Goal: Task Accomplishment & Management: Use online tool/utility

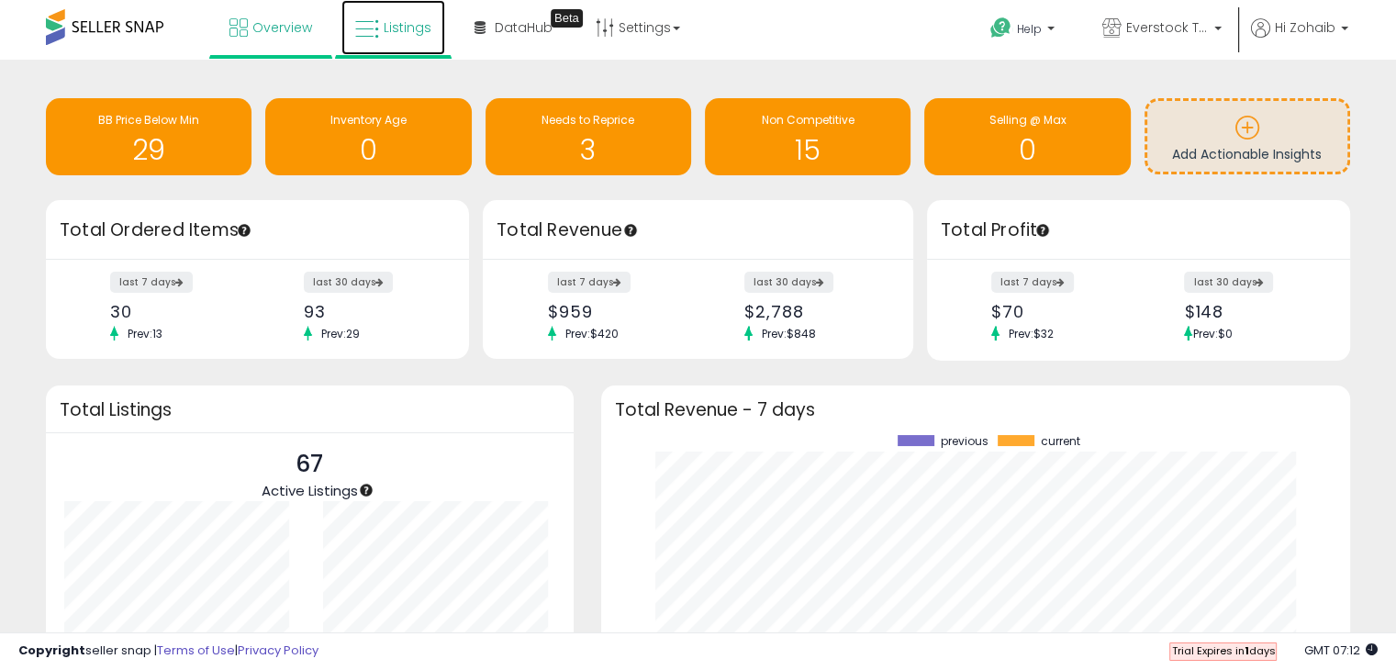
click at [403, 15] on link "Listings" at bounding box center [393, 27] width 104 height 55
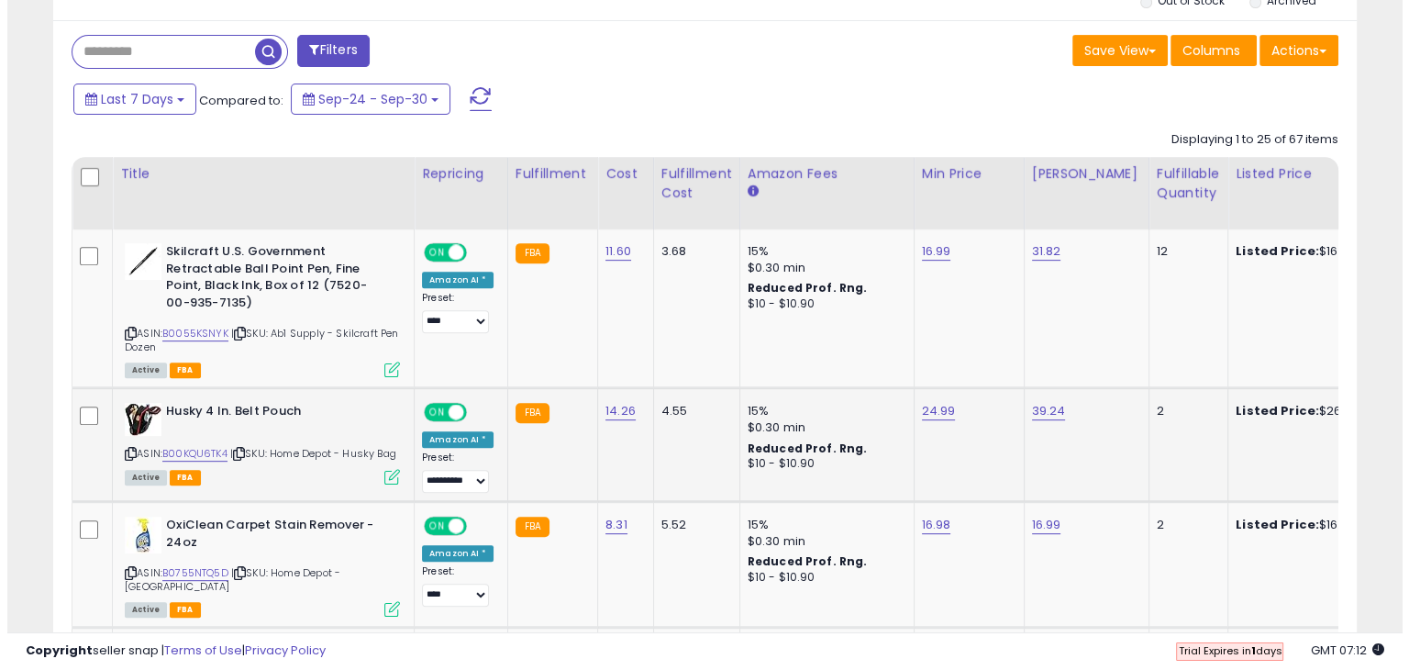
scroll to position [459, 0]
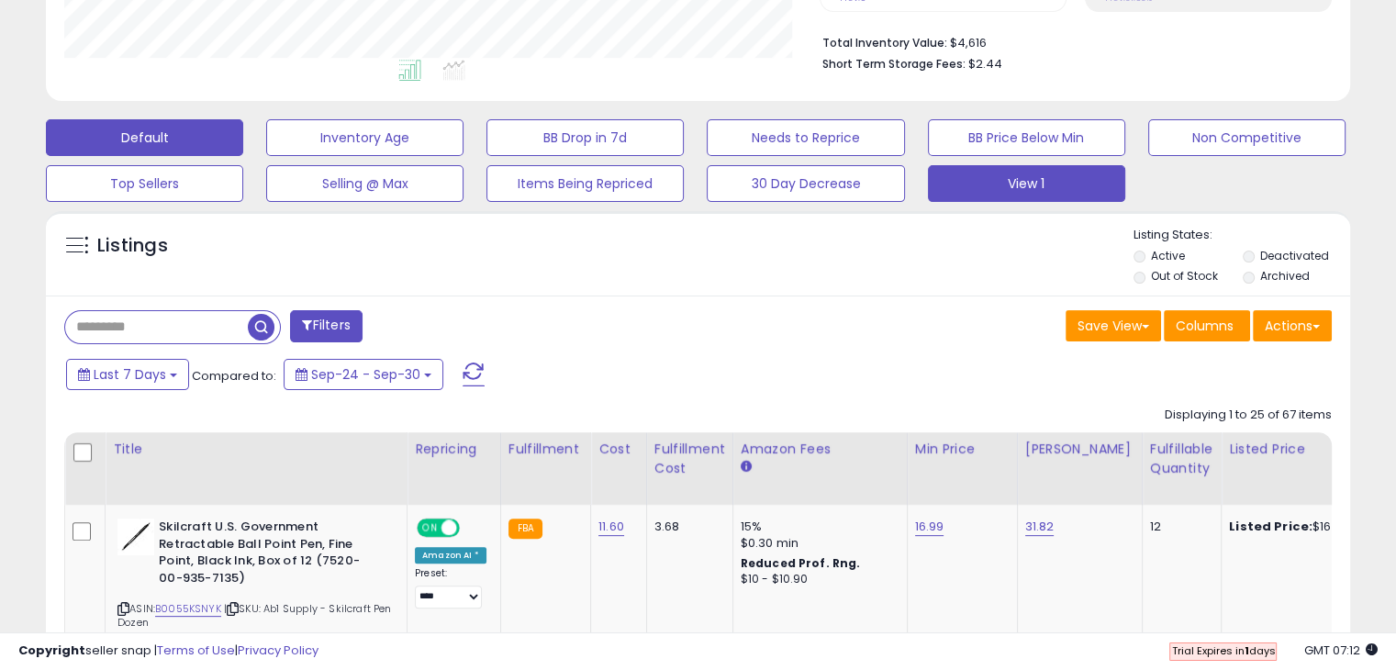
click at [990, 185] on button "View 1" at bounding box center [1026, 183] width 197 height 37
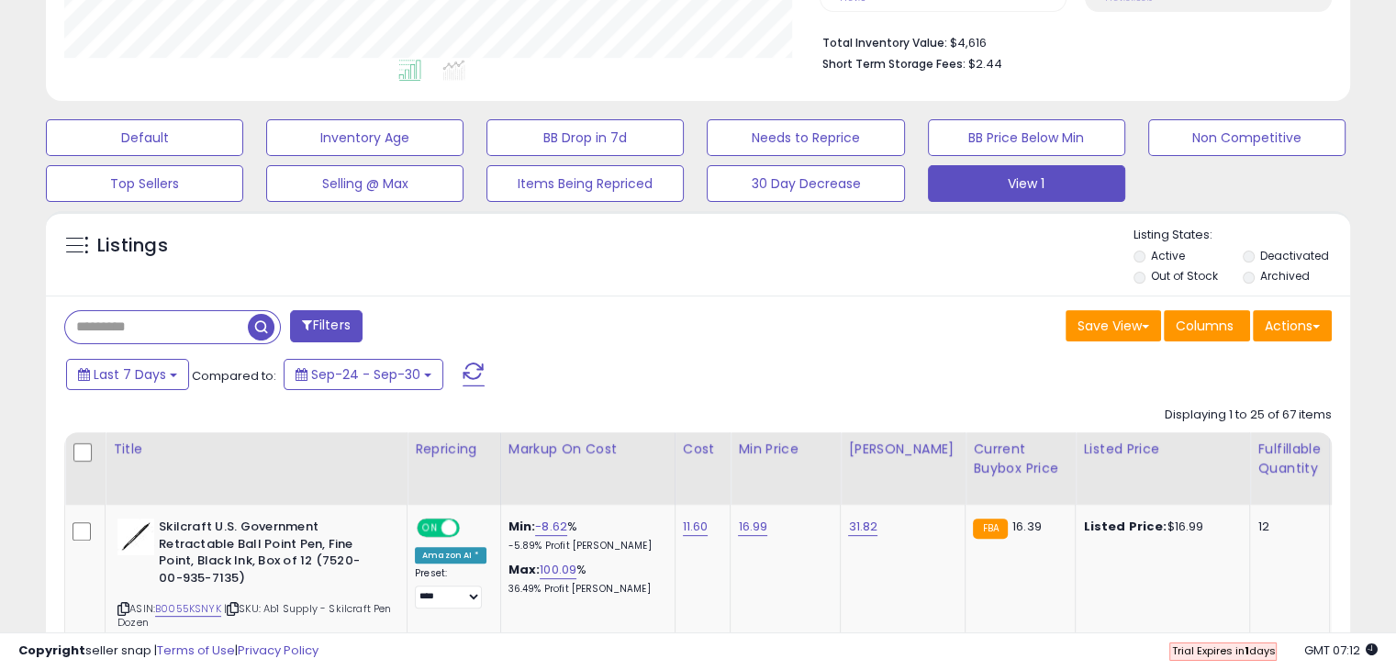
click at [188, 318] on input "text" at bounding box center [156, 327] width 183 height 32
click at [334, 320] on input "text" at bounding box center [218, 327] width 307 height 32
paste input "**********"
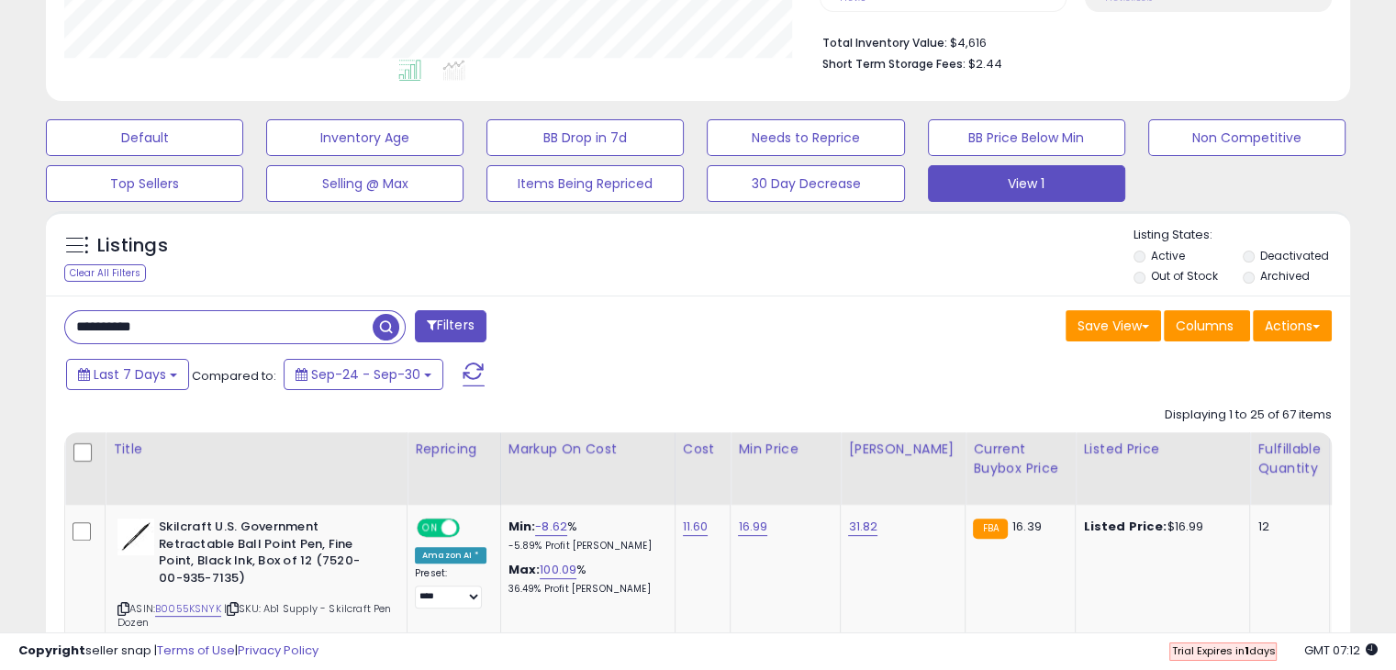
type input "**********"
click at [395, 319] on span "button" at bounding box center [386, 327] width 27 height 27
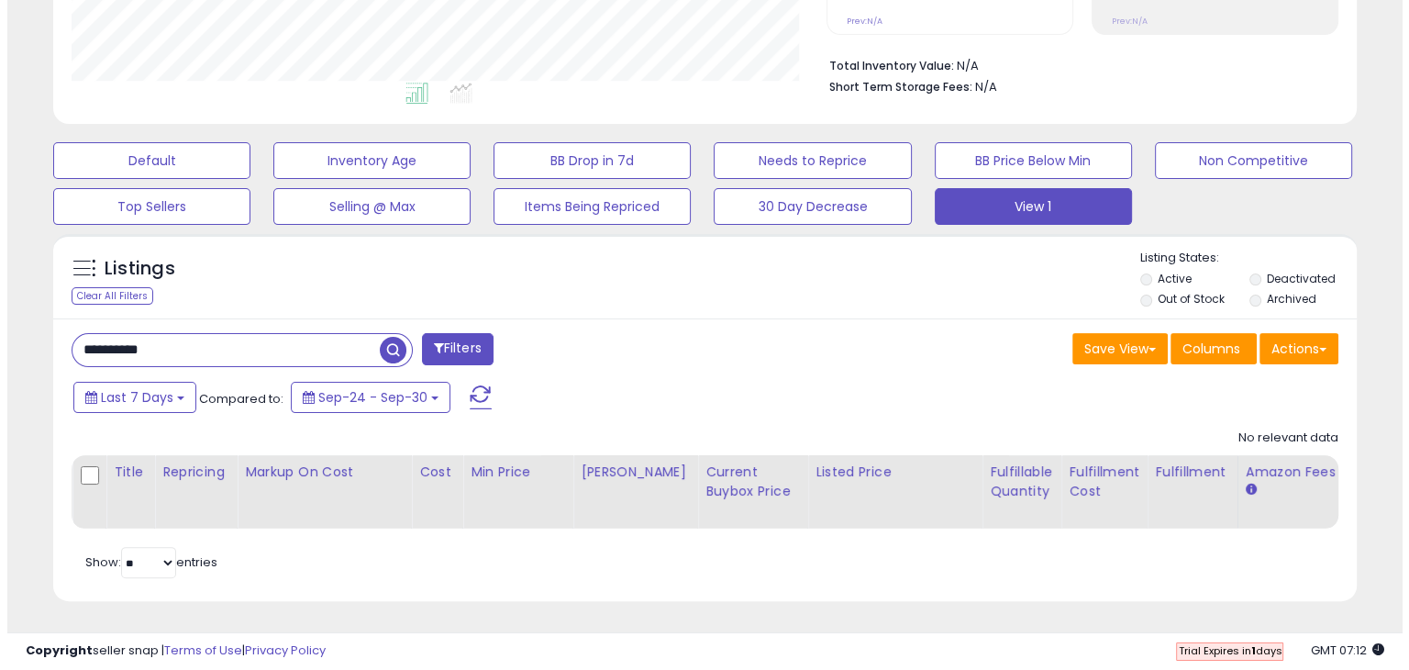
scroll to position [375, 754]
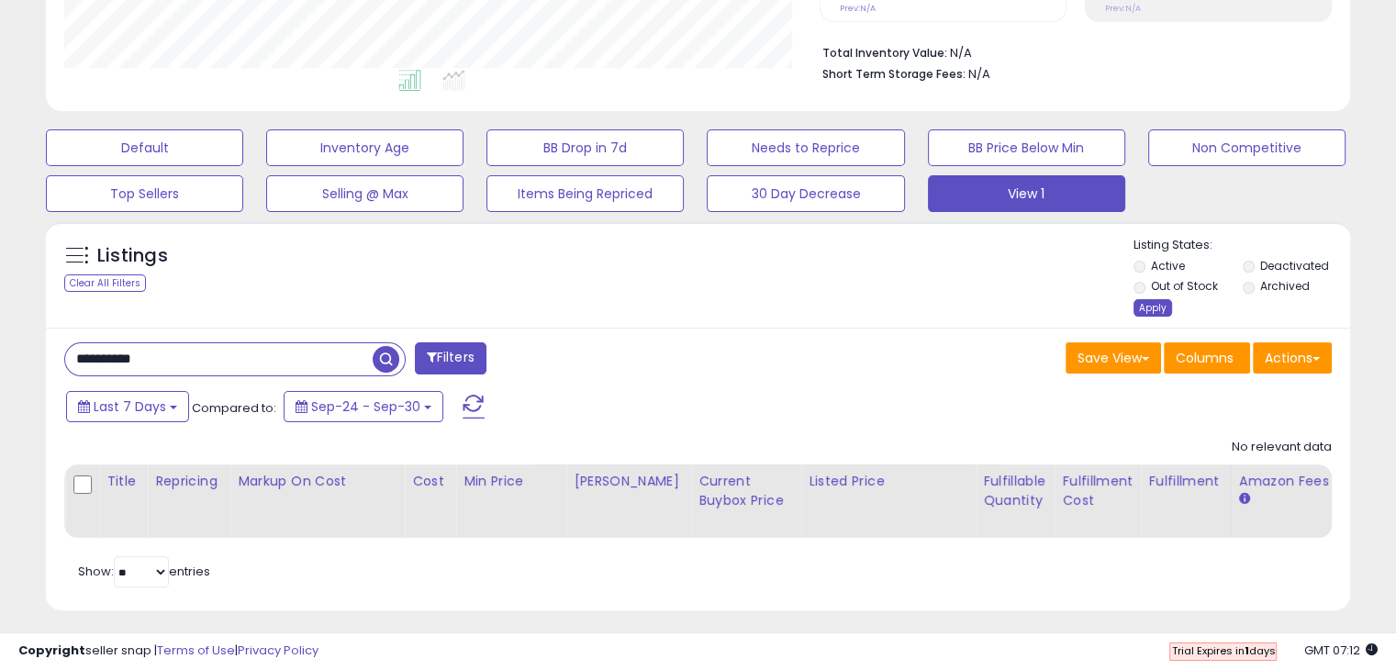
click at [1141, 300] on div "Apply" at bounding box center [1152, 307] width 39 height 17
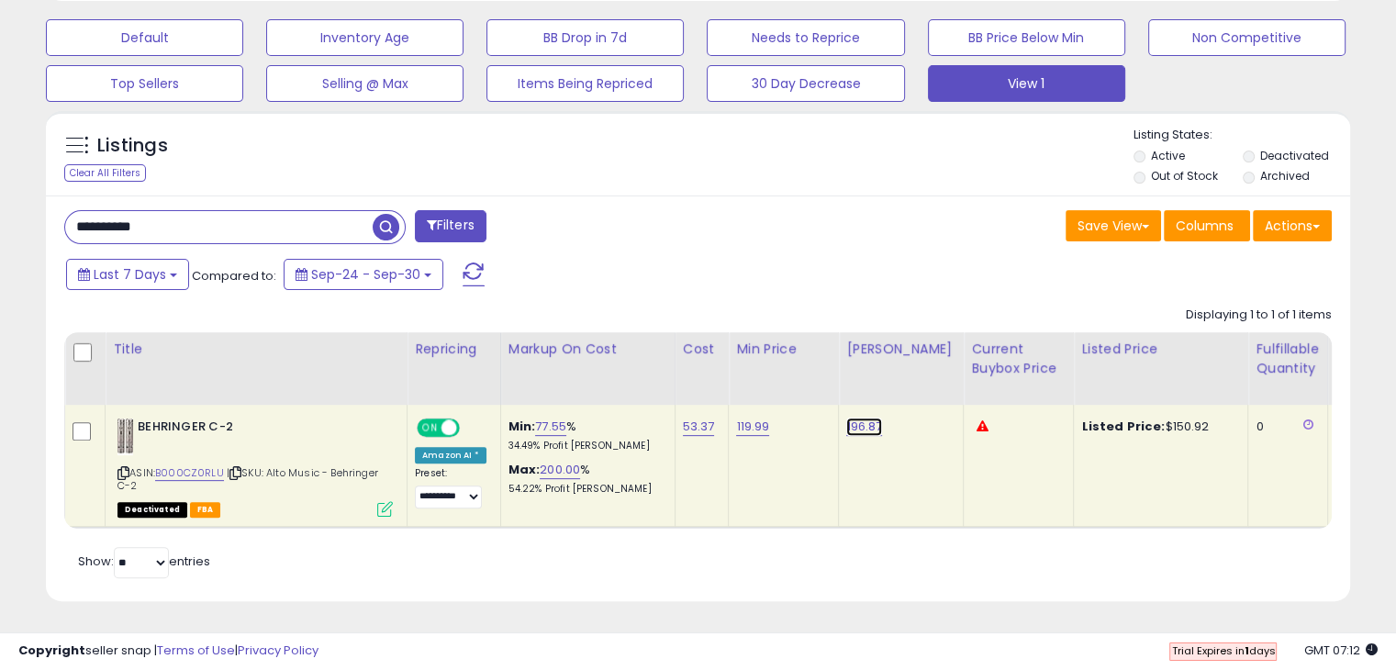
click at [852, 418] on link "196.87" at bounding box center [864, 427] width 36 height 18
type input "*"
type input "******"
click at [925, 367] on button "submit" at bounding box center [909, 381] width 31 height 28
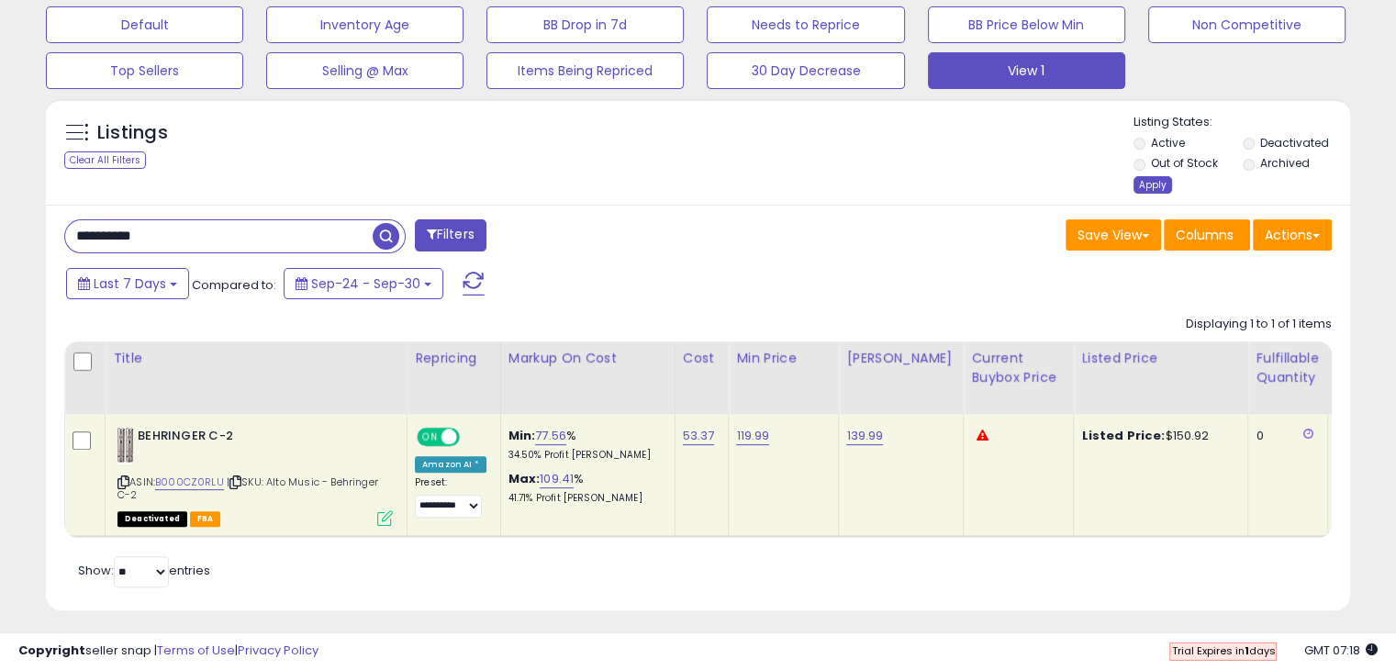
click at [1143, 186] on div "Apply" at bounding box center [1152, 184] width 39 height 17
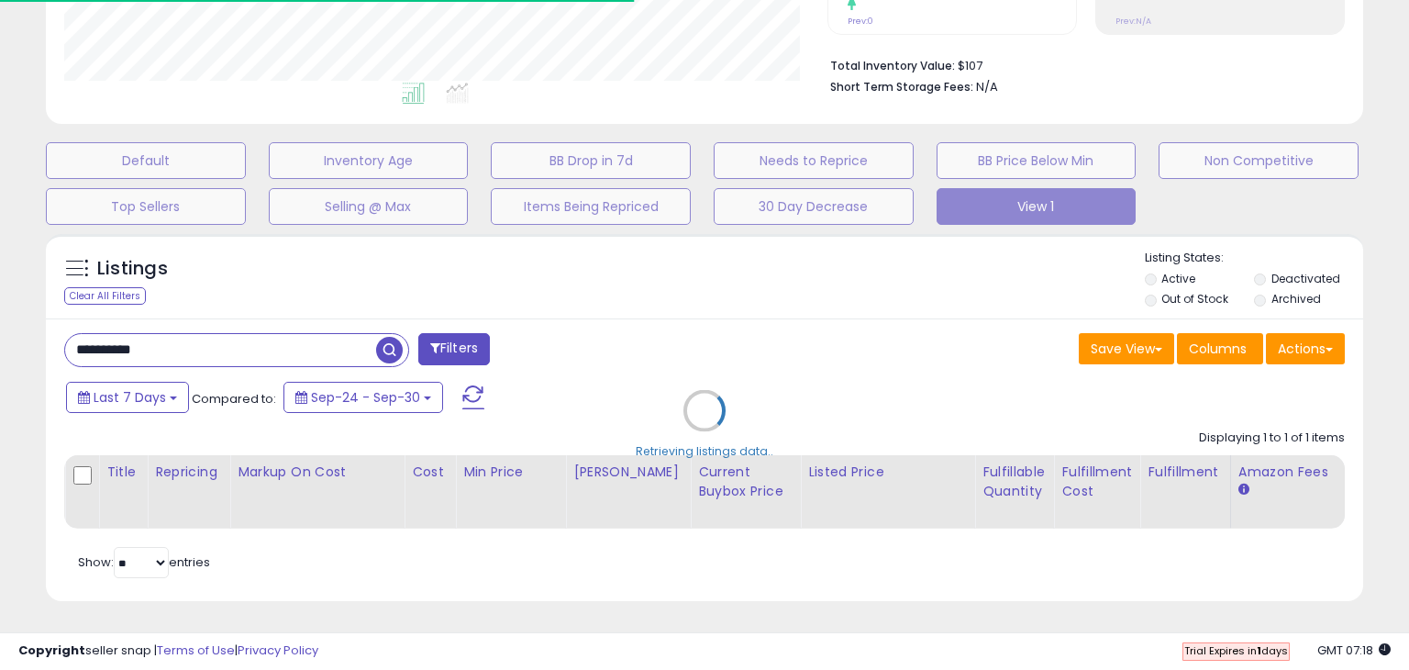
click at [1254, 265] on div "Retrieving listings data.." at bounding box center [704, 424] width 1345 height 399
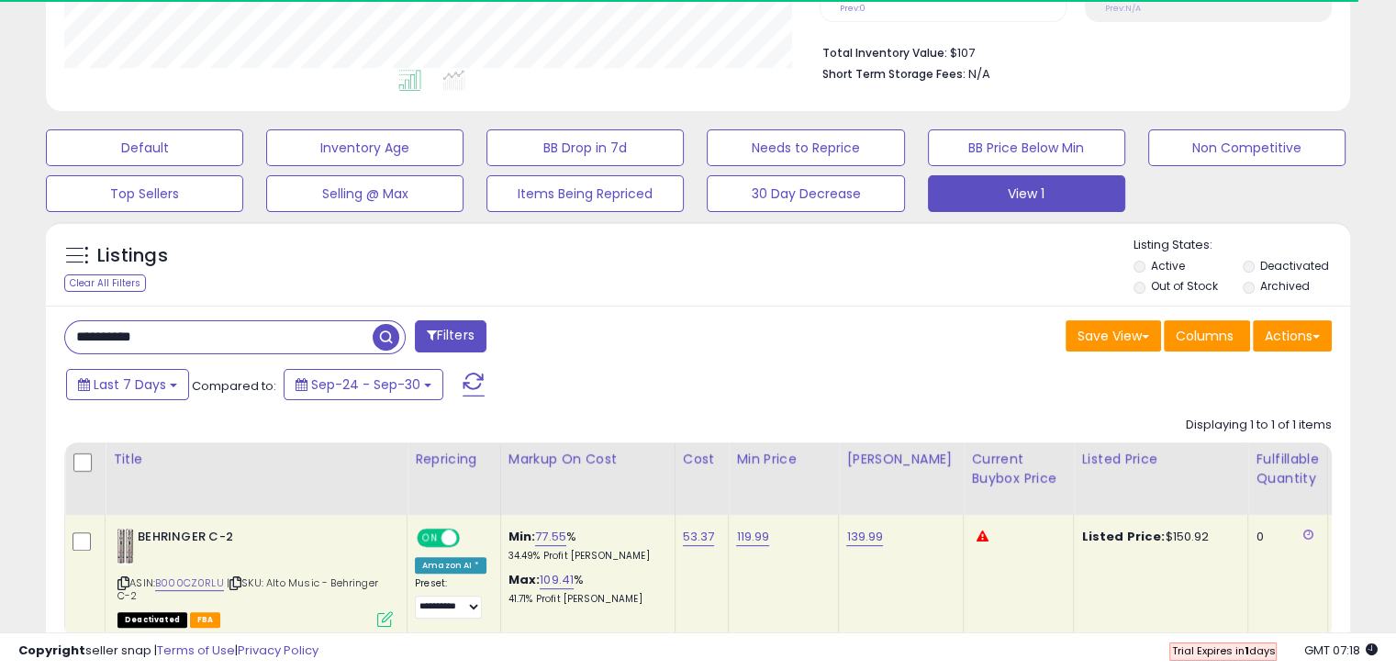
scroll to position [917222, 916843]
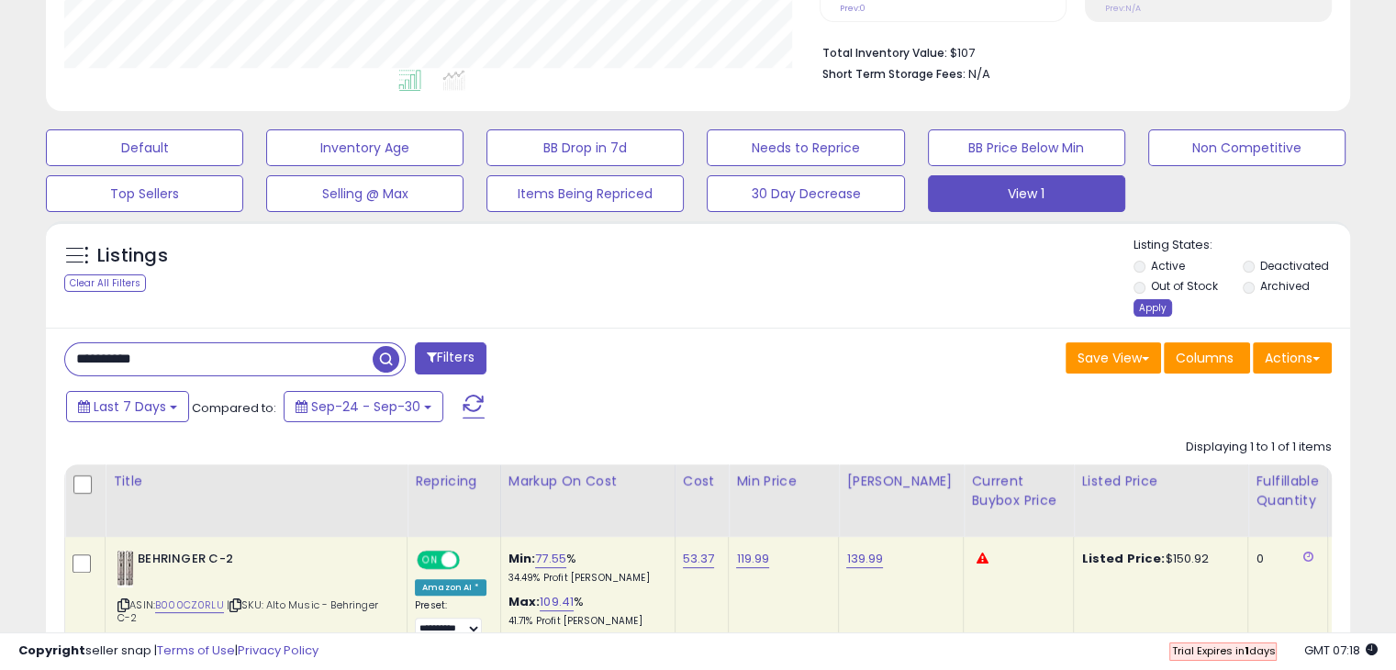
click at [1156, 306] on div "Apply" at bounding box center [1152, 307] width 39 height 17
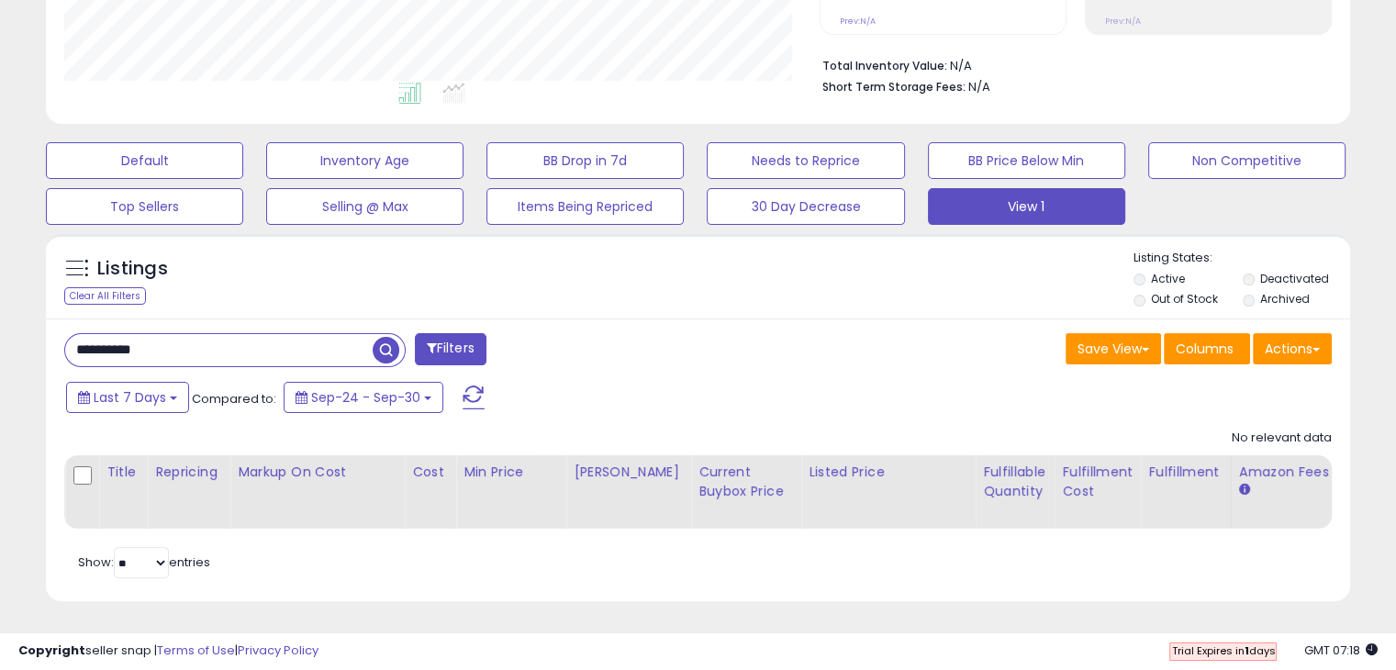
click at [385, 347] on span "button" at bounding box center [386, 350] width 27 height 27
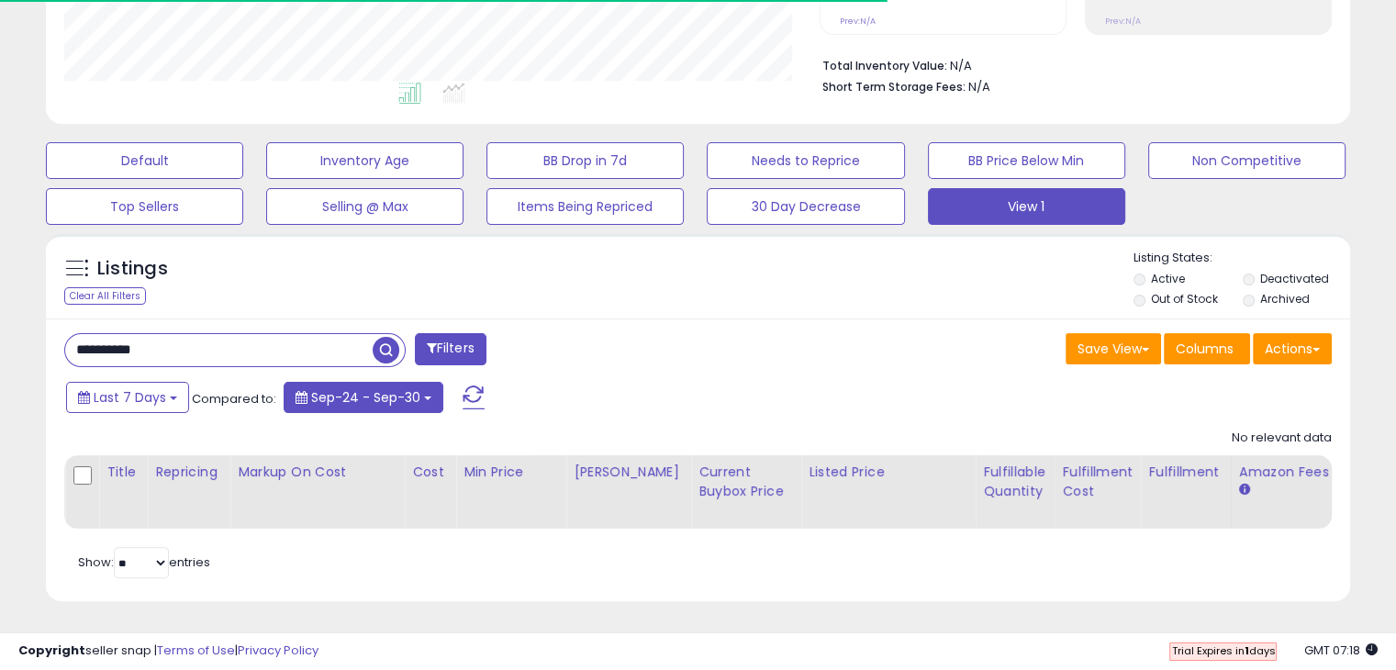
scroll to position [375, 754]
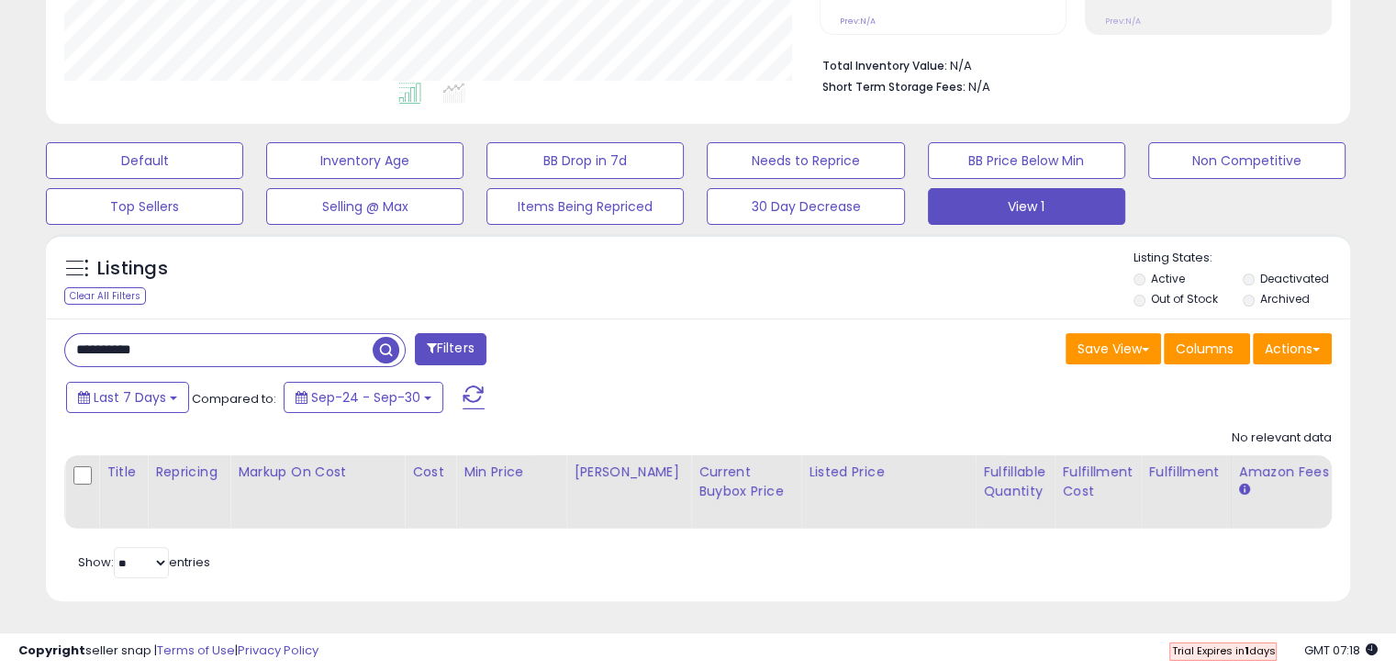
drag, startPoint x: 312, startPoint y: 332, endPoint x: 49, endPoint y: 330, distance: 263.4
click at [55, 333] on div "**********" at bounding box center [374, 351] width 648 height 37
click at [400, 338] on button "button" at bounding box center [388, 348] width 33 height 28
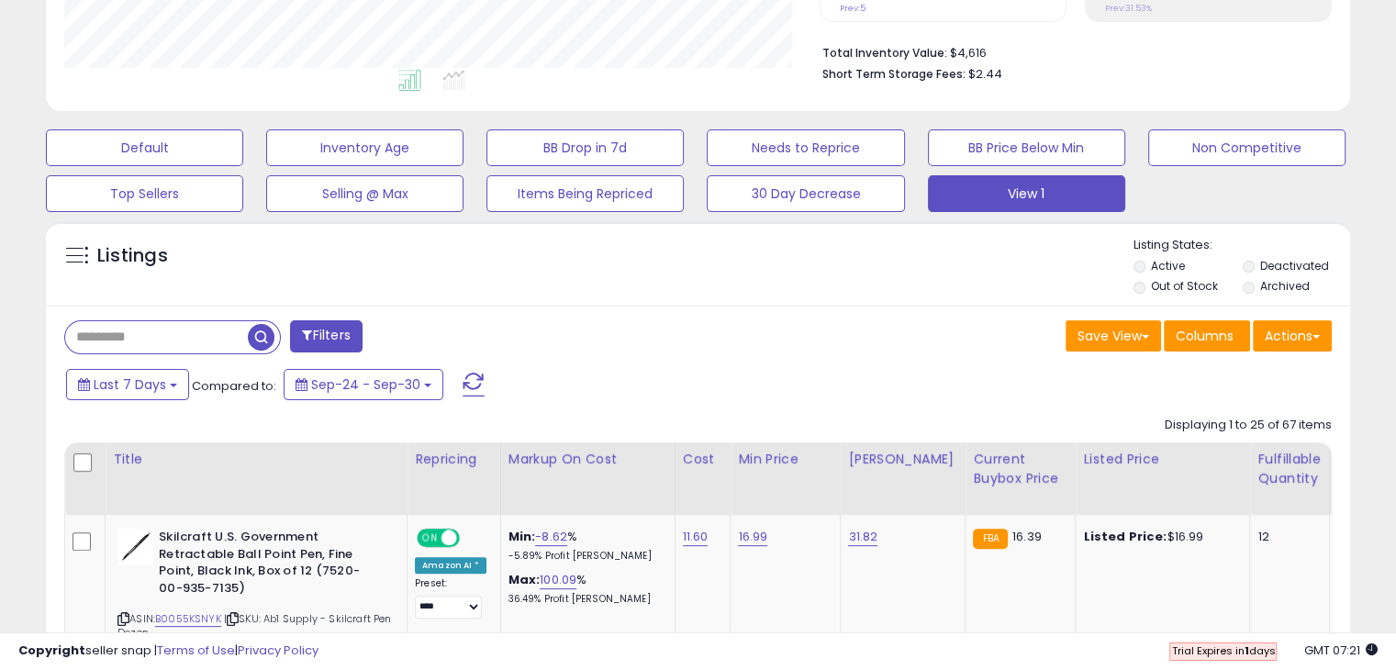
click at [230, 339] on input "text" at bounding box center [156, 337] width 183 height 32
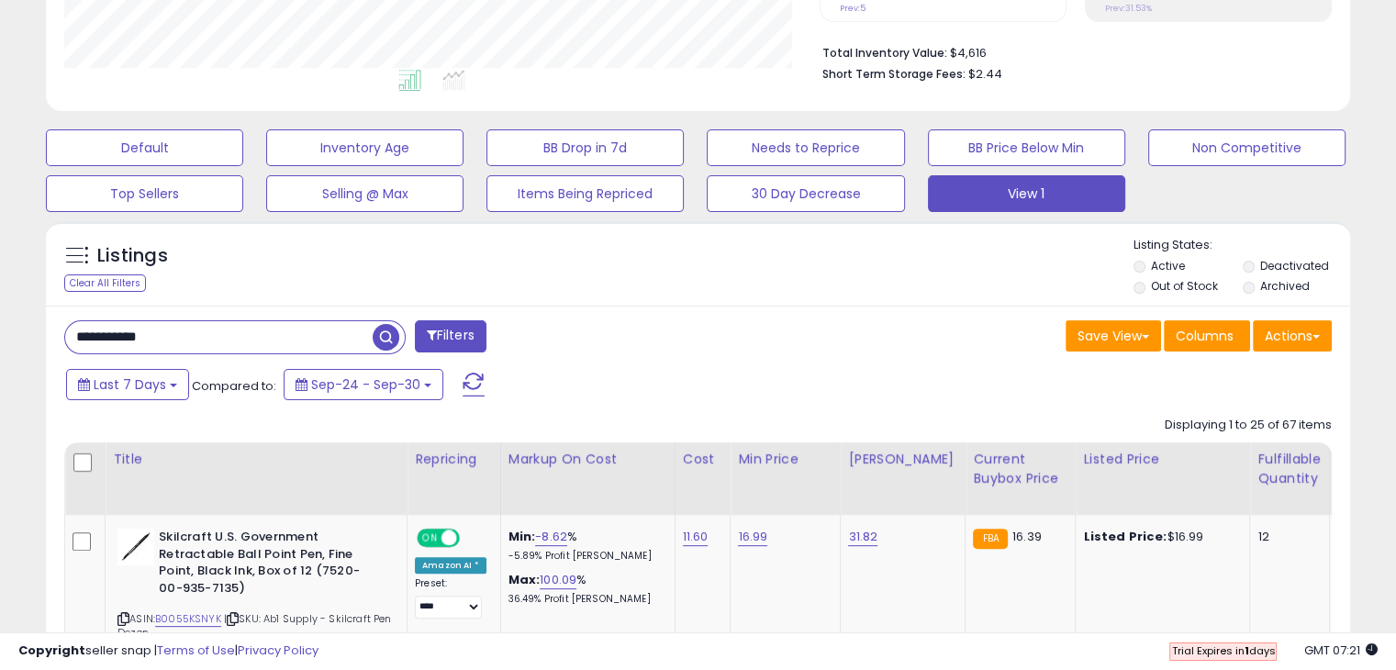
click at [390, 329] on span "button" at bounding box center [386, 337] width 27 height 27
drag, startPoint x: 232, startPoint y: 334, endPoint x: 66, endPoint y: 327, distance: 166.2
click at [66, 335] on input "**********" at bounding box center [218, 337] width 307 height 32
paste input "text"
type input "**********"
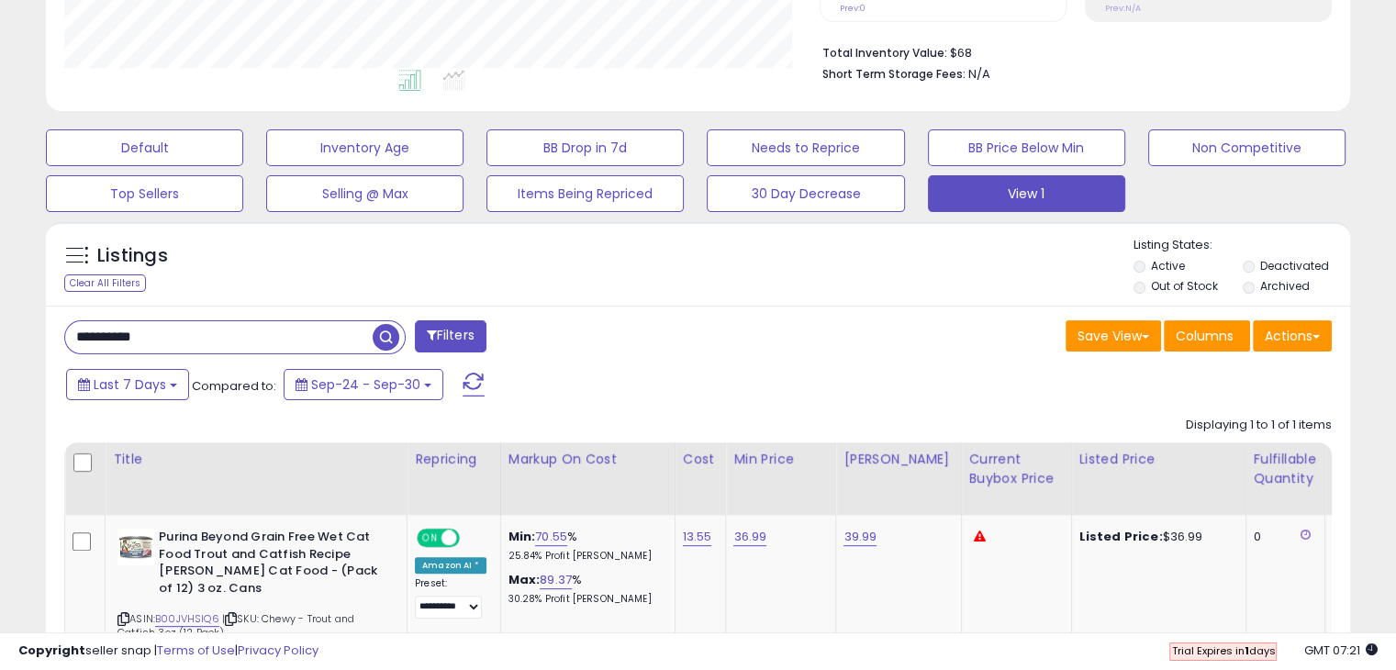
click at [385, 334] on span "button" at bounding box center [386, 337] width 27 height 27
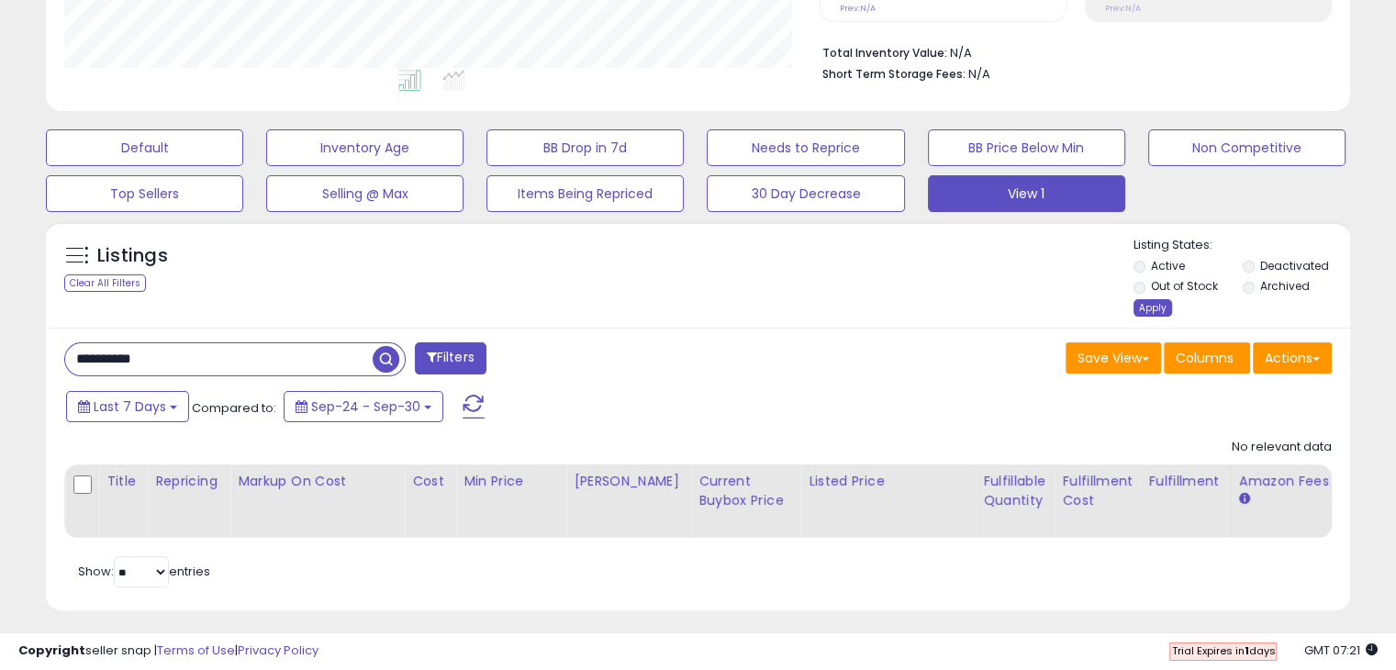
click at [1156, 309] on div "Apply" at bounding box center [1152, 307] width 39 height 17
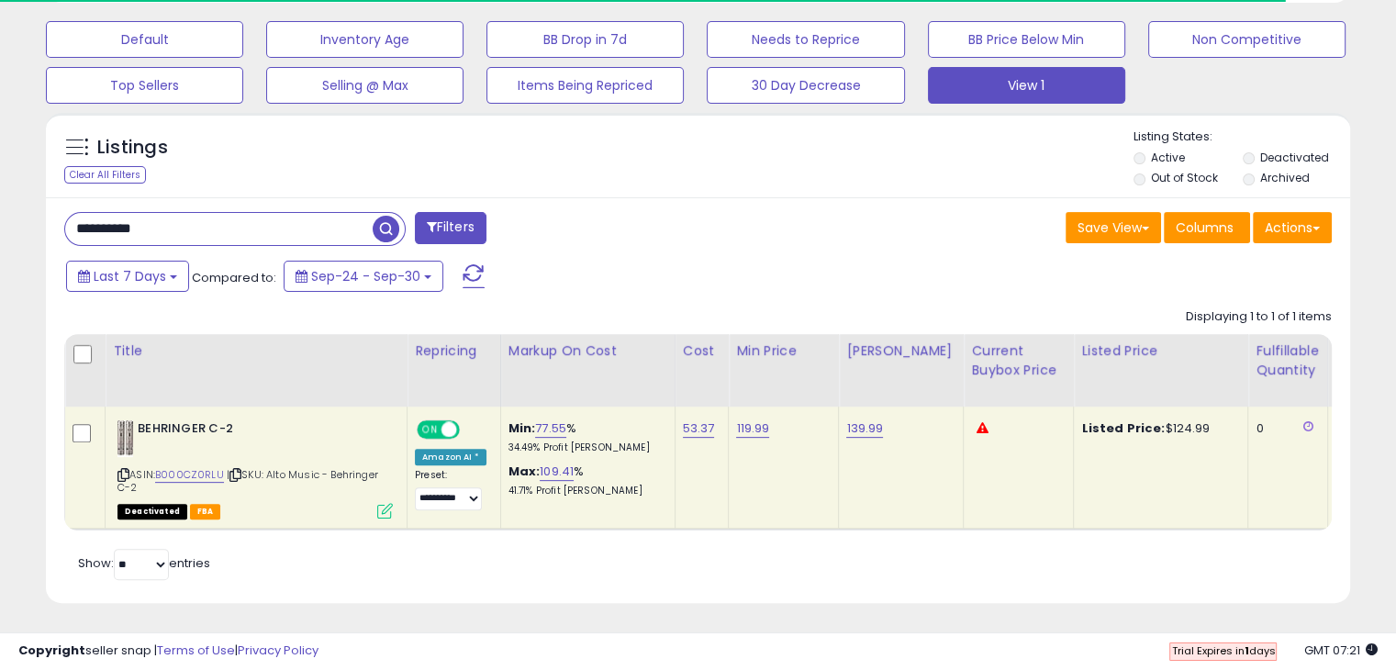
scroll to position [572, 0]
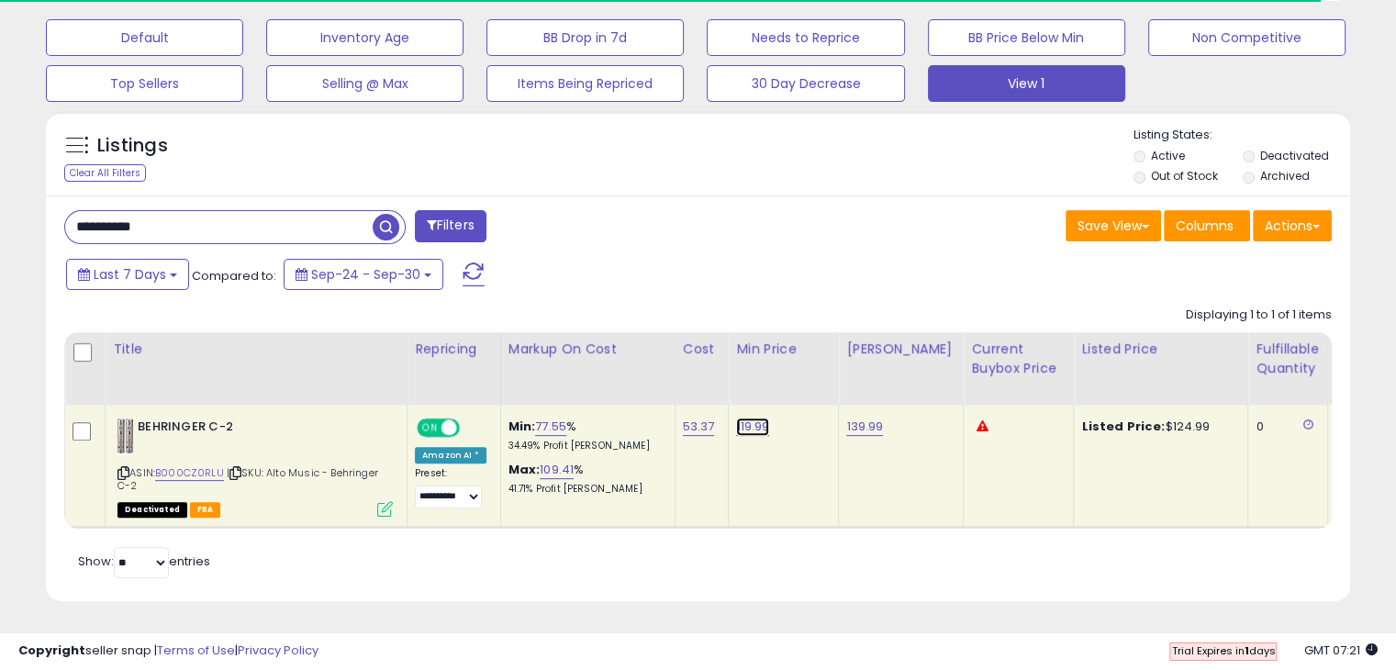
click at [747, 418] on link "119.99" at bounding box center [752, 427] width 33 height 18
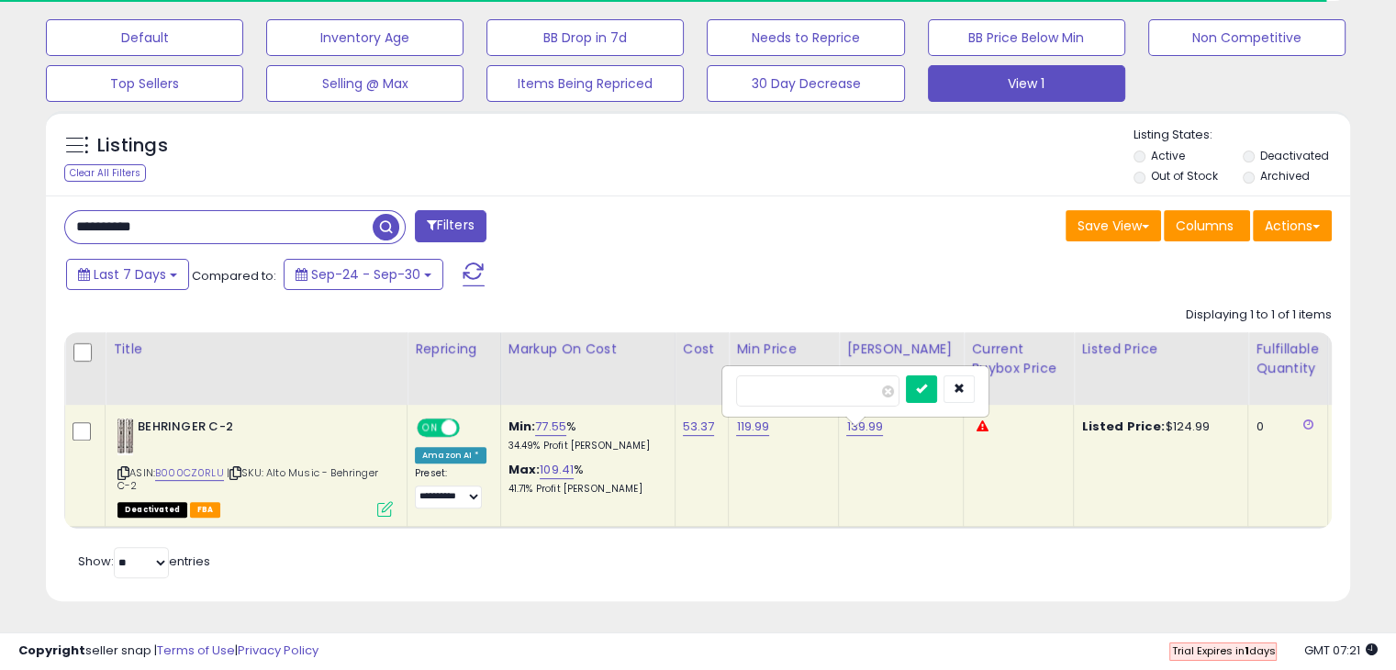
scroll to position [375, 754]
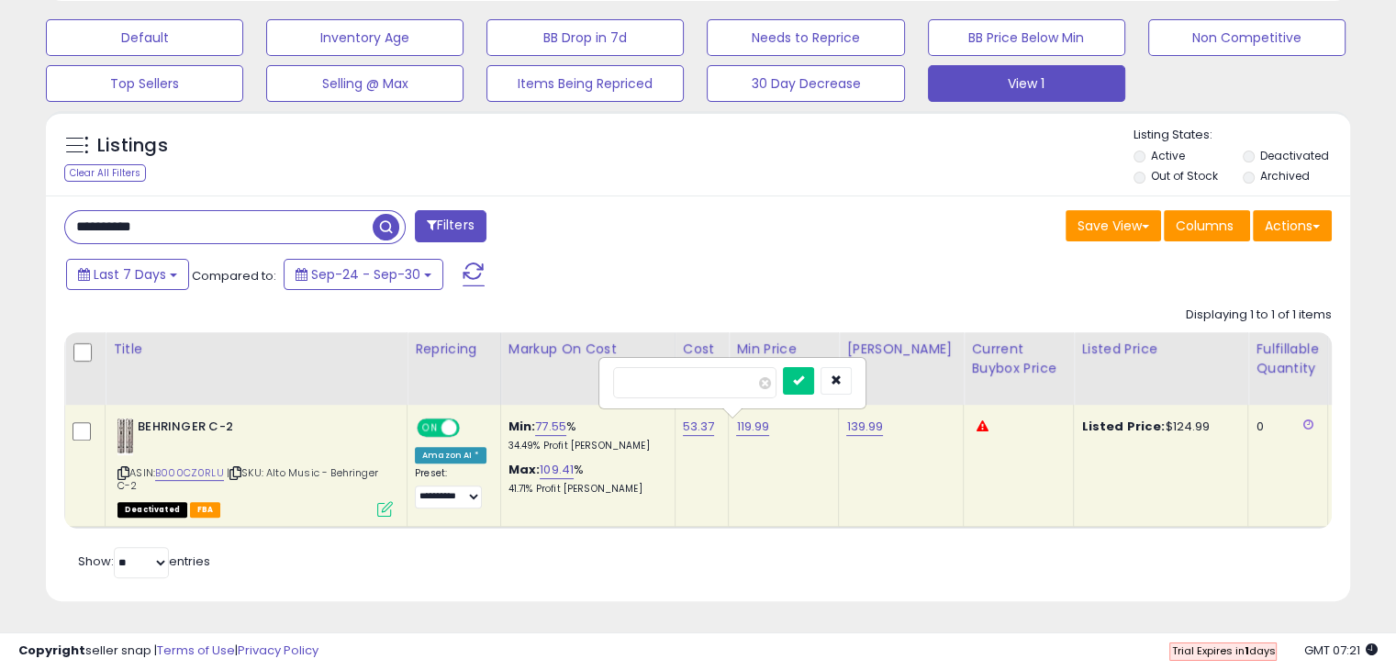
type input "*"
type input "******"
click at [814, 371] on button "submit" at bounding box center [798, 381] width 31 height 28
click at [865, 418] on link "139.99" at bounding box center [864, 427] width 37 height 18
type input "******"
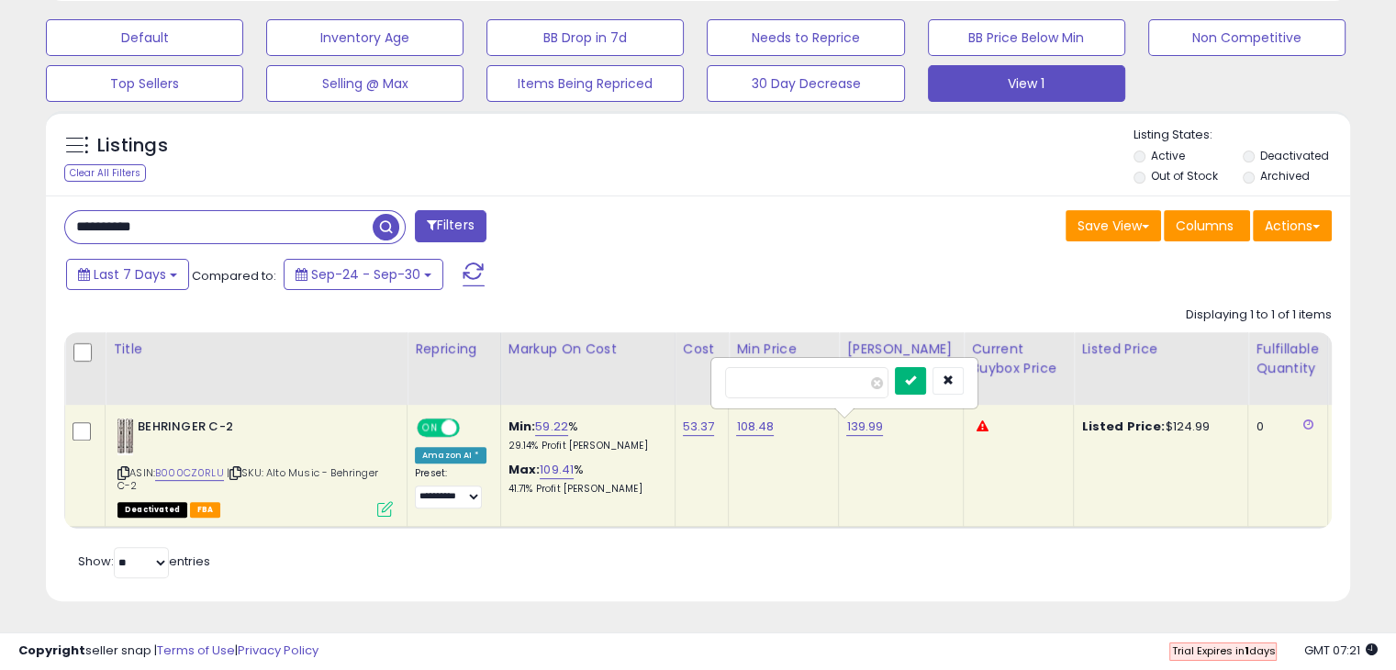
click at [916, 374] on icon "submit" at bounding box center [910, 379] width 11 height 11
click at [894, 546] on div "Retrieving listings data.. Displaying 1 to 1 of 1 items Title Repricing" at bounding box center [697, 439] width 1267 height 285
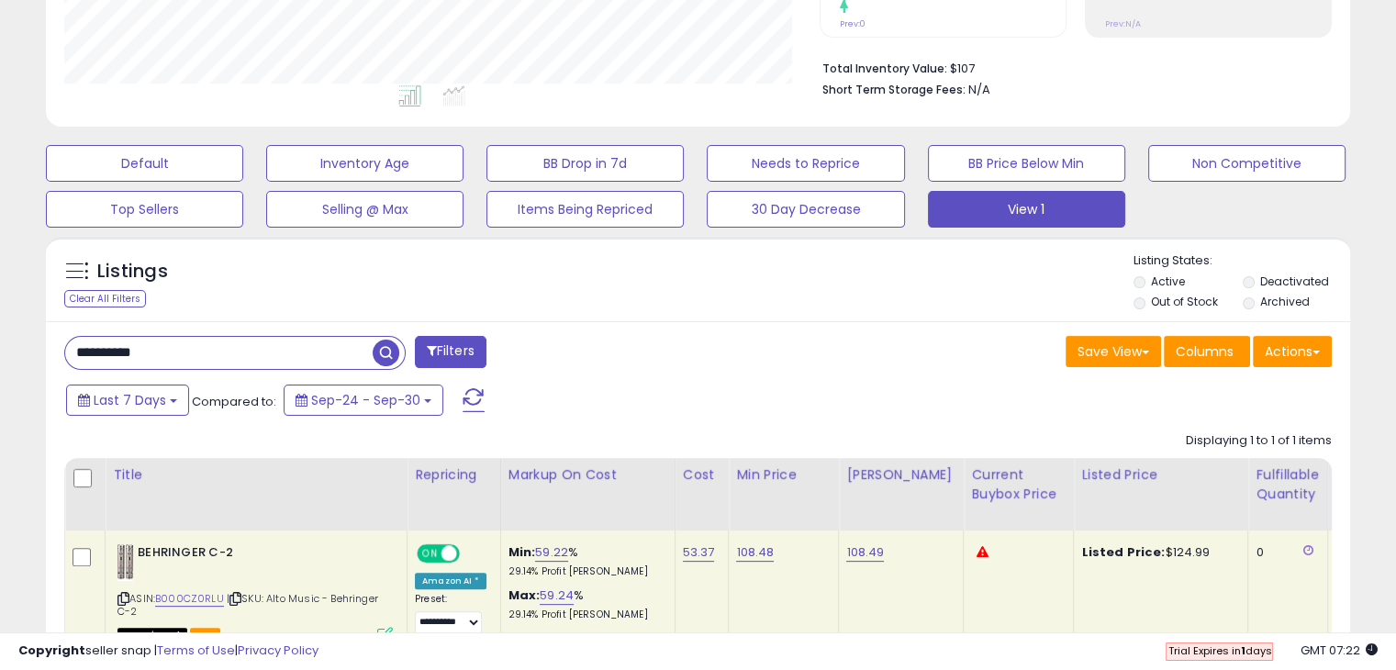
scroll to position [572, 0]
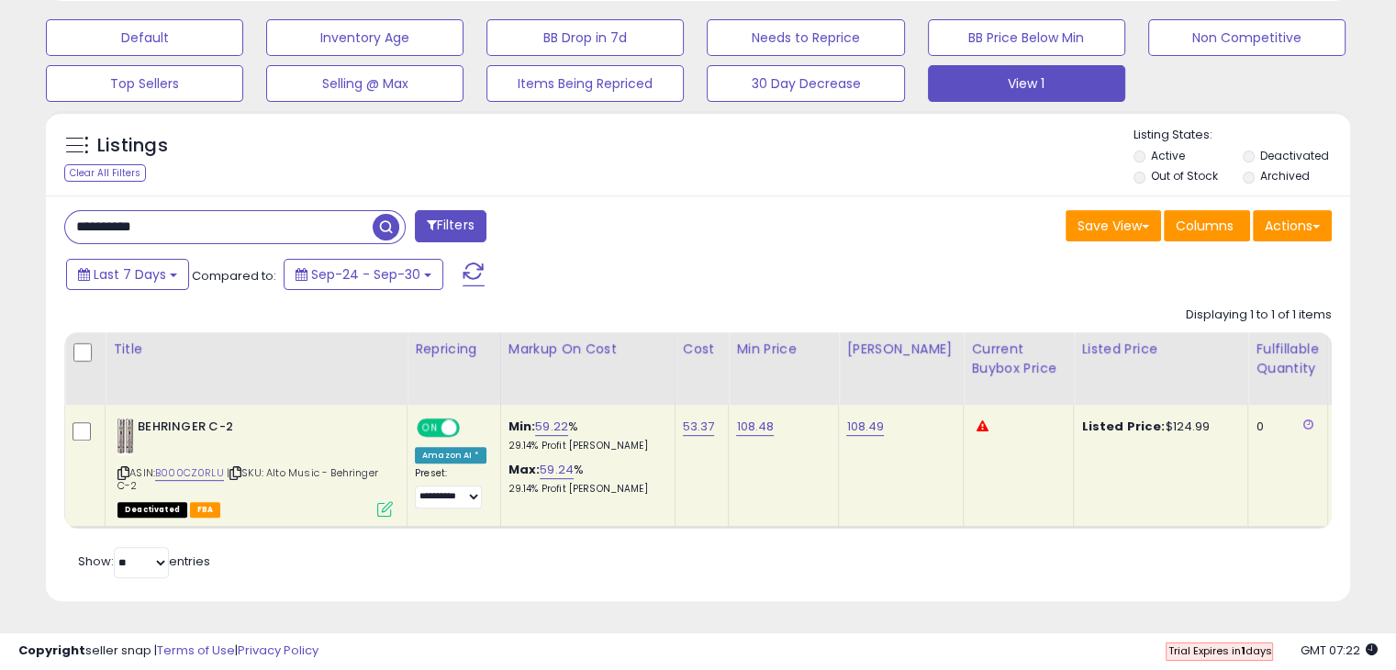
drag, startPoint x: 251, startPoint y: 216, endPoint x: 0, endPoint y: 216, distance: 250.5
click at [0, 216] on div "**********" at bounding box center [698, 85] width 1396 height 1169
click at [381, 217] on span "button" at bounding box center [386, 227] width 27 height 27
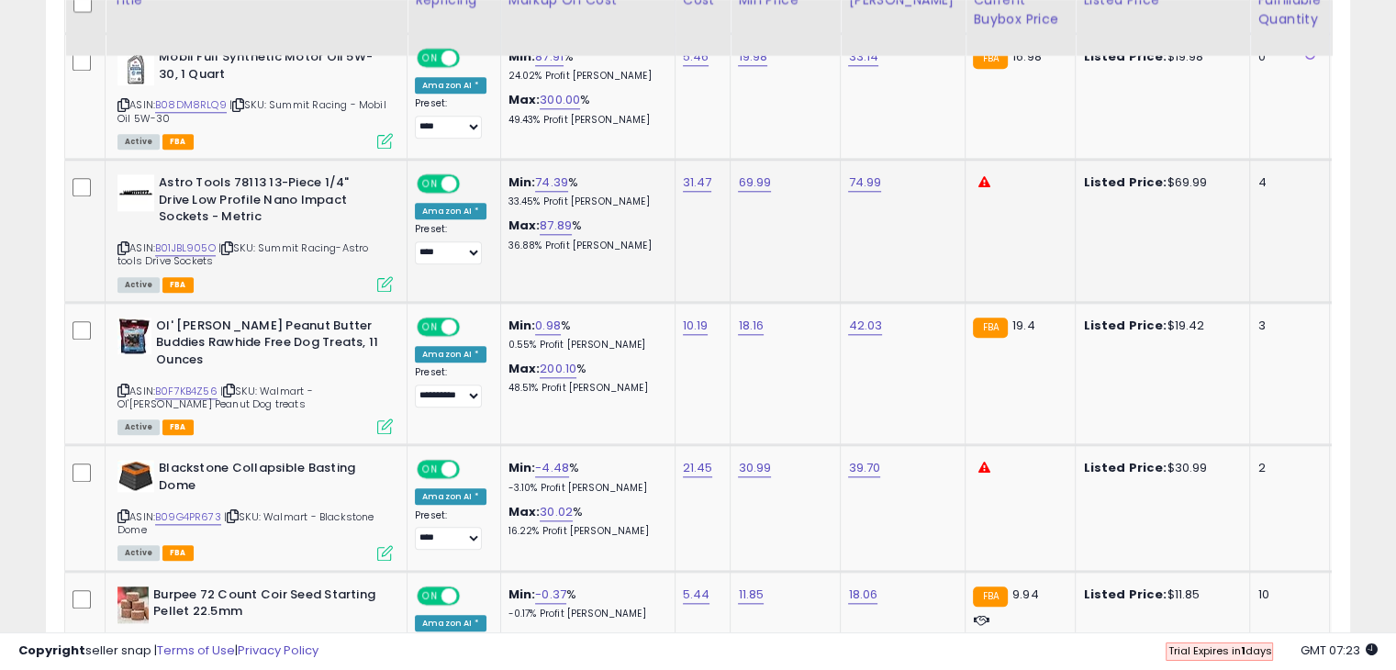
scroll to position [1917, 0]
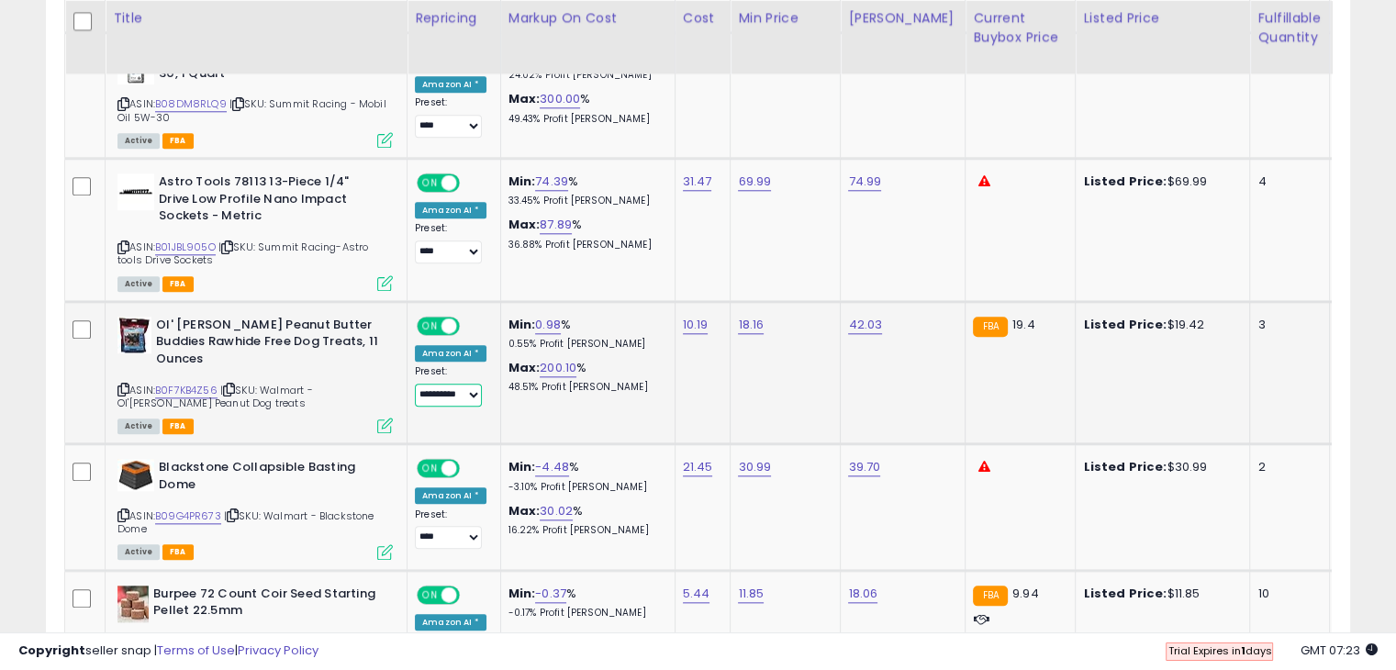
click at [456, 384] on select "**********" at bounding box center [448, 395] width 67 height 23
select select "****"
click at [415, 384] on select "**********" at bounding box center [448, 395] width 67 height 23
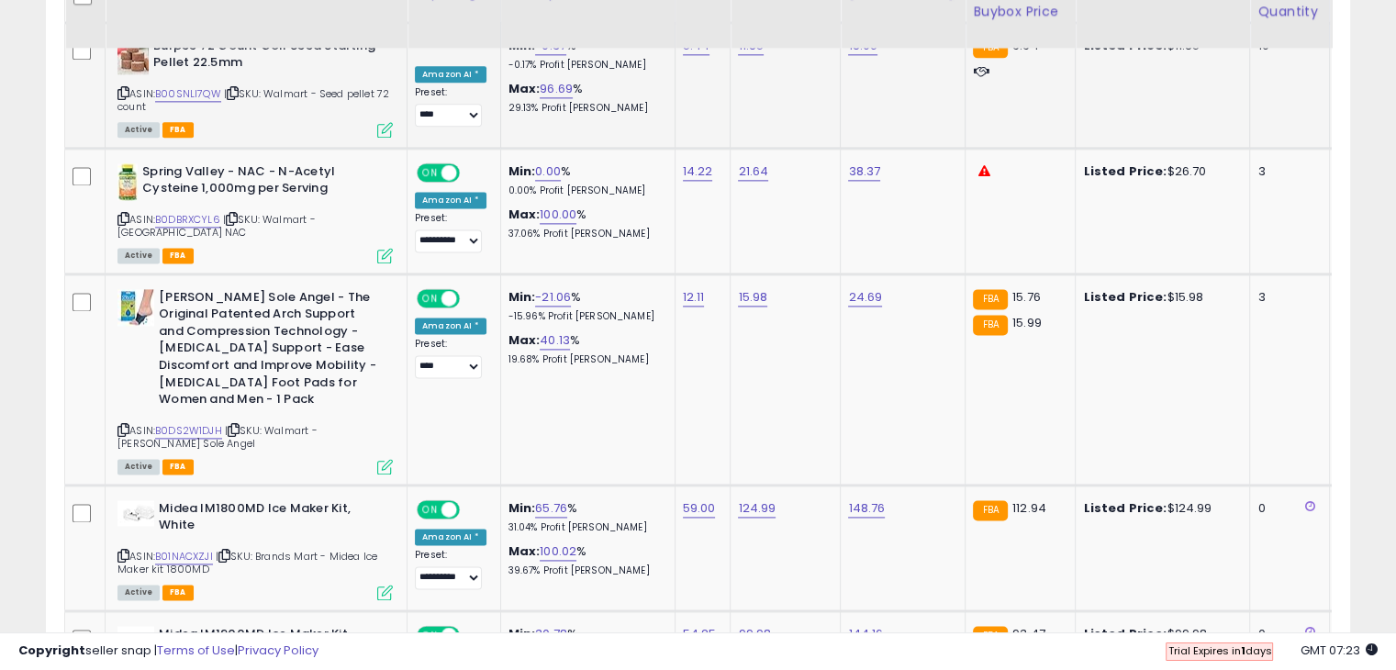
scroll to position [2467, 0]
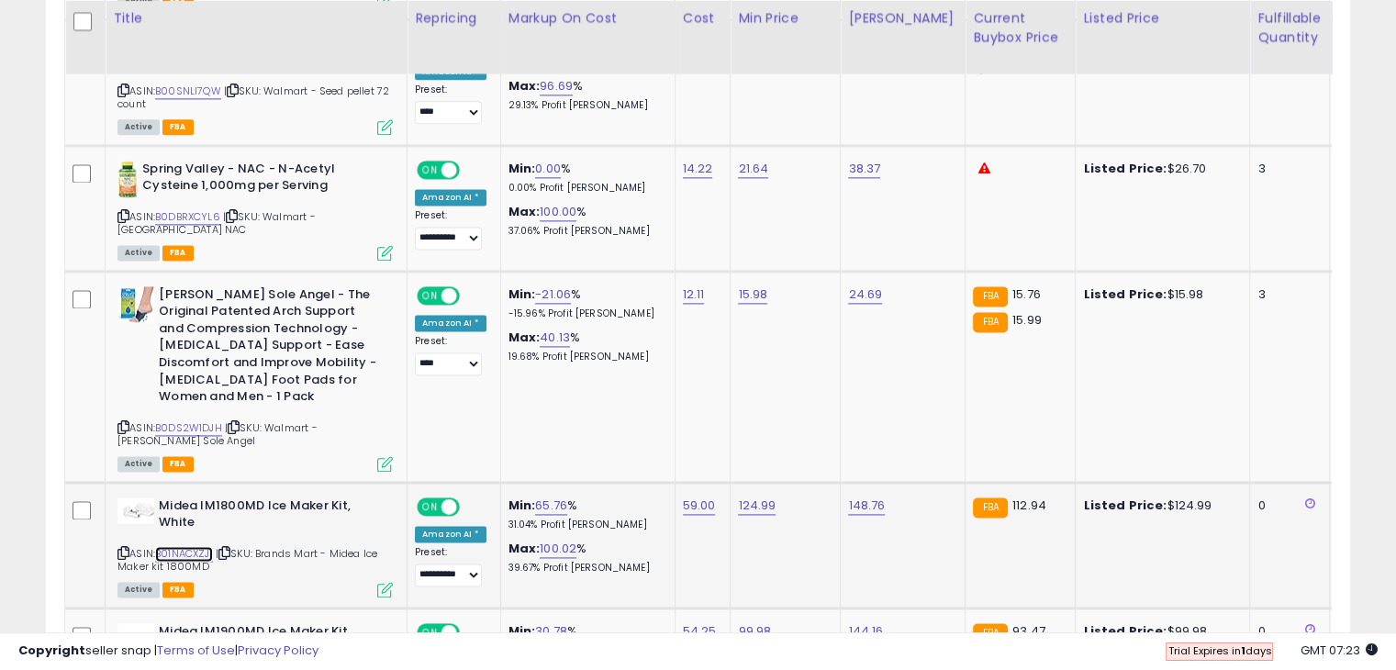
click at [192, 546] on link "B01NACXZJI" at bounding box center [184, 554] width 58 height 16
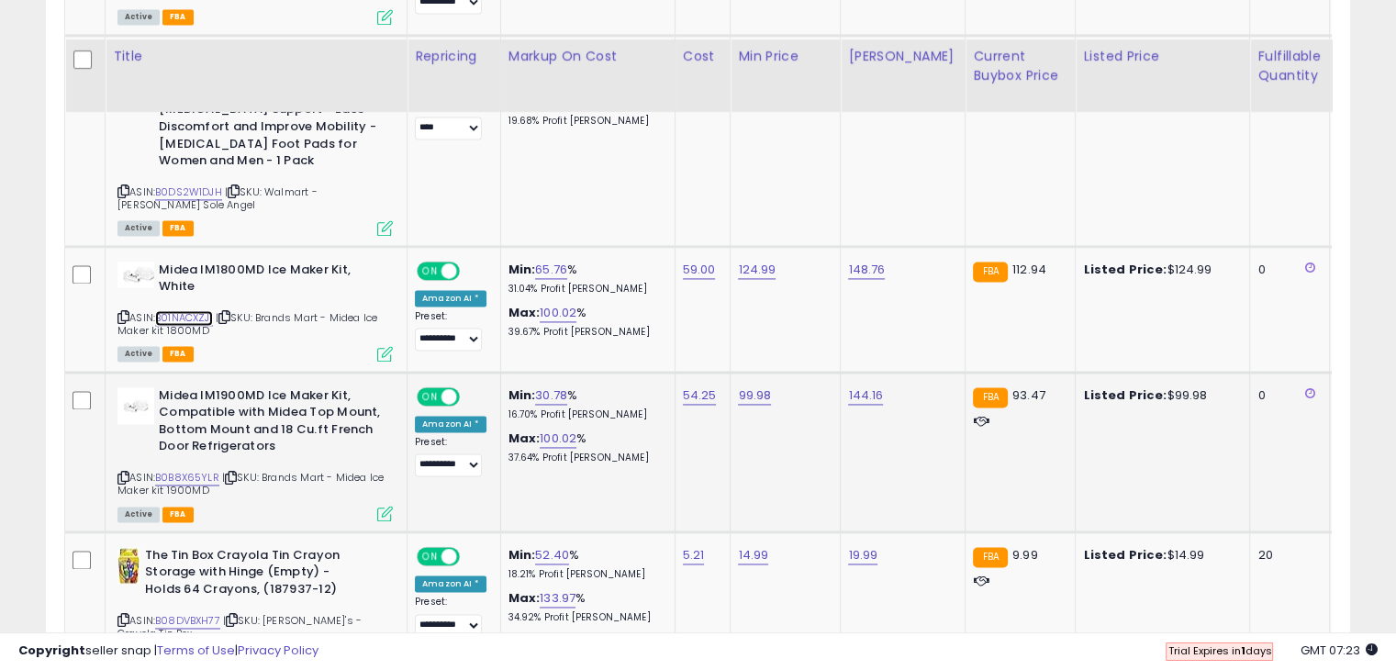
scroll to position [2743, 0]
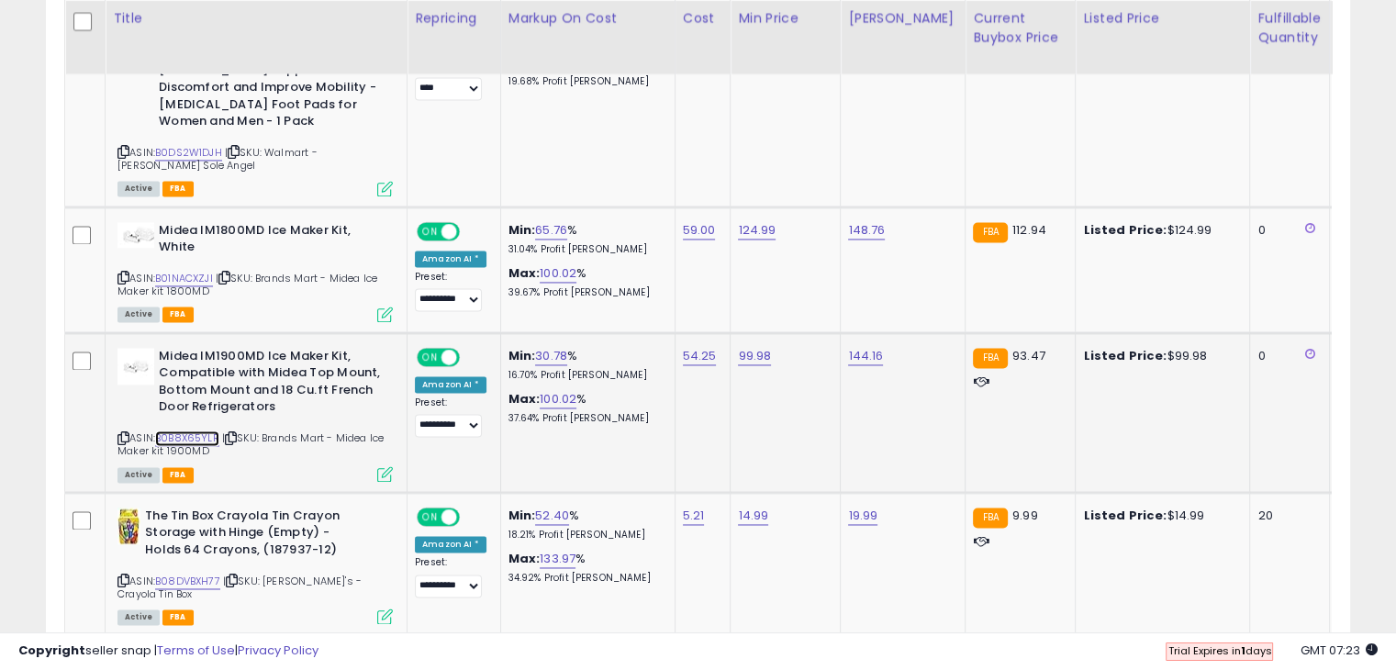
click at [209, 430] on link "B0B8X65YLR" at bounding box center [187, 438] width 64 height 16
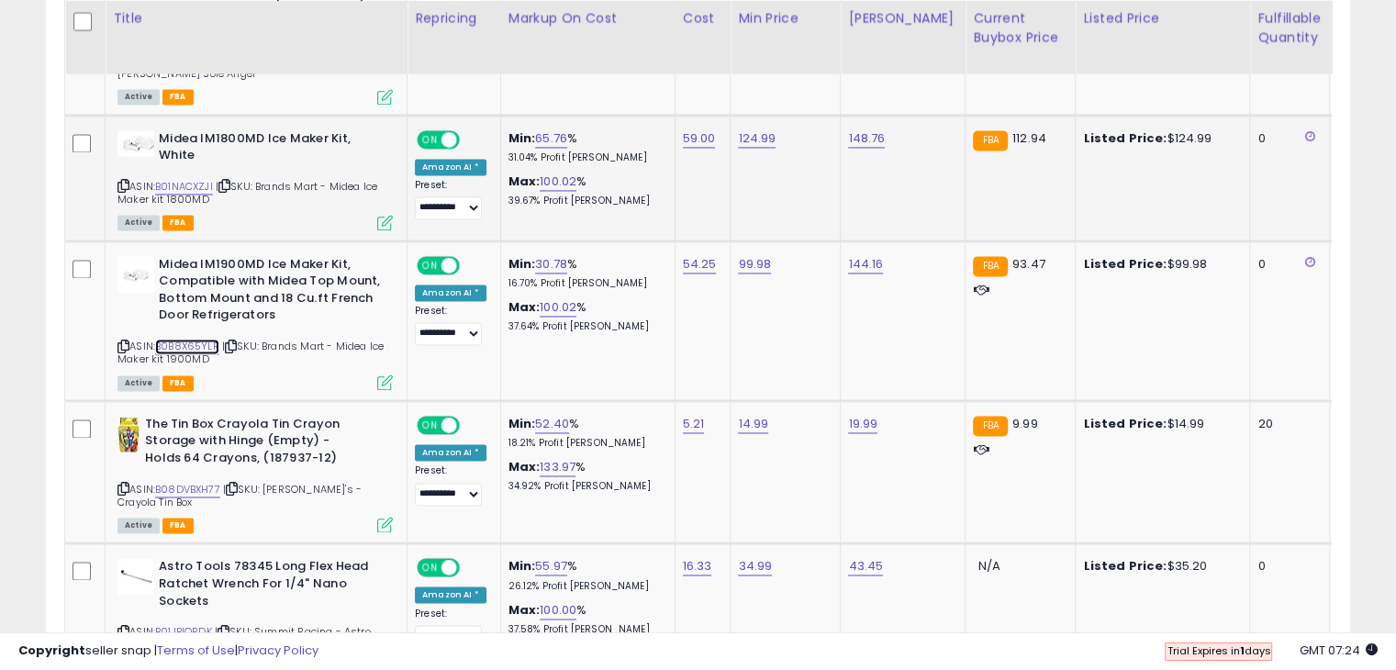
scroll to position [2926, 0]
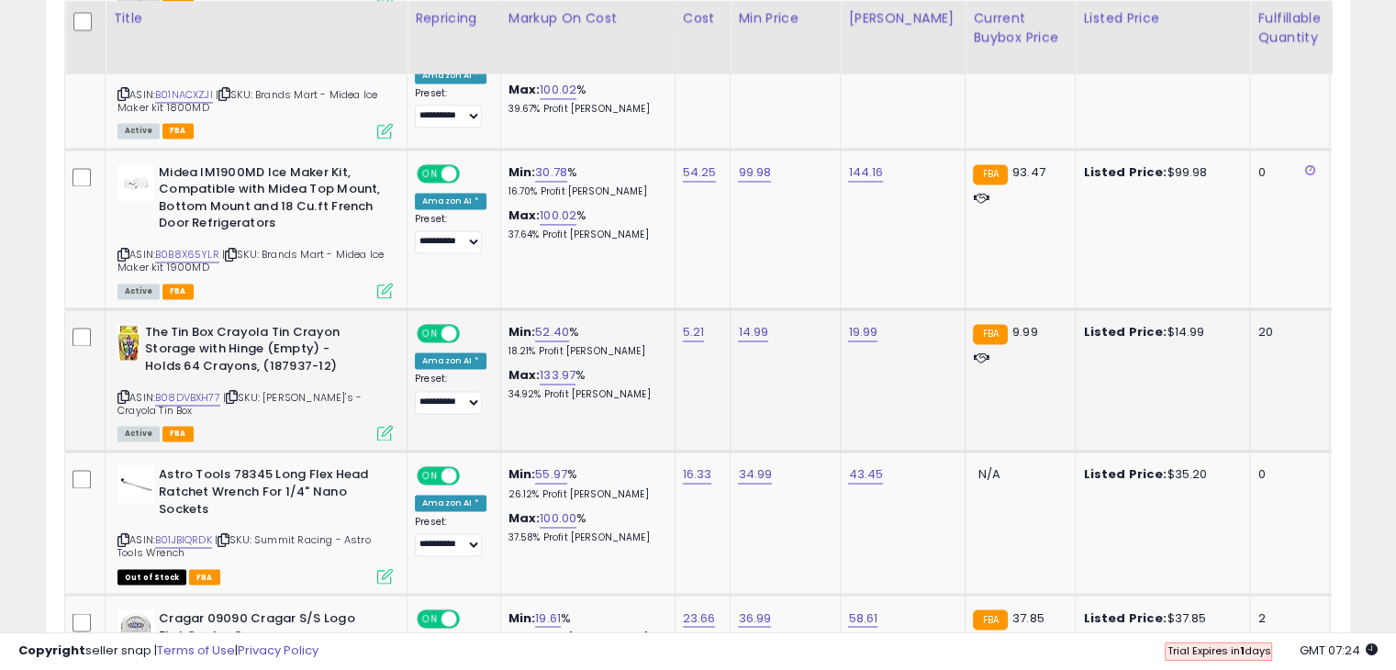
drag, startPoint x: 120, startPoint y: 364, endPoint x: 129, endPoint y: 359, distance: 10.7
click at [120, 392] on icon at bounding box center [123, 397] width 12 height 10
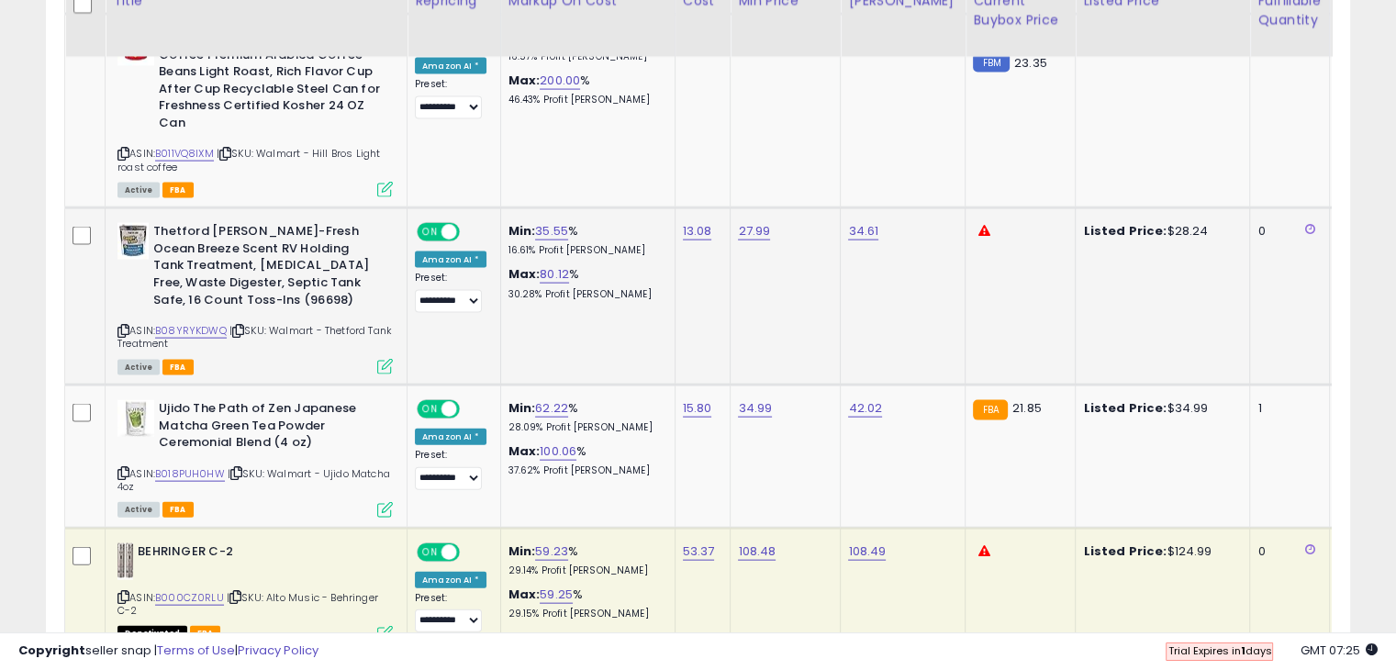
scroll to position [3936, 0]
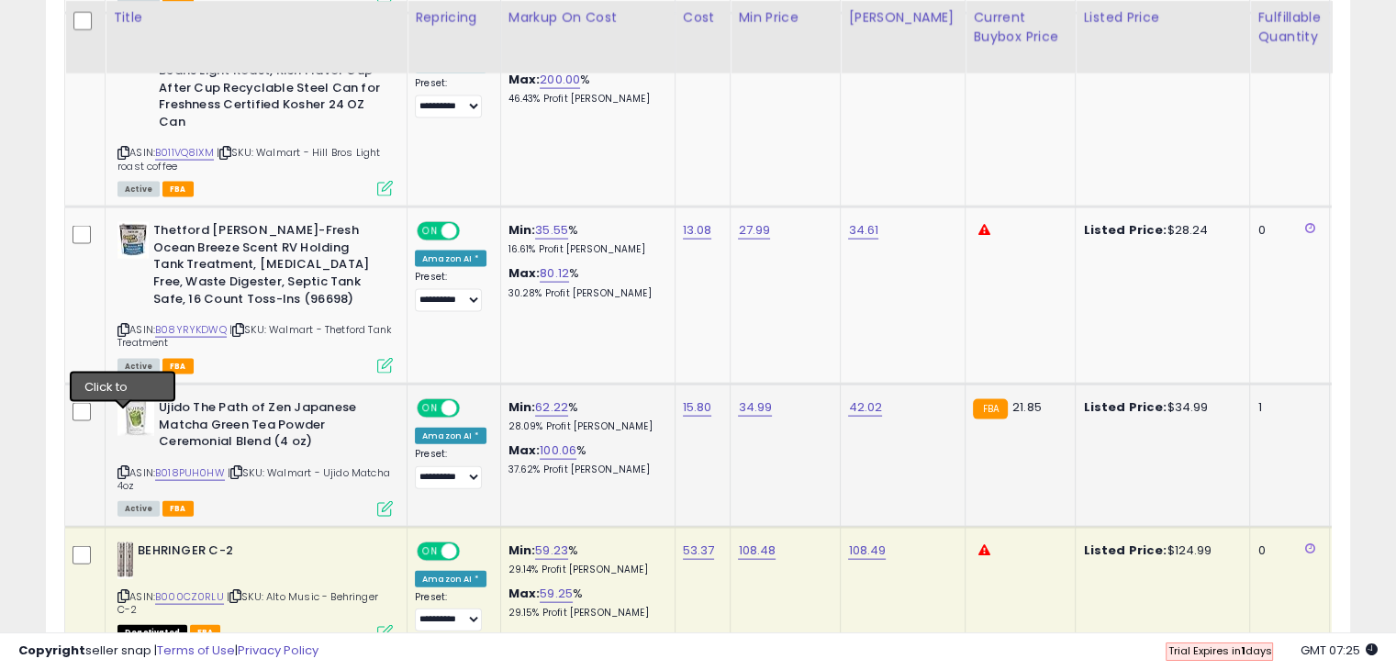
click at [123, 467] on icon at bounding box center [123, 472] width 12 height 10
click at [205, 465] on link "B018PUH0HW" at bounding box center [190, 473] width 70 height 16
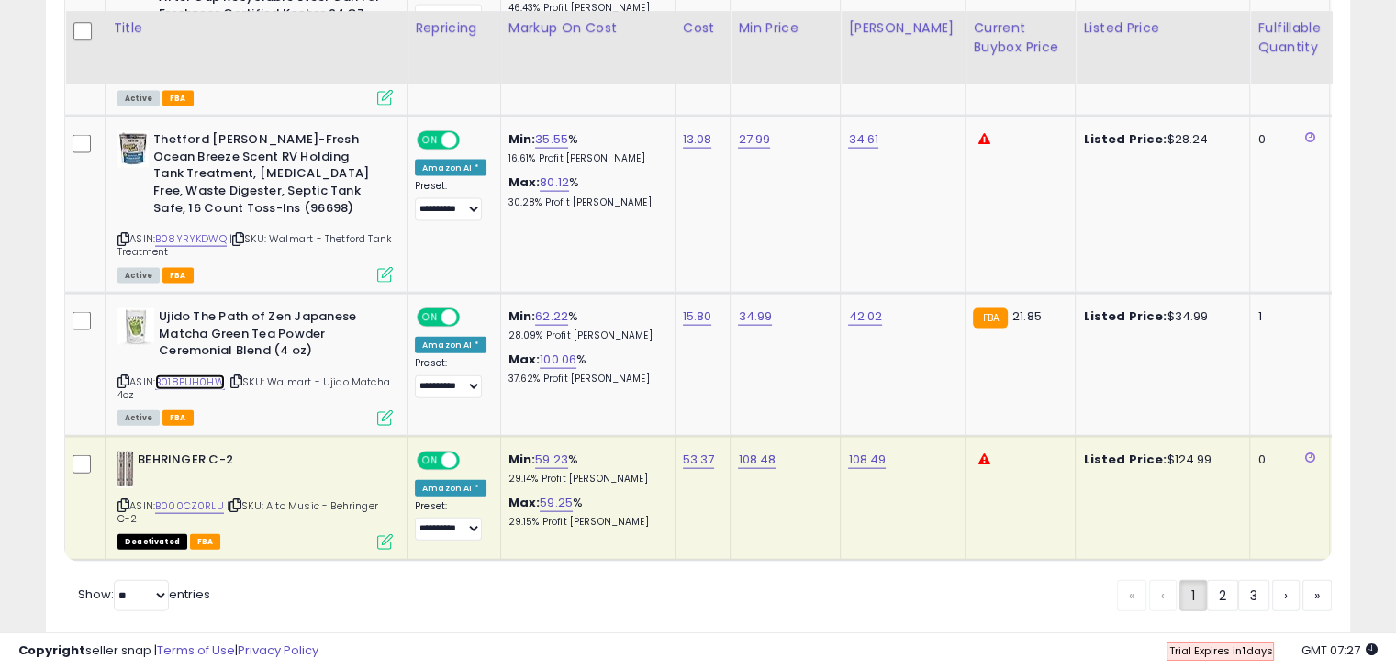
scroll to position [4037, 0]
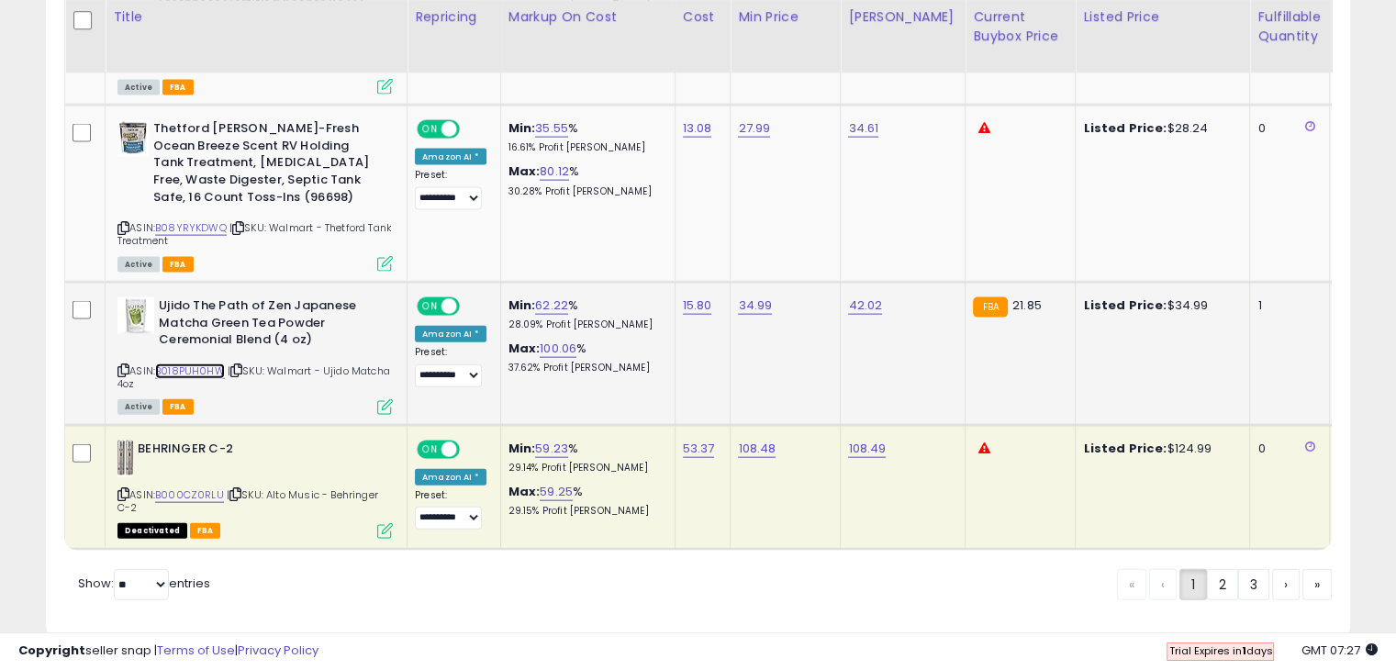
click at [198, 363] on link "B018PUH0HW" at bounding box center [190, 371] width 70 height 16
click at [1226, 569] on link "2" at bounding box center [1222, 584] width 31 height 31
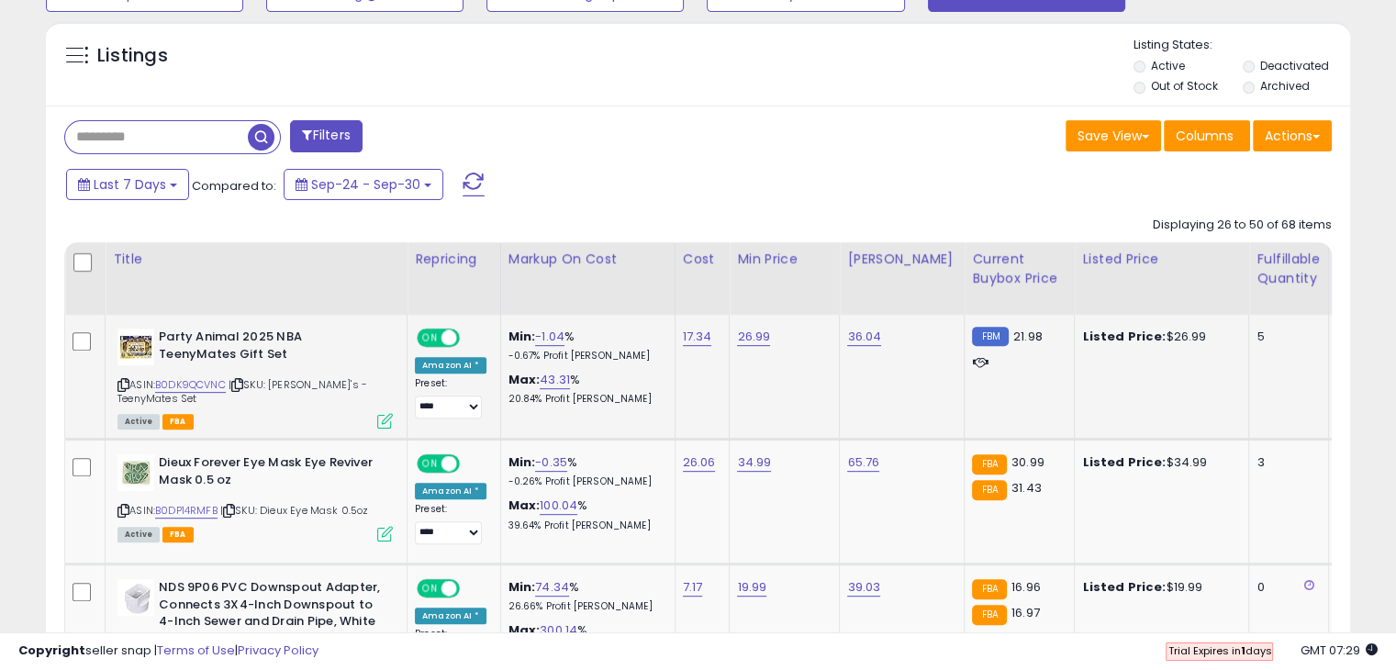
scroll to position [742, 0]
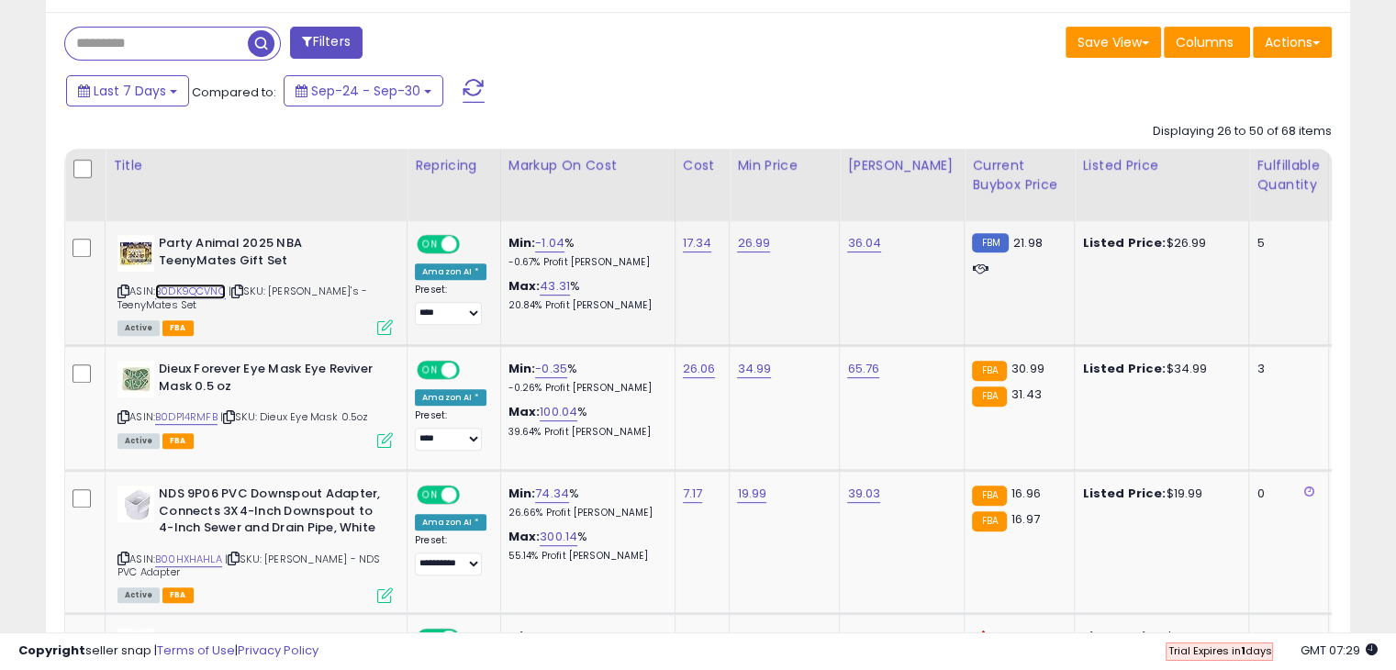
click at [197, 291] on link "B0DK9QCVNC" at bounding box center [190, 292] width 71 height 16
click at [197, 411] on link "B0DP14RMFB" at bounding box center [186, 417] width 62 height 16
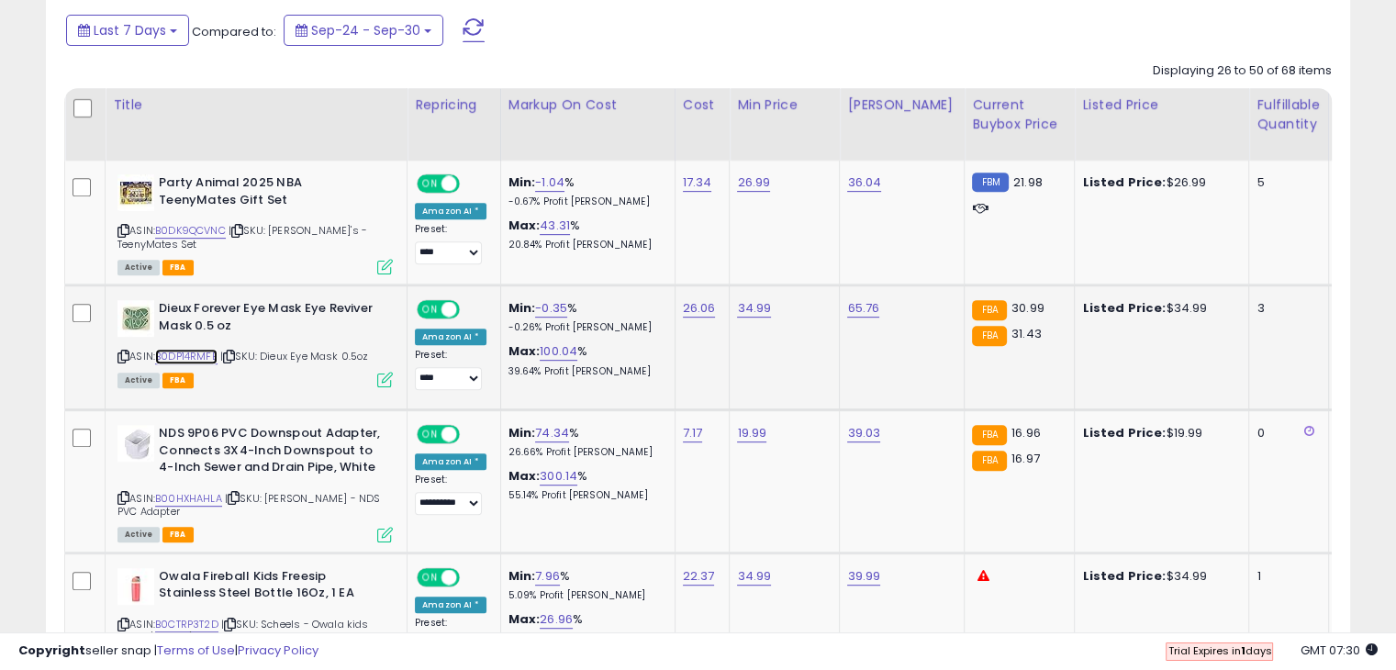
scroll to position [834, 0]
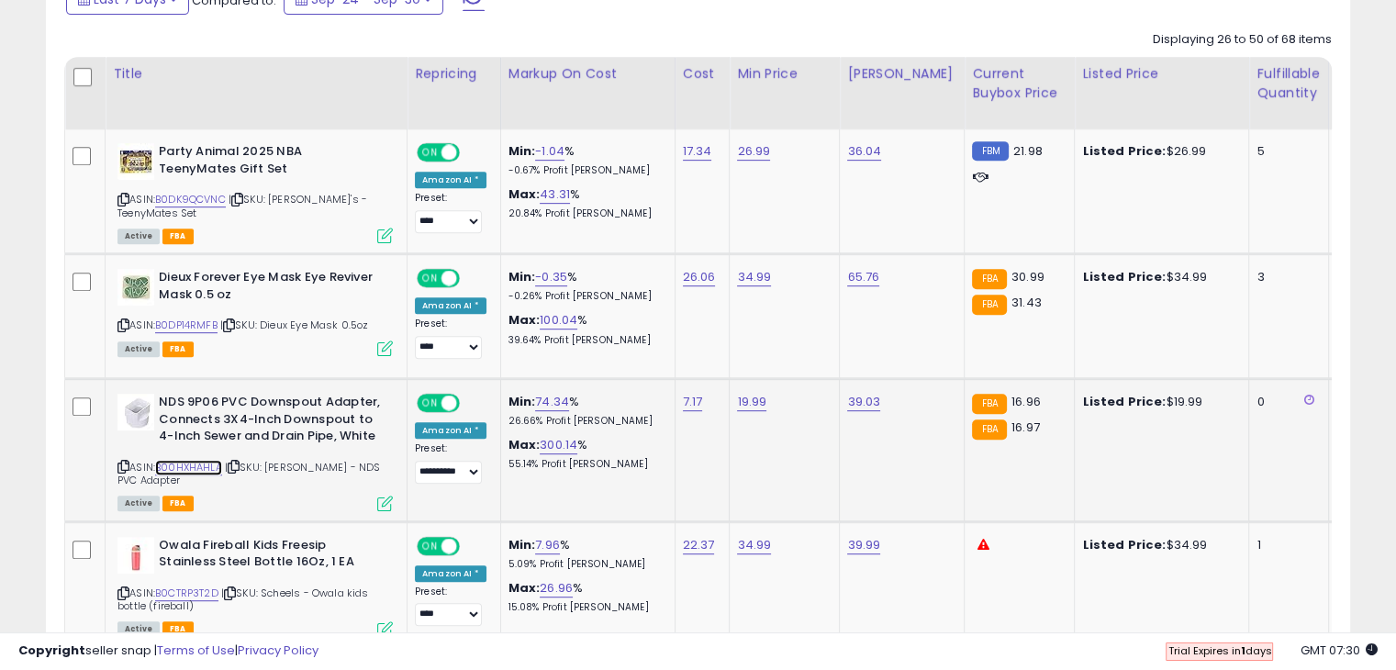
click at [209, 467] on link "B00HXHAHLA" at bounding box center [188, 468] width 67 height 16
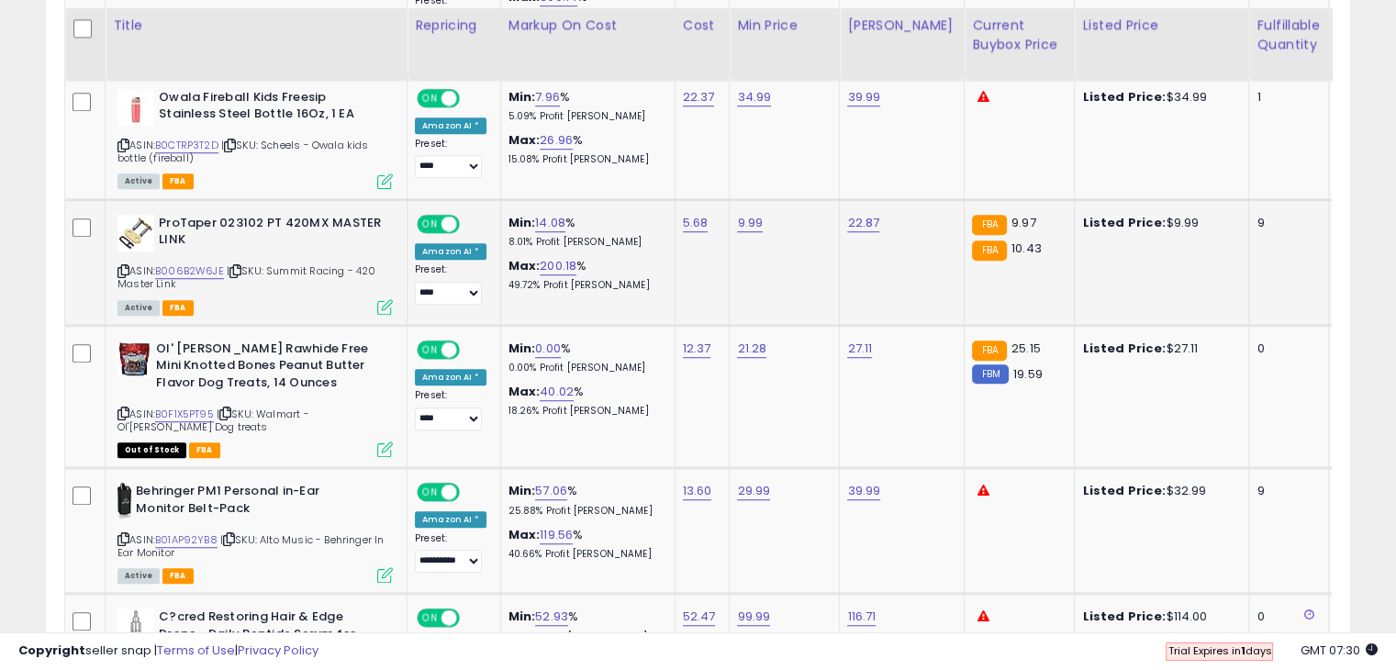
scroll to position [1293, 0]
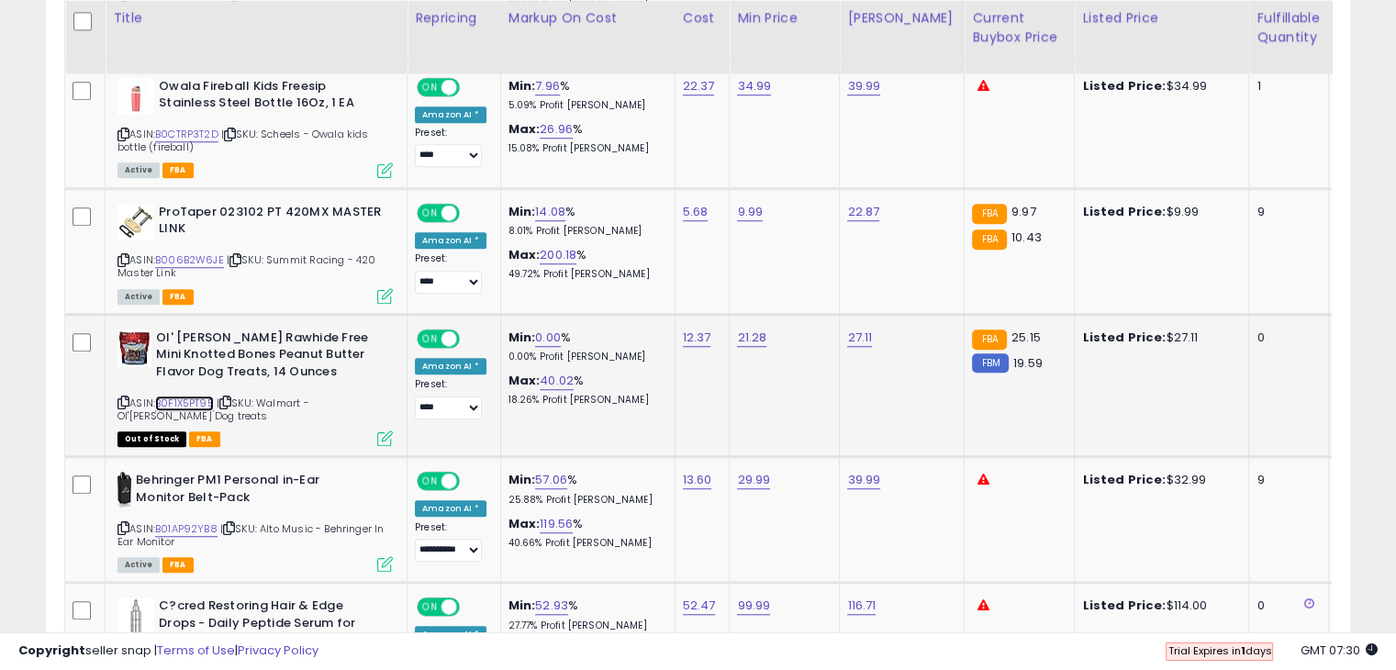
click at [200, 397] on link "B0F1X5PT95" at bounding box center [184, 403] width 59 height 16
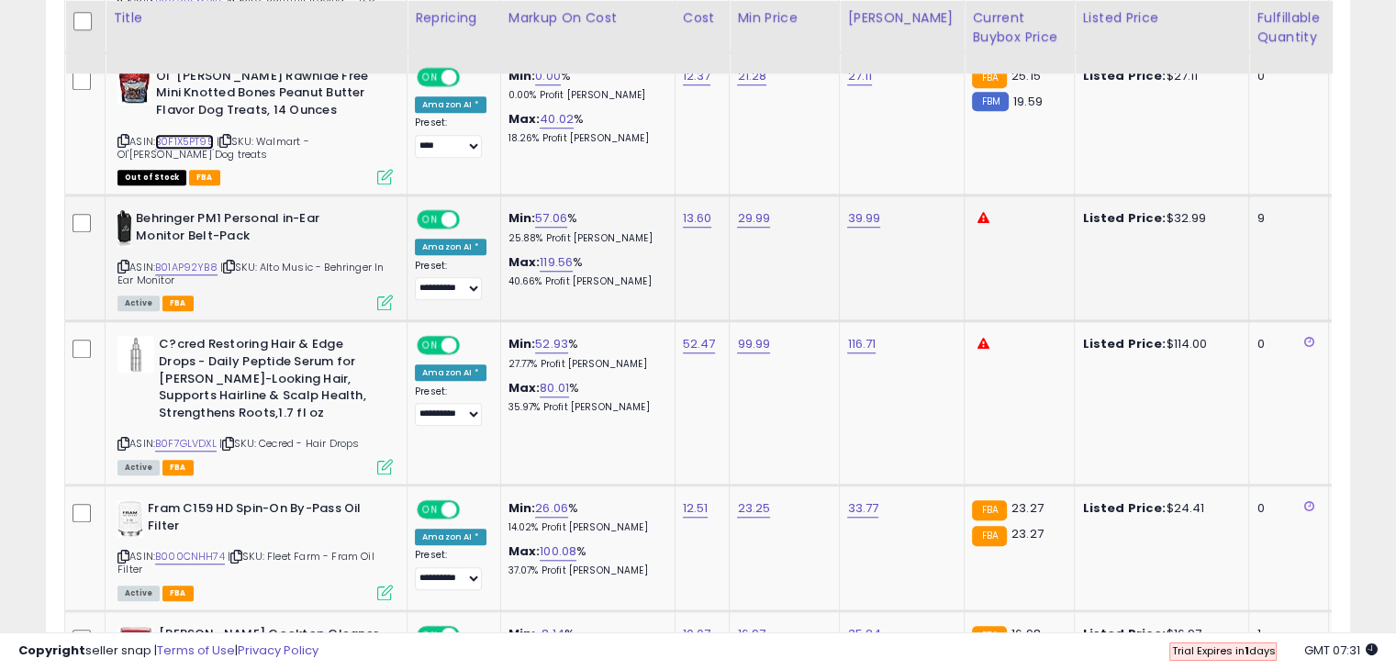
scroll to position [1568, 0]
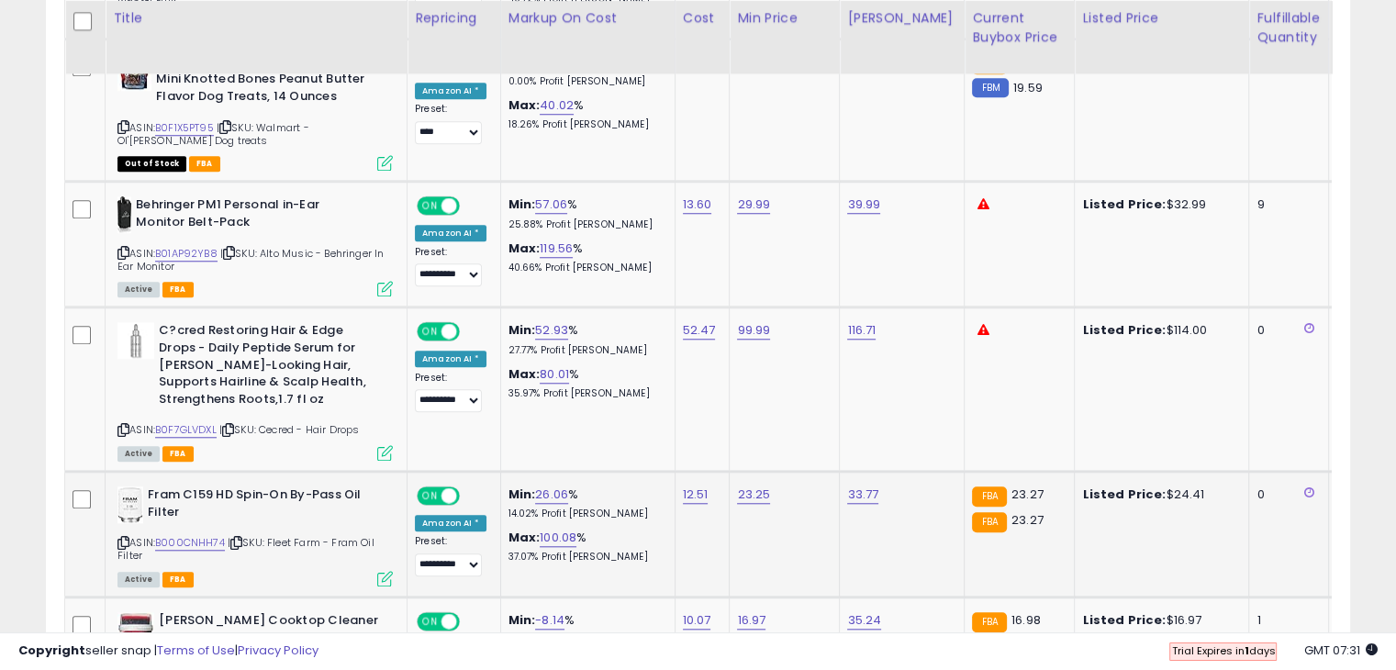
click at [193, 528] on div "ASIN: B000CNHH74 | SKU: Fleet Farm - Fram Oil Filter Active FBA" at bounding box center [254, 535] width 275 height 98
click at [194, 535] on link "B000CNHH74" at bounding box center [190, 543] width 70 height 16
click at [745, 492] on link "23.25" at bounding box center [753, 494] width 33 height 18
type input "*"
type input "*****"
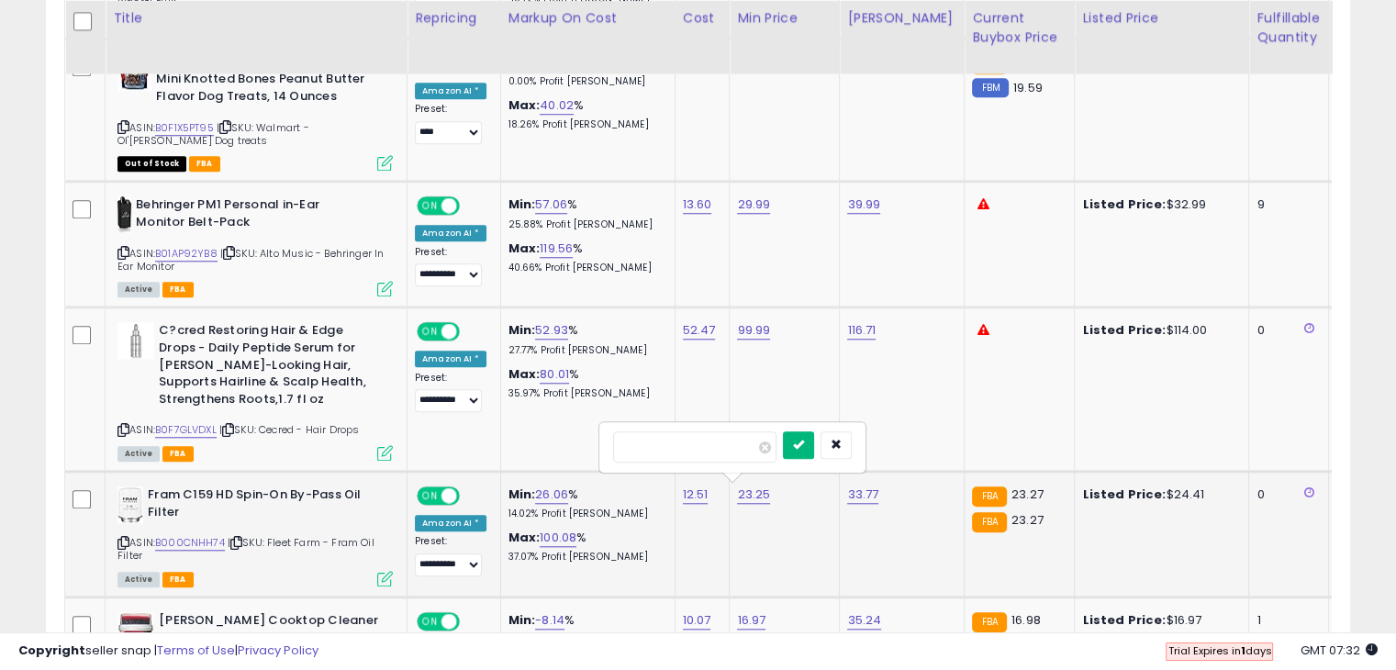
click at [814, 443] on button "submit" at bounding box center [798, 445] width 31 height 28
click at [861, 494] on link "33.77" at bounding box center [862, 494] width 31 height 18
type input "*****"
click at [914, 448] on icon "submit" at bounding box center [908, 444] width 11 height 11
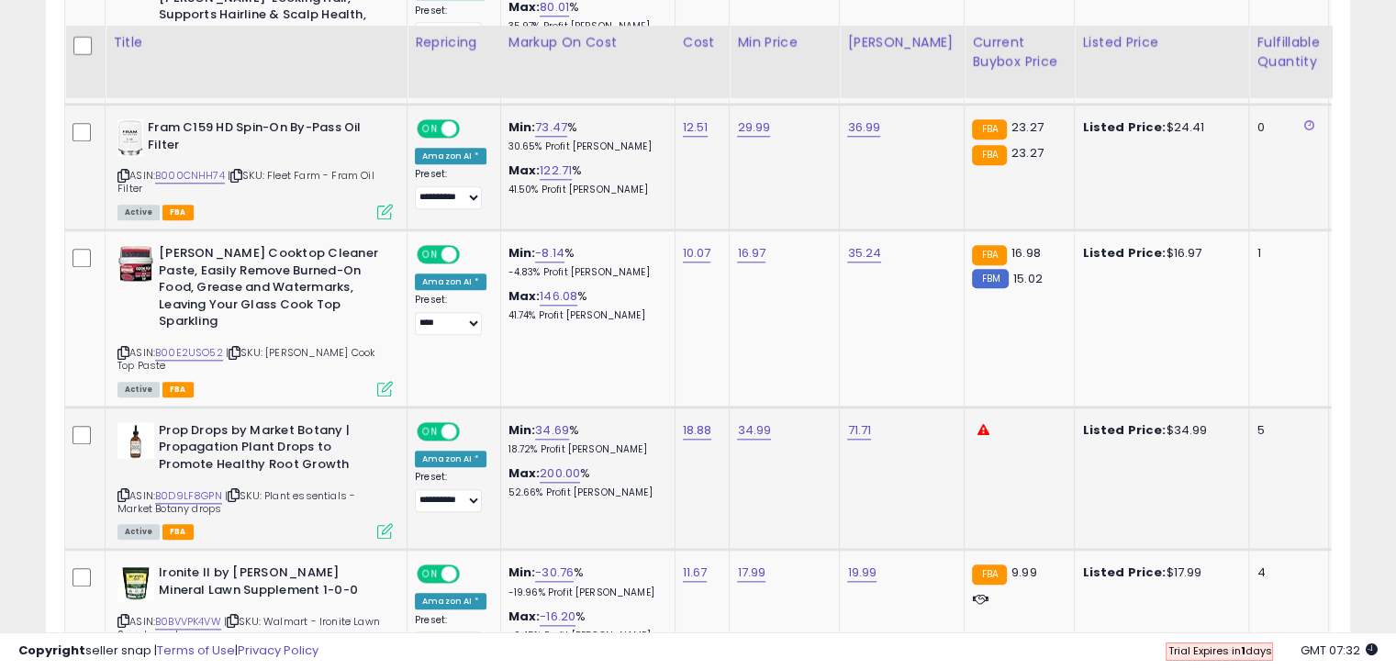
scroll to position [2027, 0]
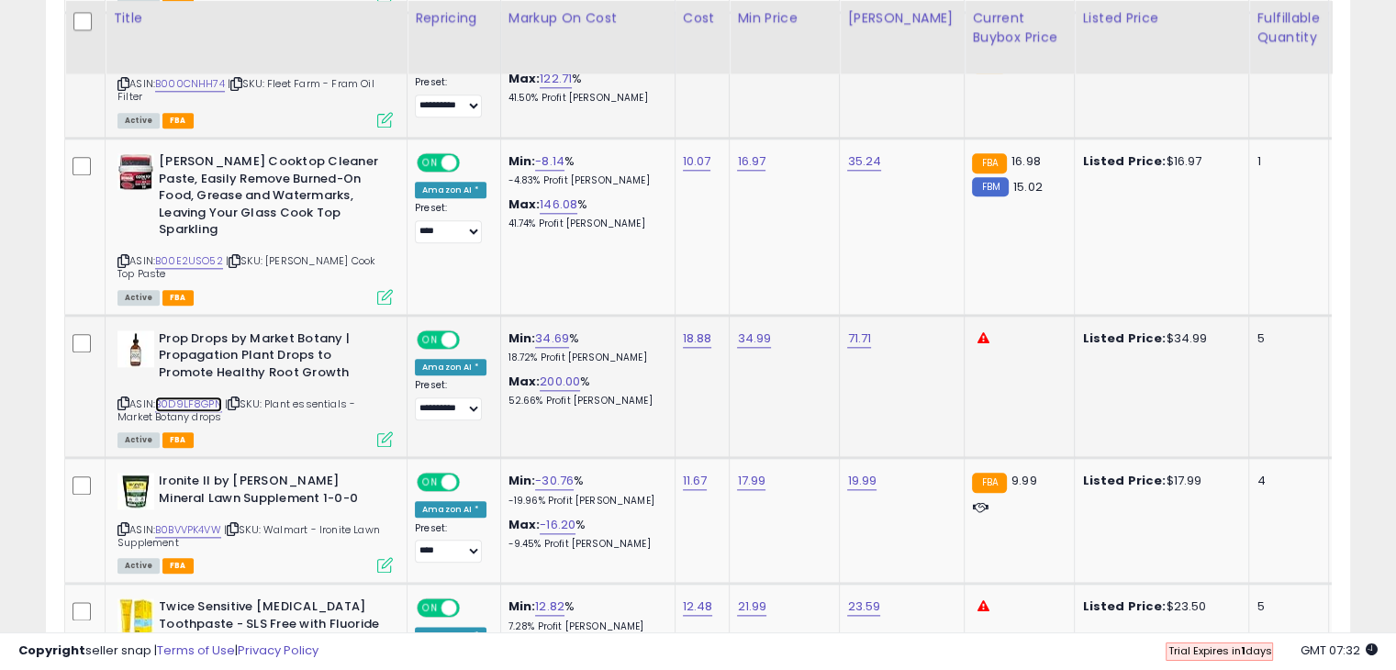
click at [211, 396] on link "B0D9LF8GPN" at bounding box center [188, 404] width 67 height 16
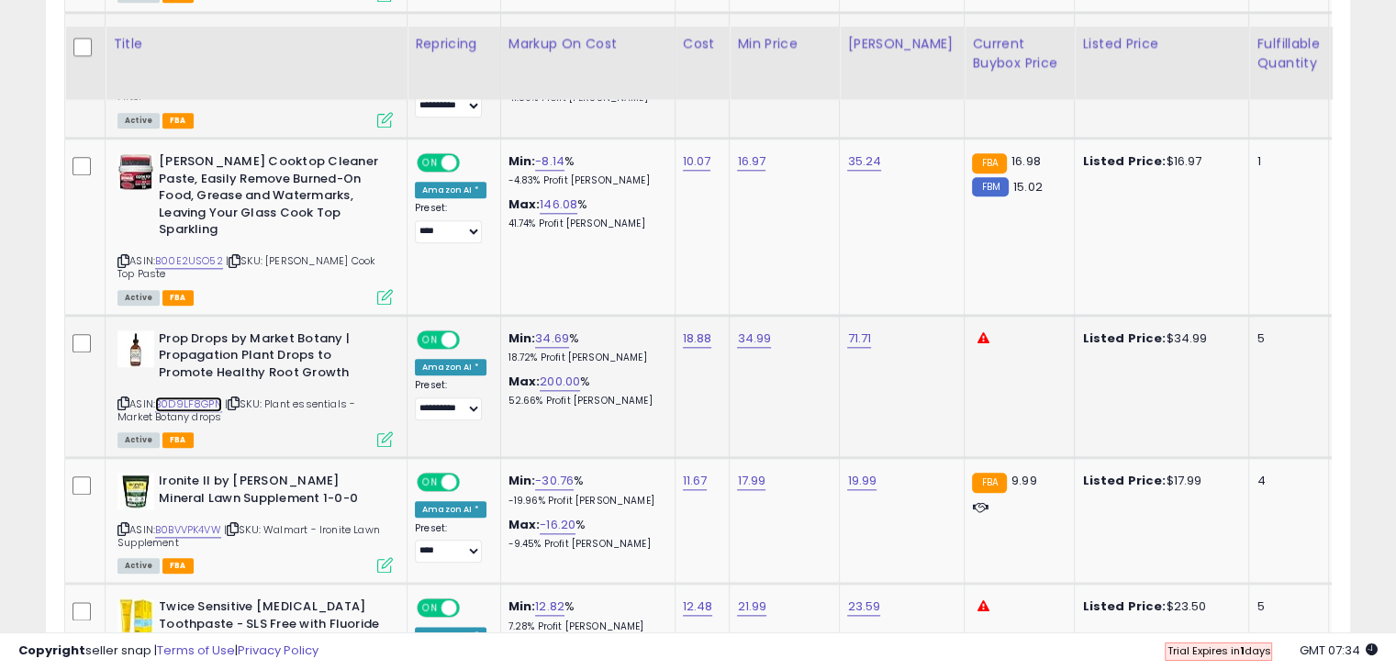
scroll to position [2210, 0]
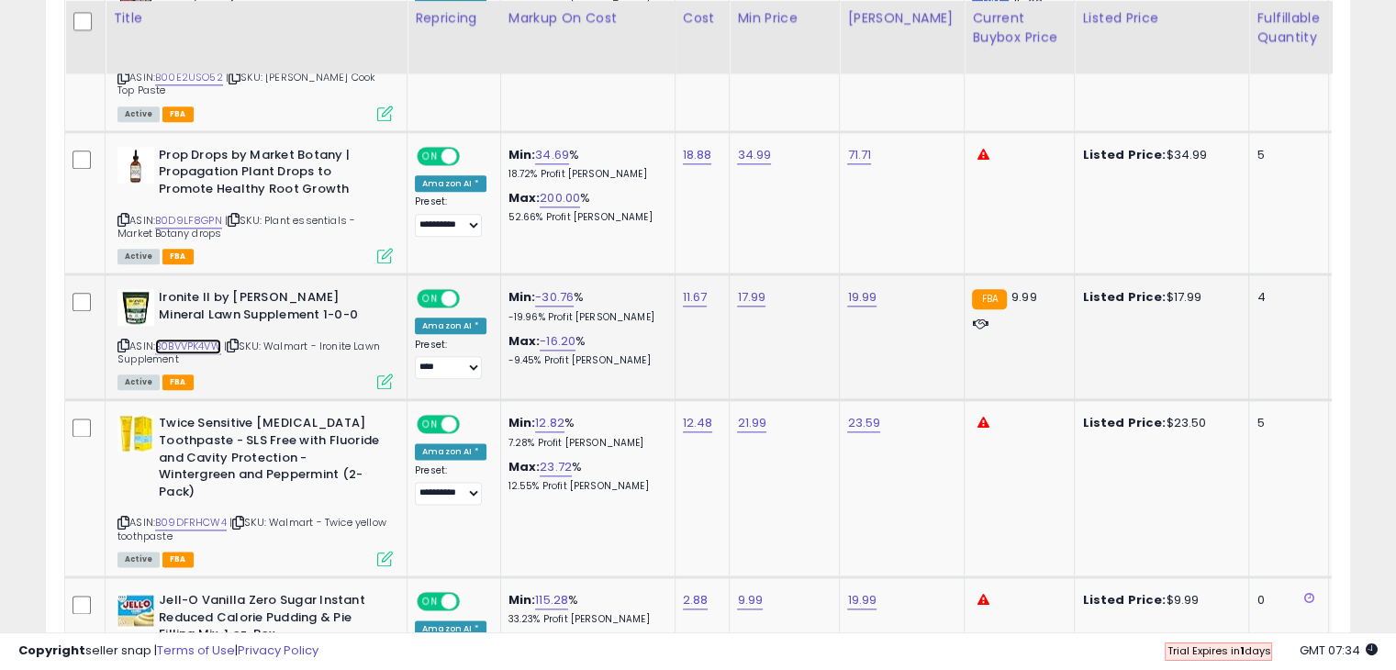
click at [212, 339] on link "B0BVVPK4VW" at bounding box center [188, 347] width 66 height 16
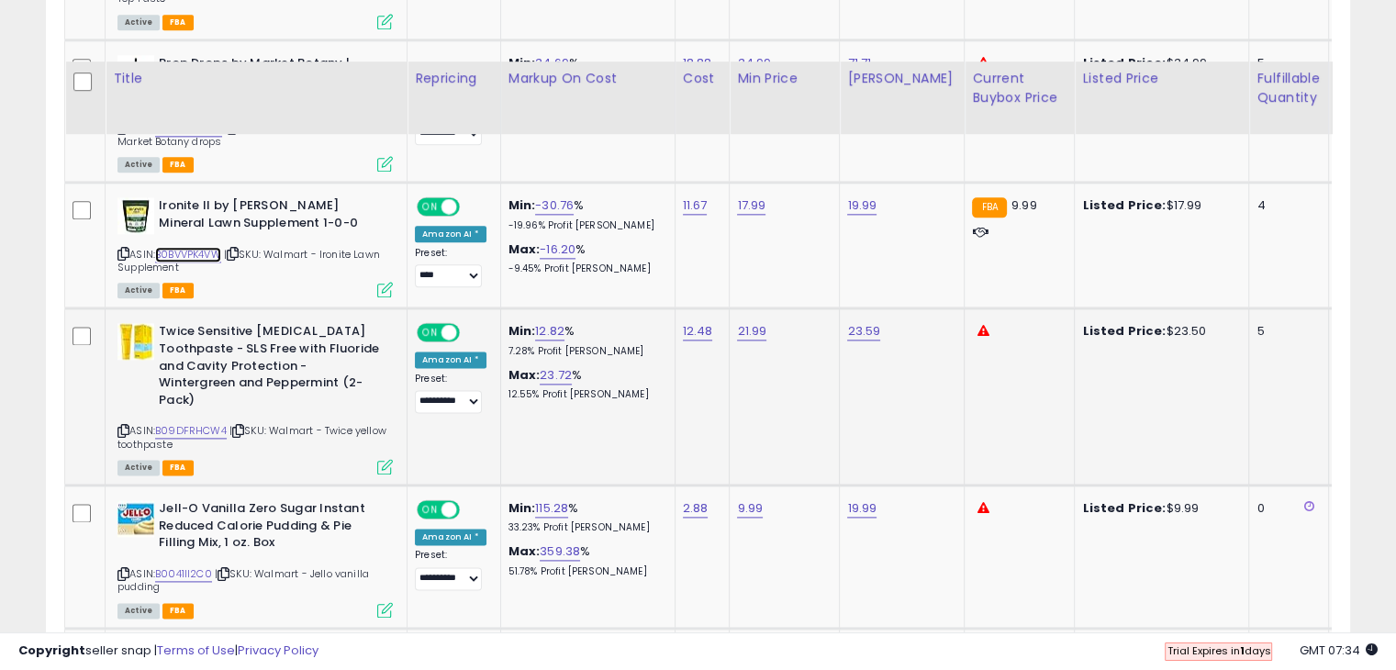
scroll to position [2486, 0]
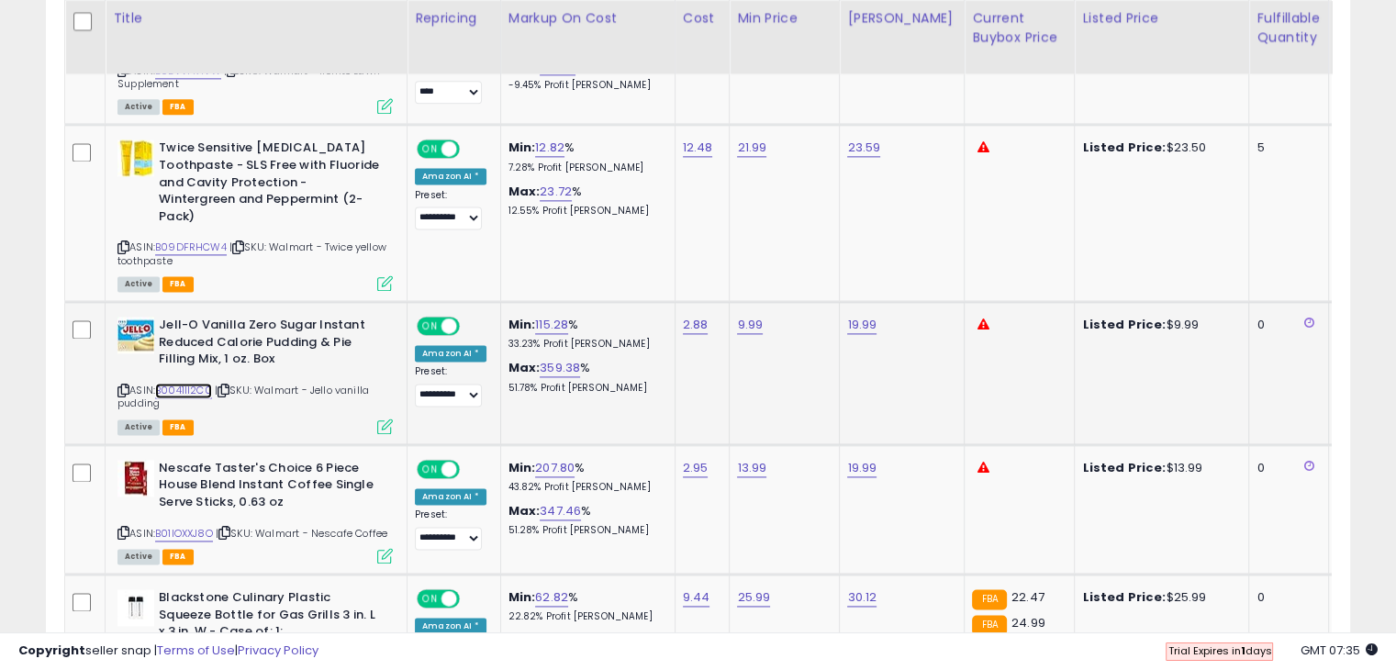
click at [173, 383] on link "B0041II2C0" at bounding box center [183, 391] width 57 height 16
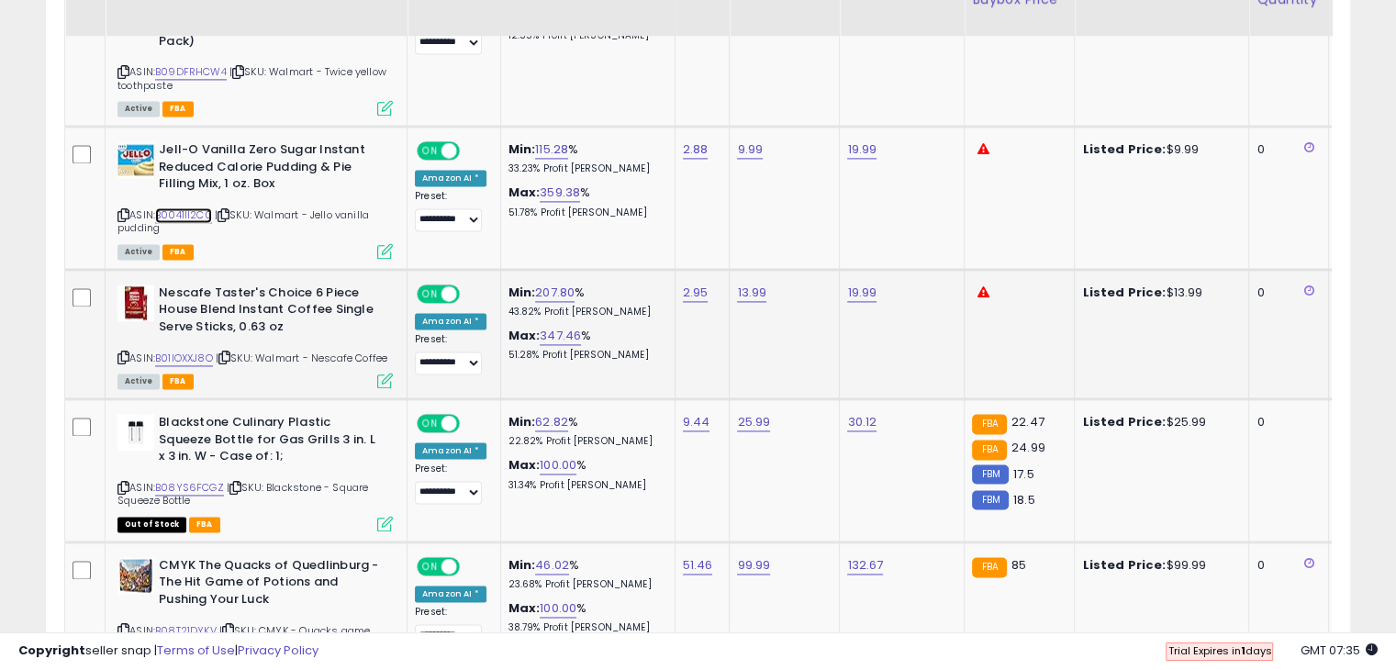
scroll to position [2669, 0]
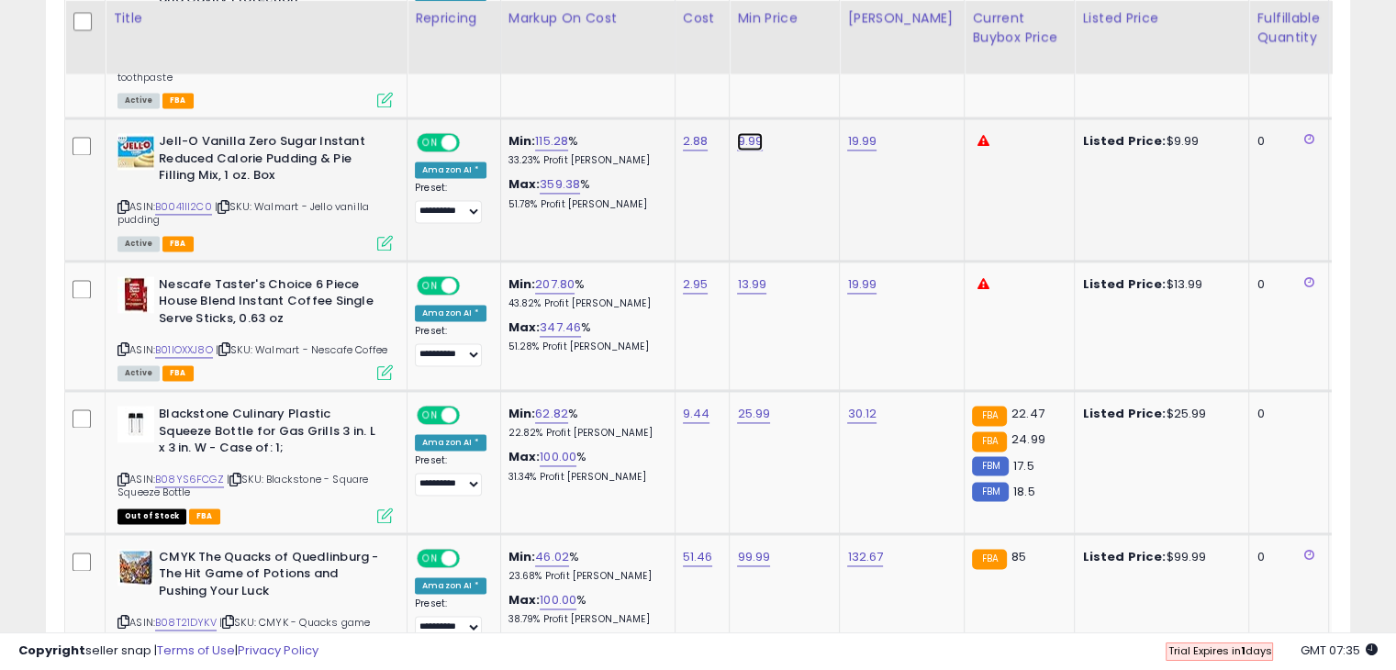
click at [743, 132] on link "9.99" at bounding box center [750, 141] width 26 height 18
click at [849, 67] on button "button" at bounding box center [833, 73] width 31 height 28
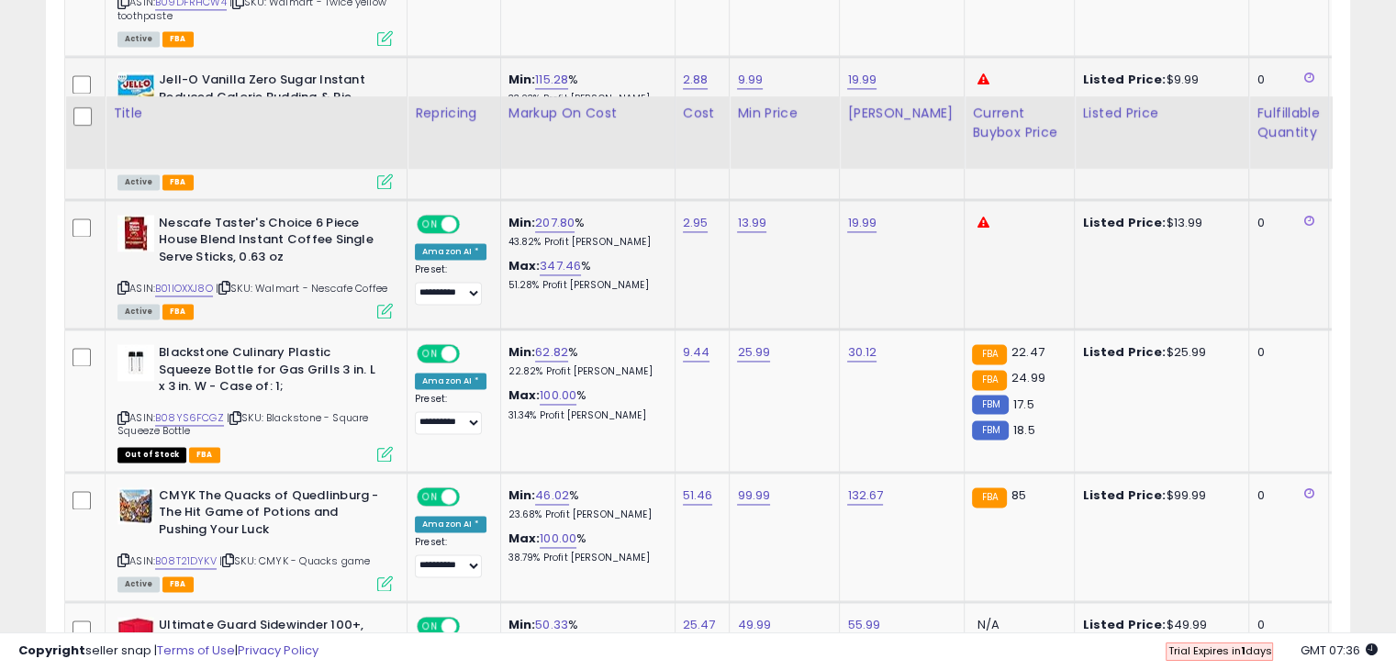
scroll to position [2853, 0]
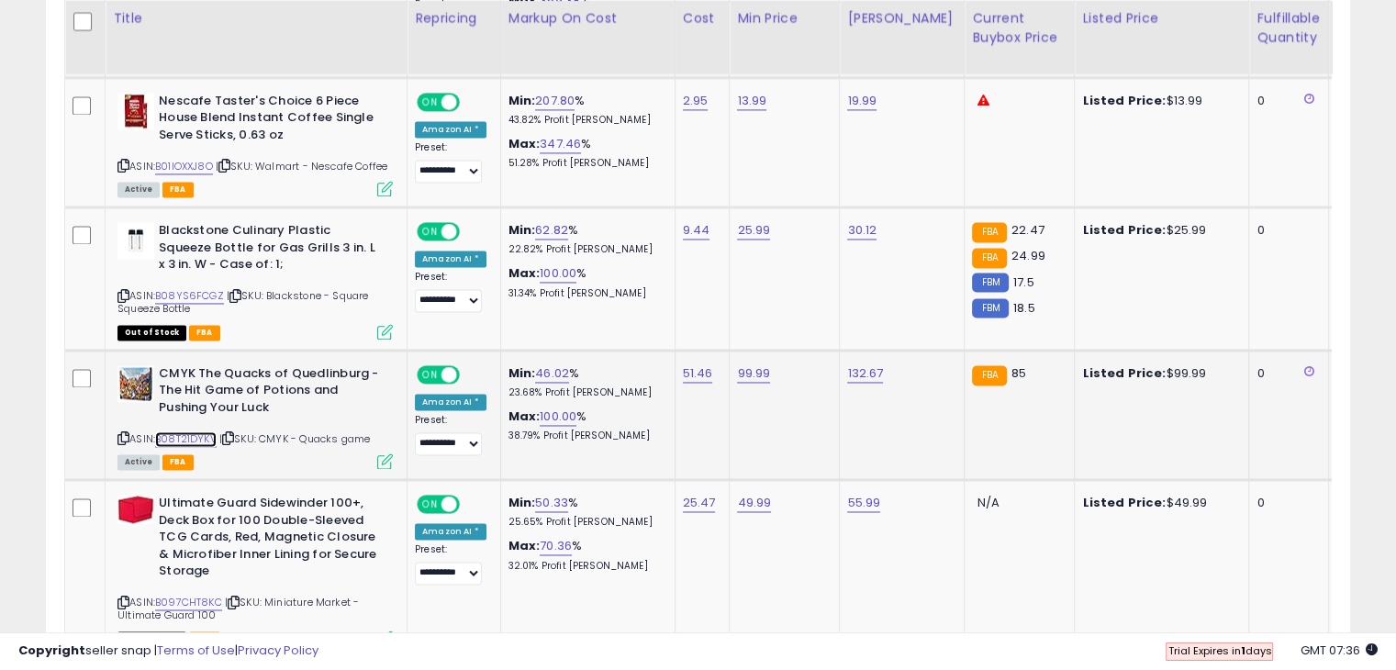
click at [203, 431] on link "B08T21DYKV" at bounding box center [185, 439] width 61 height 16
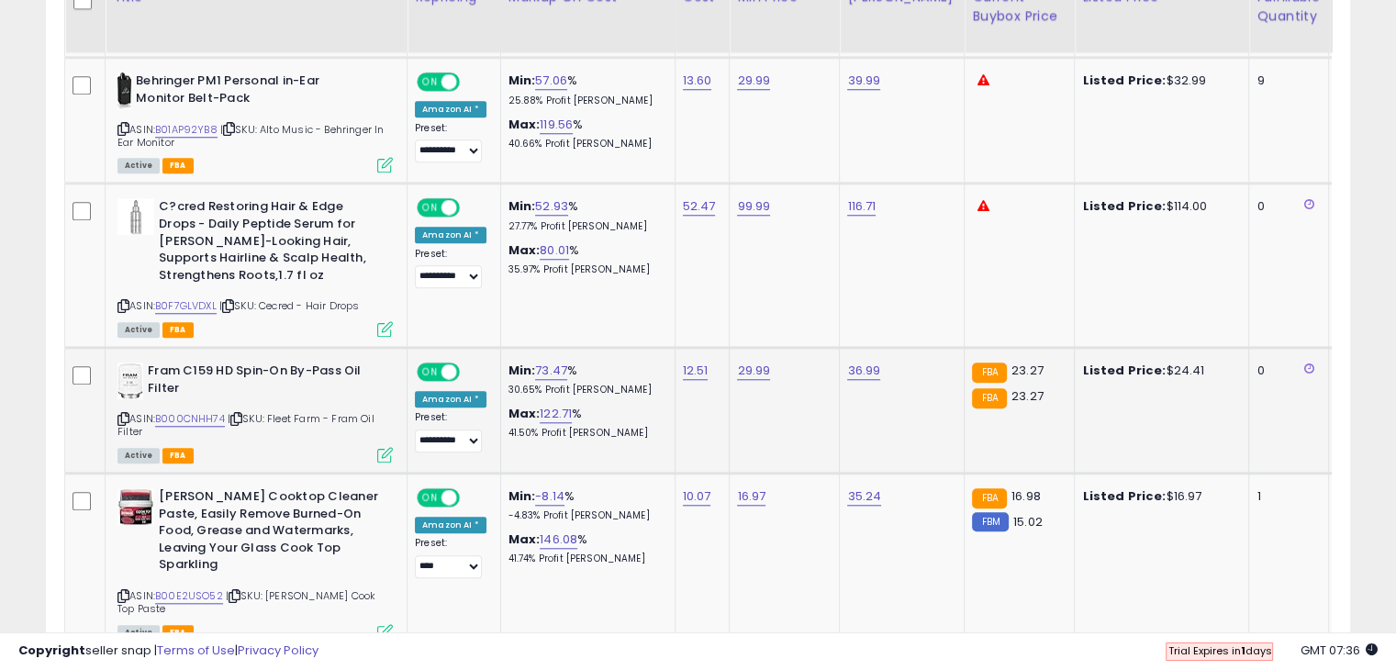
scroll to position [1660, 0]
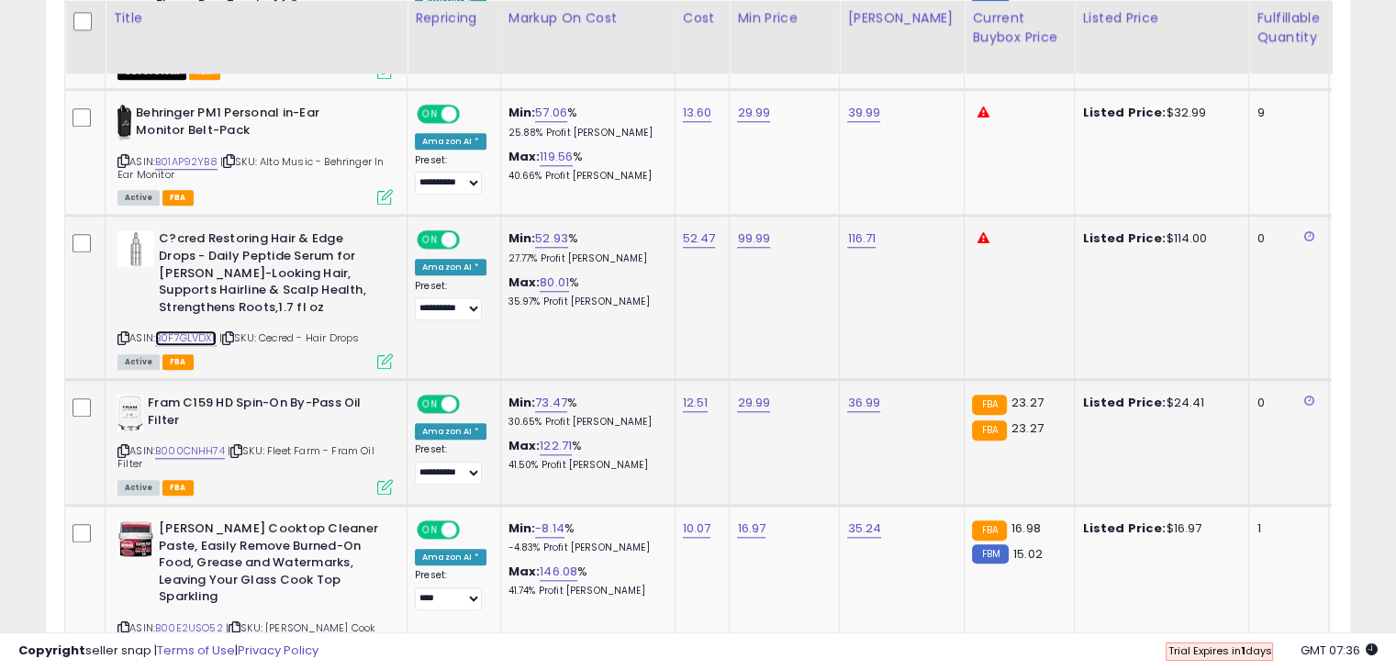
click at [206, 338] on link "B0F7GLVDXL" at bounding box center [185, 338] width 61 height 16
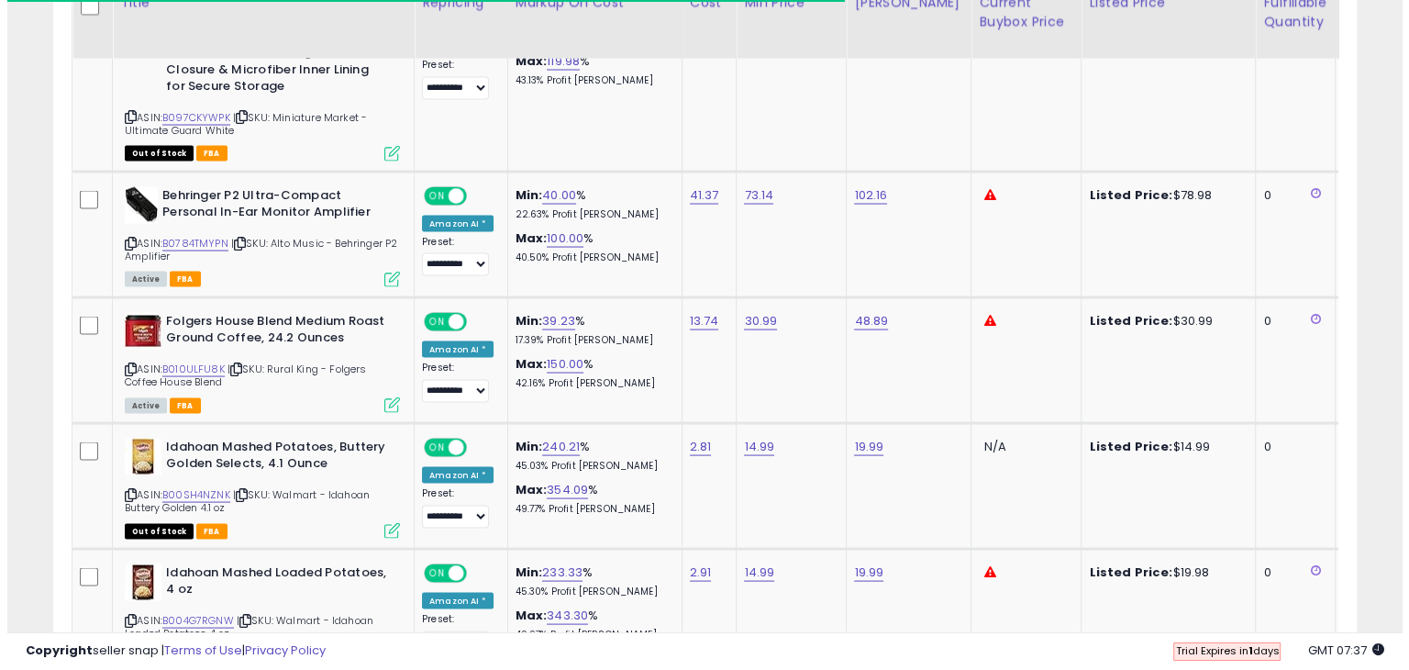
scroll to position [3495, 0]
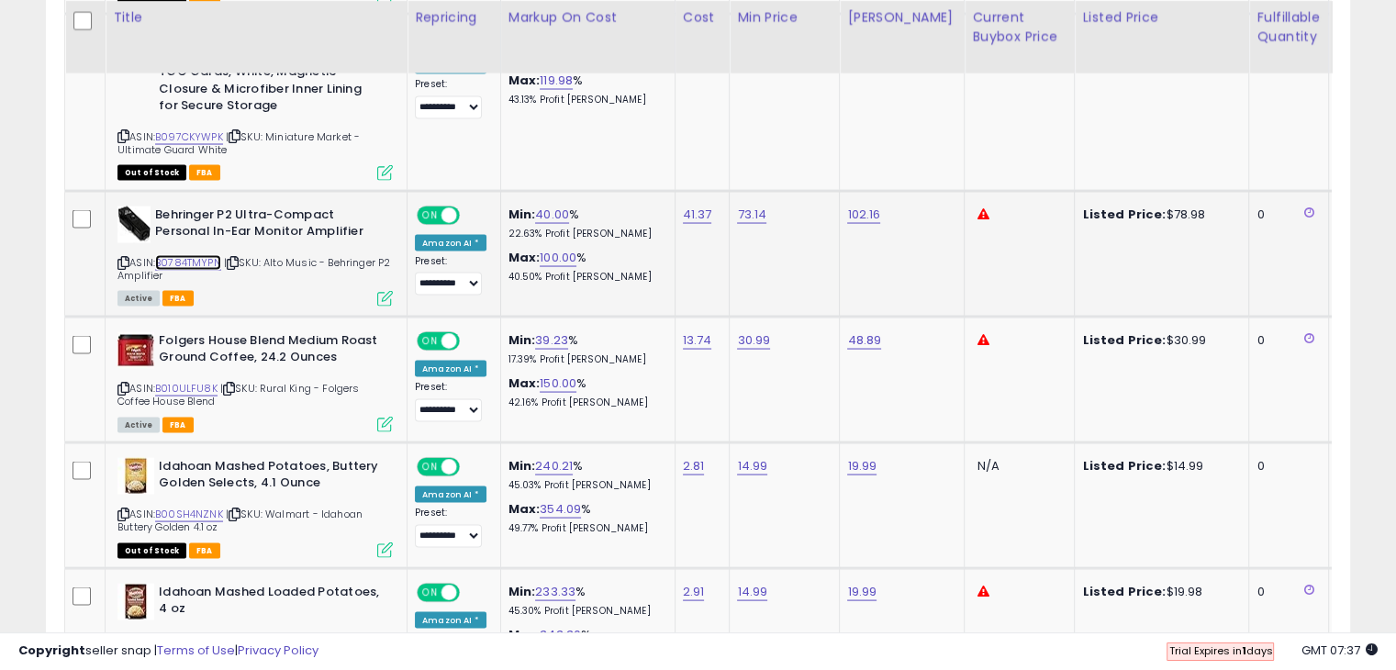
click at [201, 255] on link "B0784TMYPN" at bounding box center [188, 263] width 66 height 16
click at [377, 291] on icon at bounding box center [385, 299] width 16 height 16
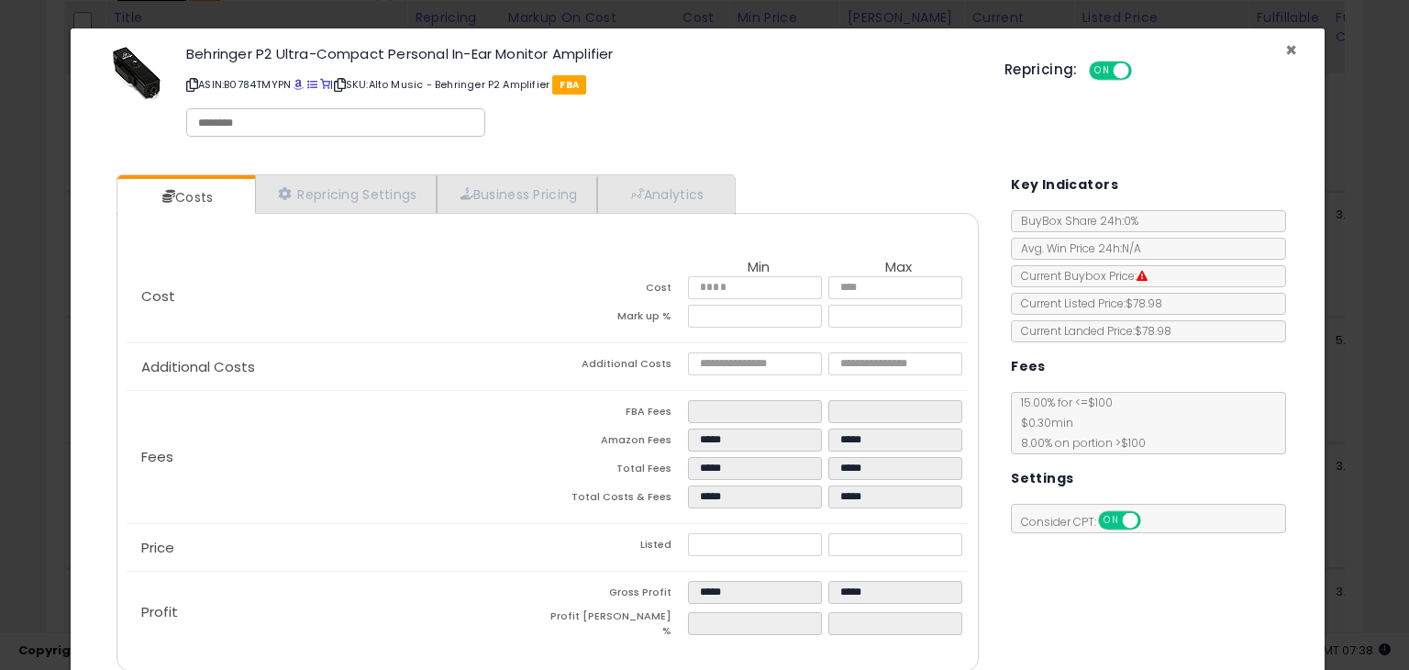
click at [1286, 49] on span "×" at bounding box center [1292, 50] width 12 height 27
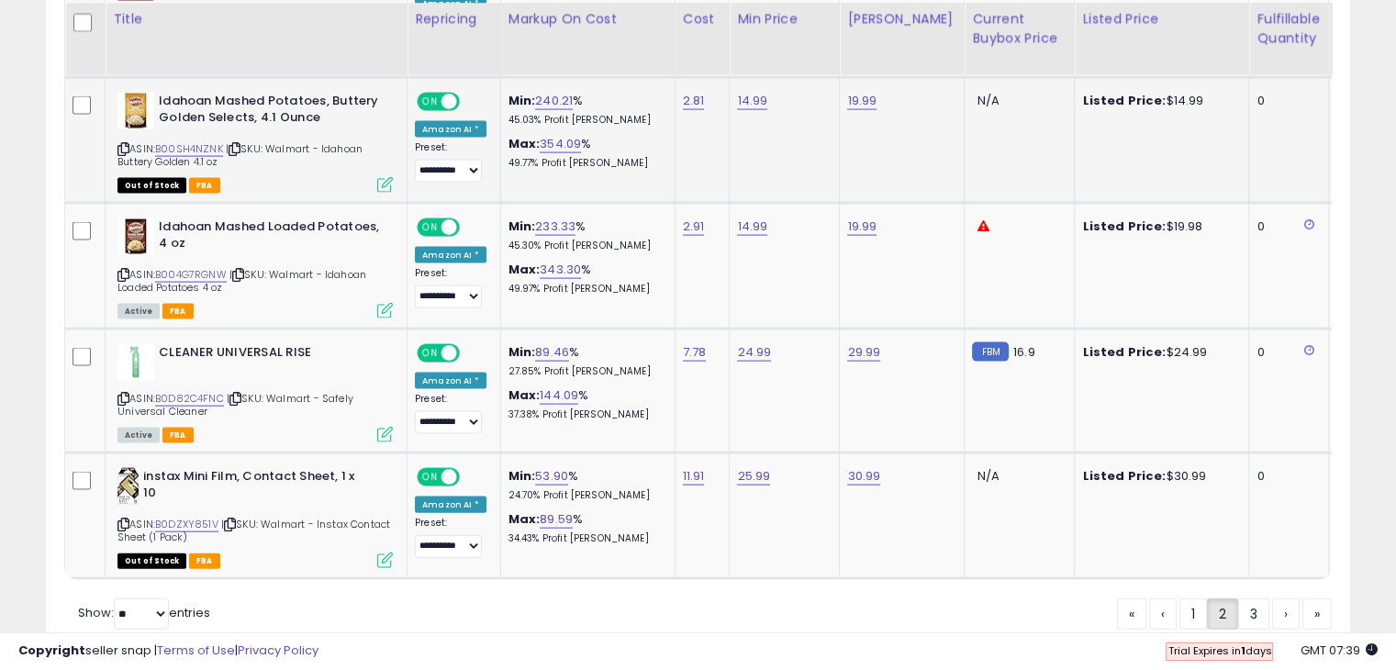
scroll to position [3862, 0]
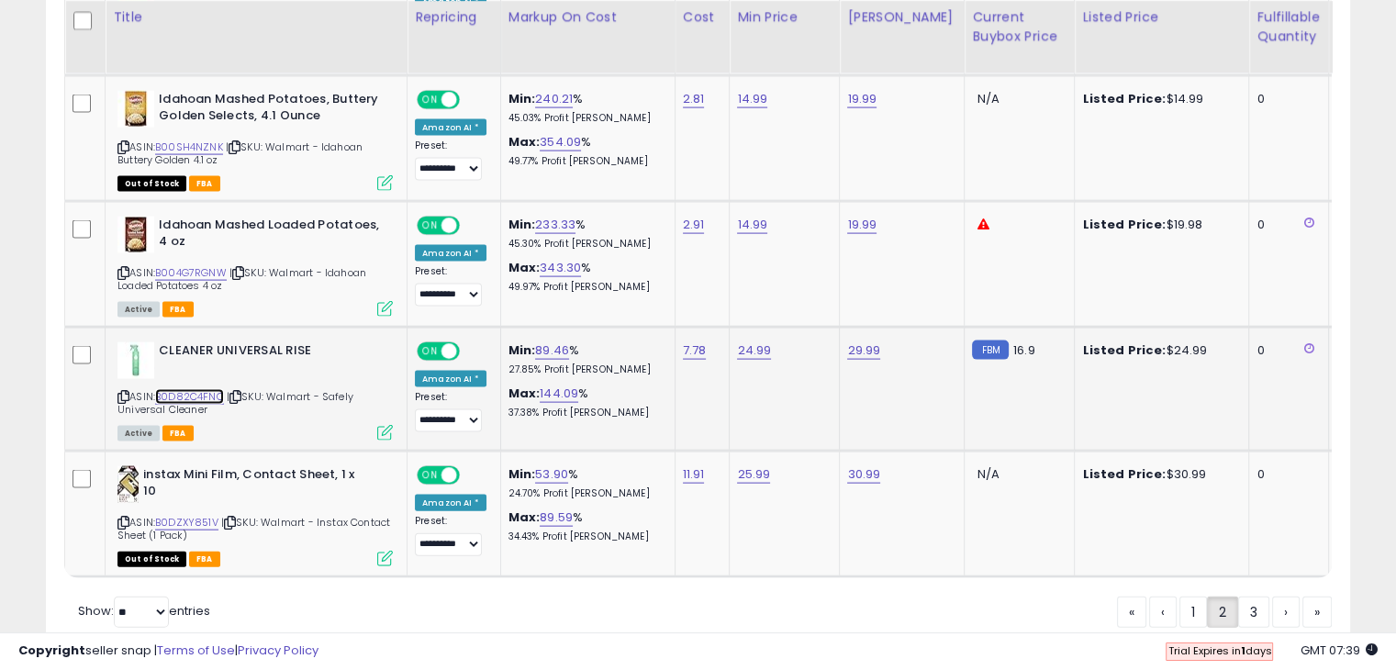
click at [172, 389] on link "B0D82C4FNC" at bounding box center [189, 397] width 69 height 16
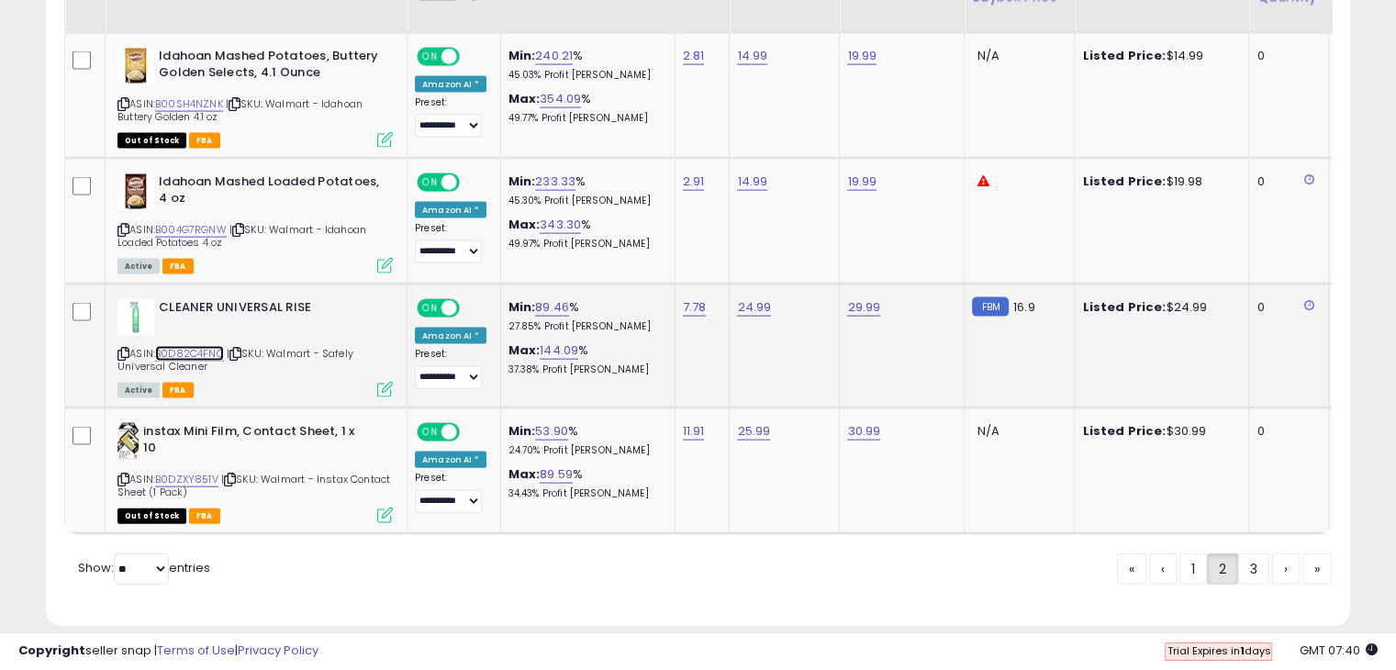
scroll to position [3926, 0]
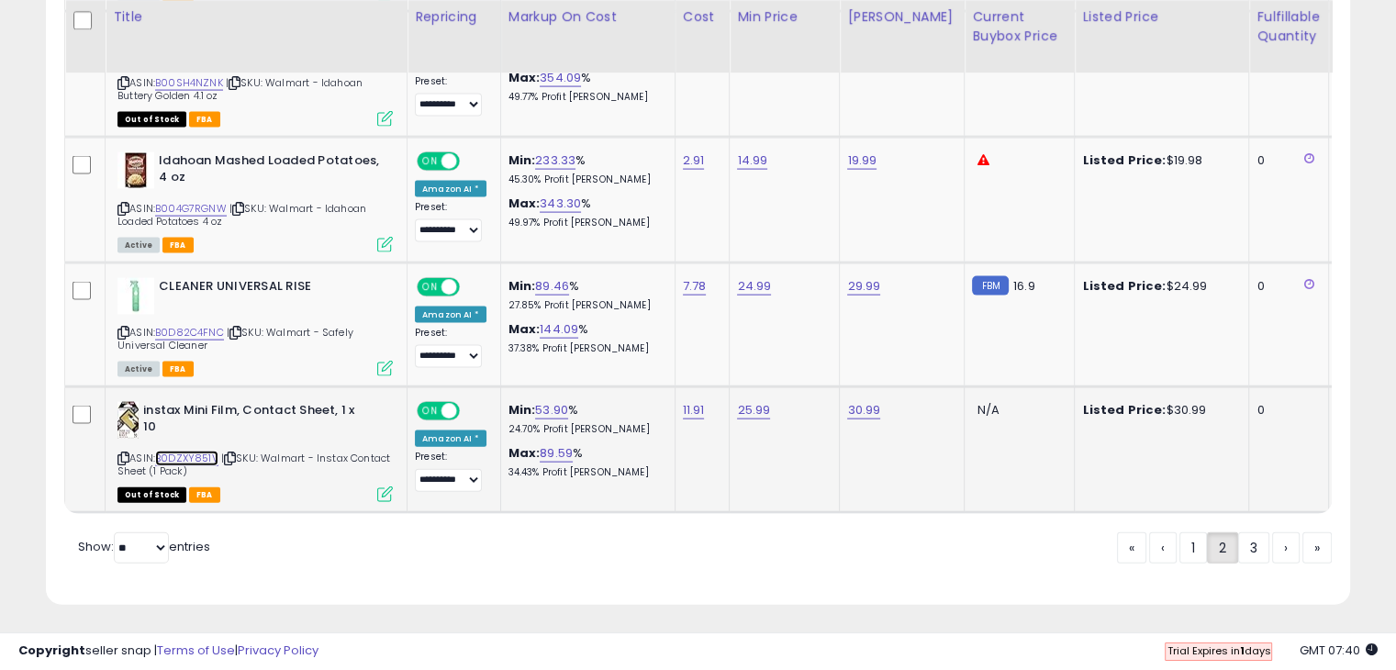
click at [199, 451] on link "B0DZXY851V" at bounding box center [186, 459] width 63 height 16
click at [748, 401] on link "25.99" at bounding box center [753, 410] width 33 height 18
type input "*****"
click at [805, 350] on icon "submit" at bounding box center [799, 346] width 11 height 11
click at [863, 401] on link "30.99" at bounding box center [863, 410] width 33 height 18
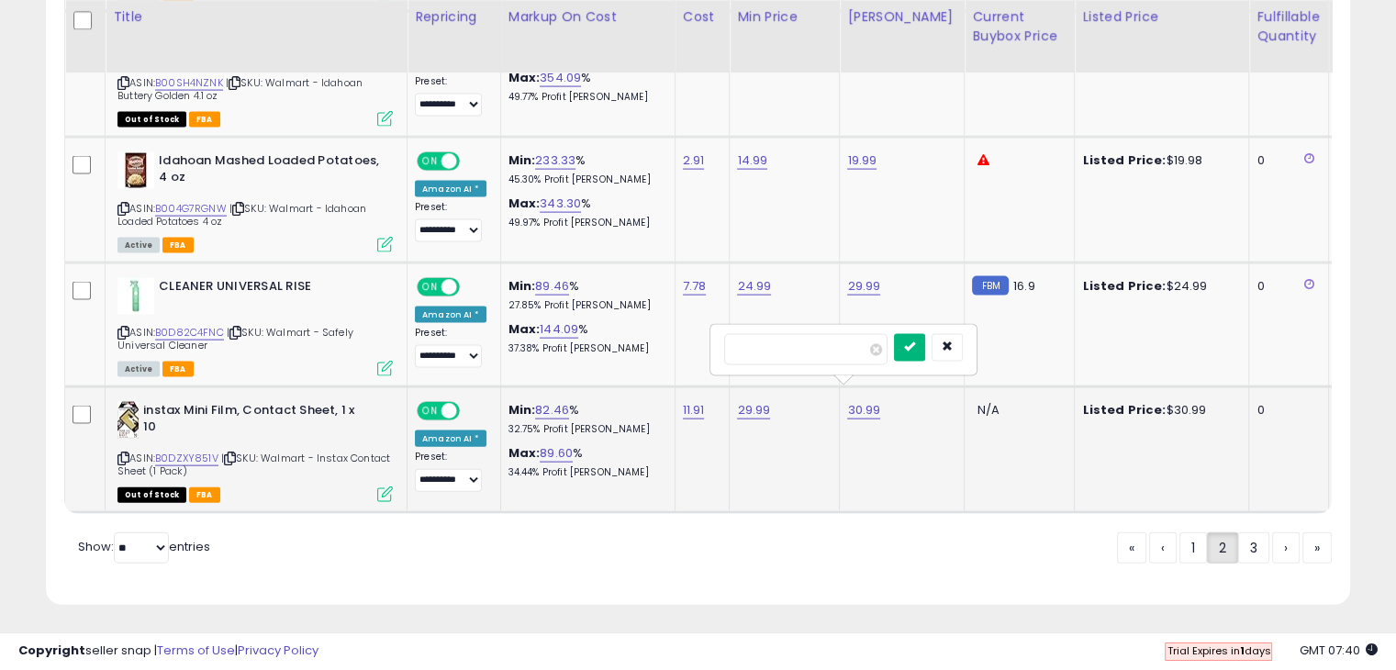
type input "*****"
click at [925, 351] on button "submit" at bounding box center [909, 348] width 31 height 28
click at [1250, 556] on link "3" at bounding box center [1253, 547] width 31 height 31
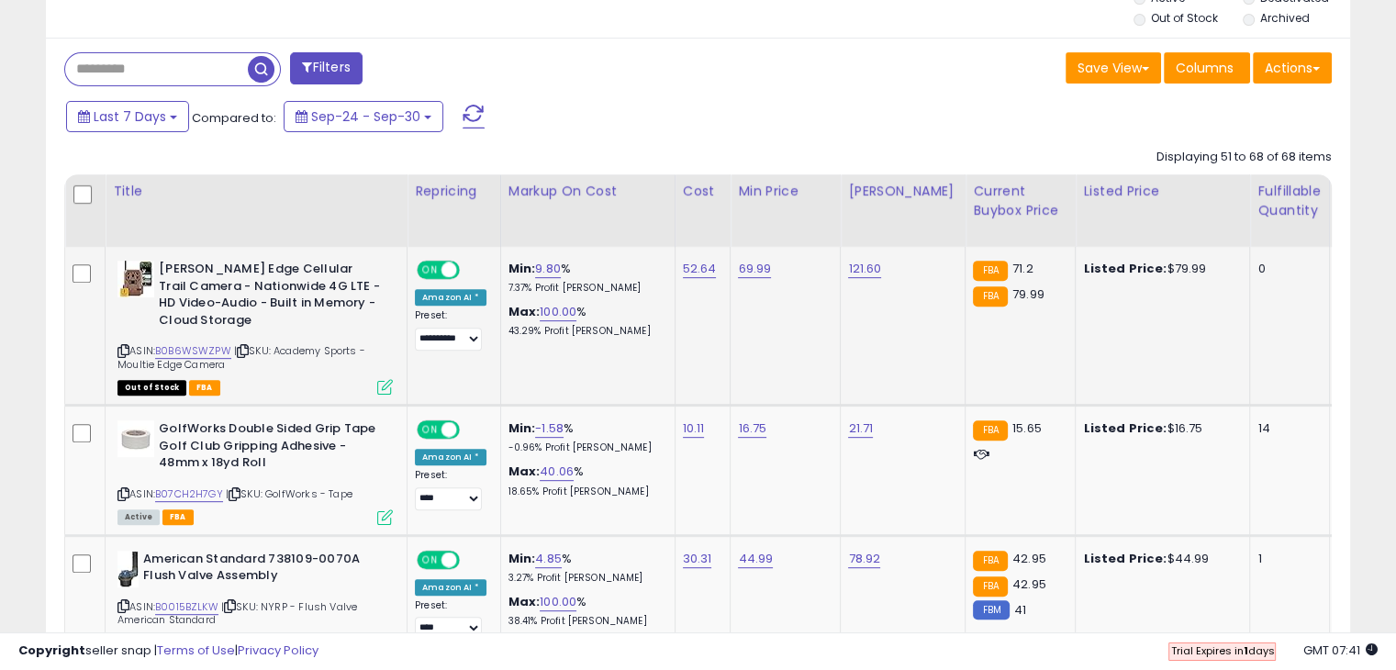
scroll to position [742, 0]
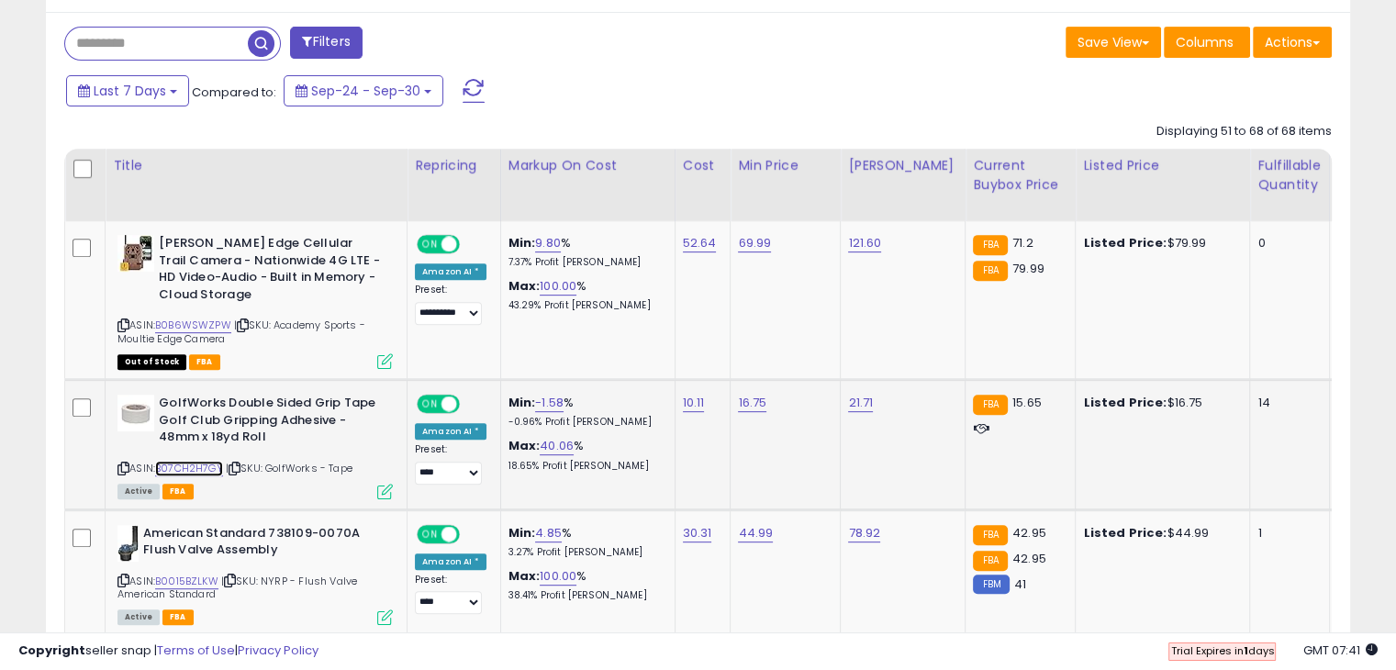
click at [187, 462] on link "B07CH2H7GY" at bounding box center [189, 469] width 68 height 16
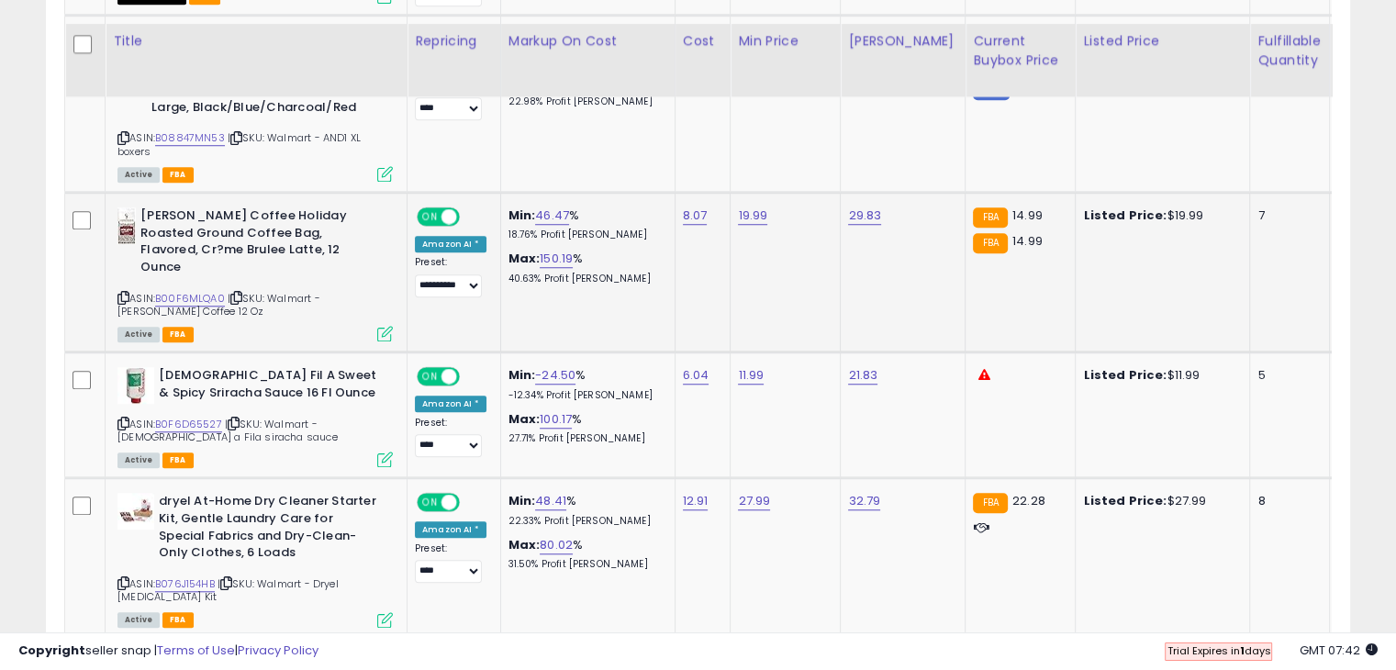
scroll to position [1568, 0]
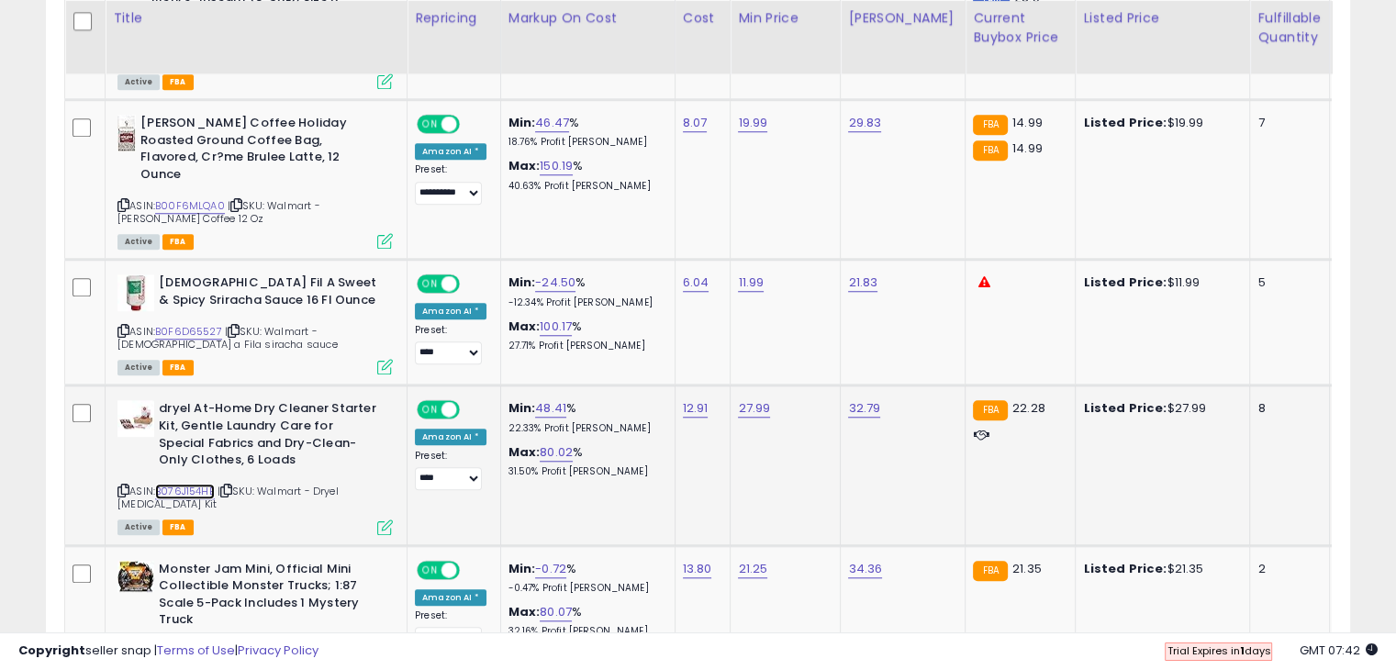
click at [195, 484] on link "B076J154HB" at bounding box center [185, 492] width 60 height 16
click at [741, 399] on link "27.99" at bounding box center [754, 408] width 32 height 18
type input "*****"
click at [826, 353] on div at bounding box center [817, 345] width 69 height 32
click at [804, 339] on icon "submit" at bounding box center [798, 341] width 11 height 11
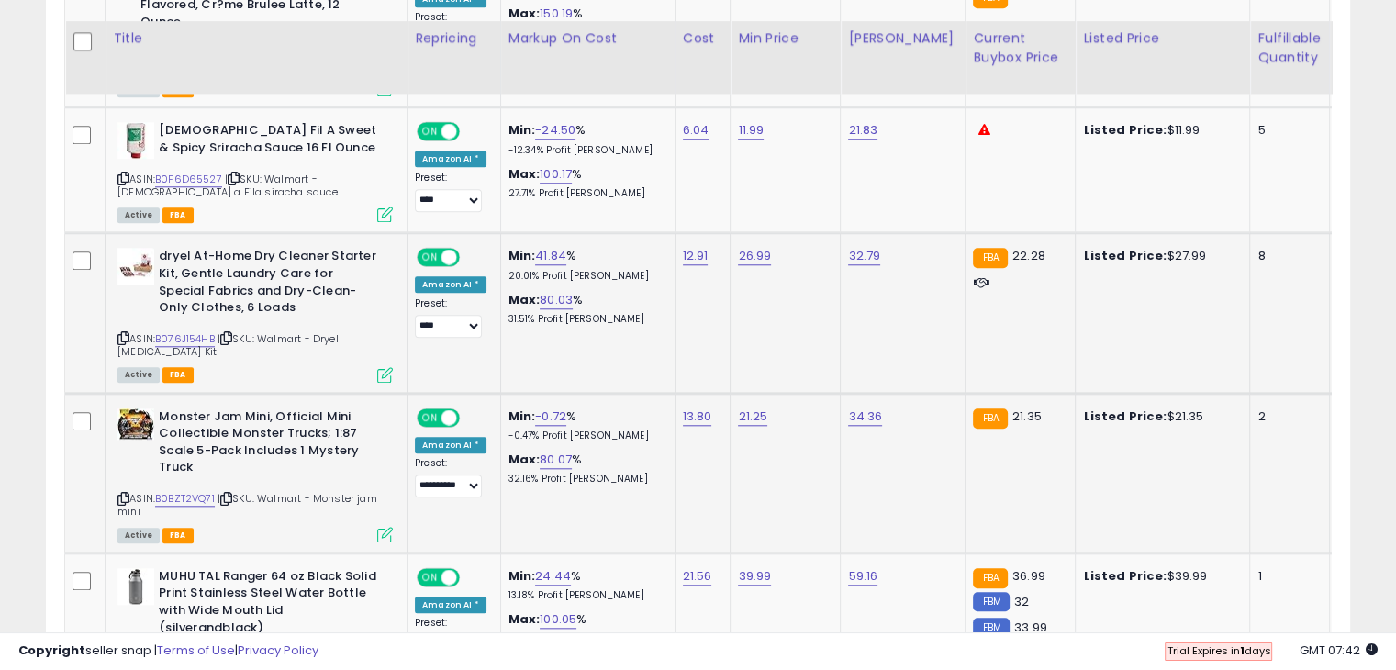
scroll to position [1752, 0]
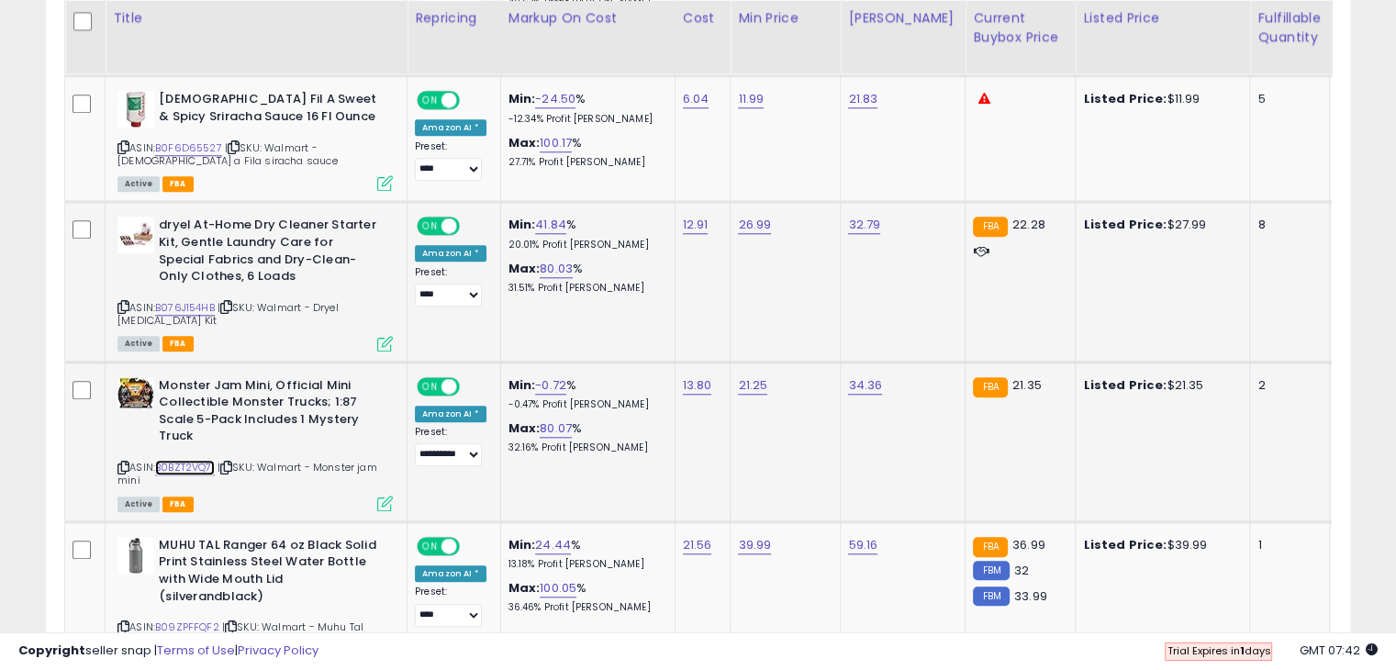
click at [208, 460] on link "B0BZT2VQ71" at bounding box center [185, 468] width 60 height 16
click at [454, 443] on select "**********" at bounding box center [448, 454] width 67 height 23
select select "****"
click at [415, 443] on select "**********" at bounding box center [448, 454] width 67 height 23
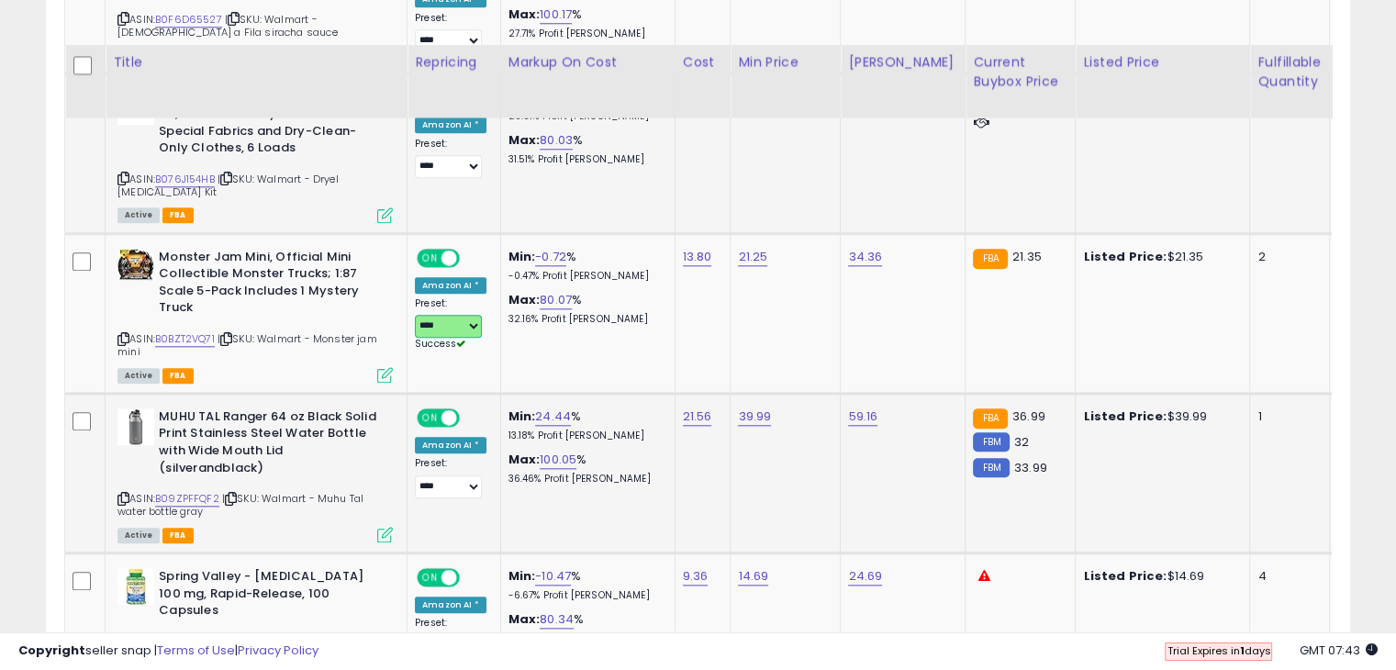
scroll to position [1935, 0]
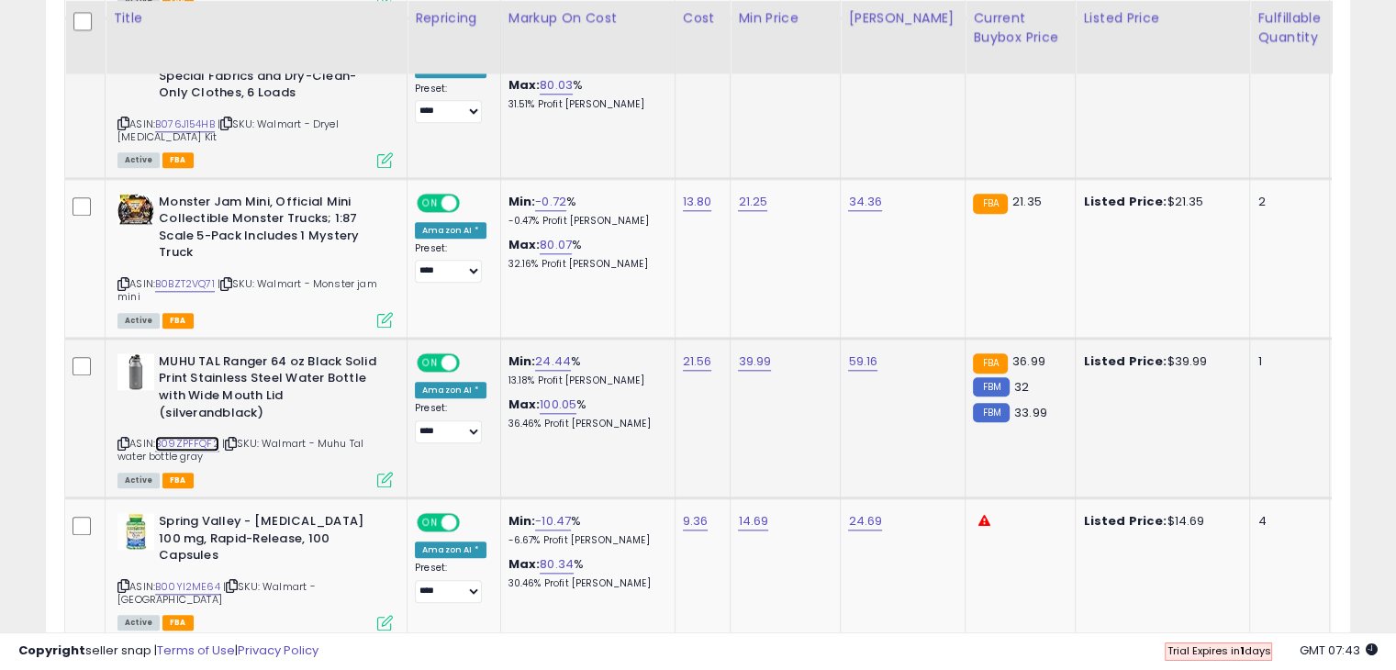
click at [209, 436] on link "B09ZPFFQF2" at bounding box center [187, 444] width 64 height 16
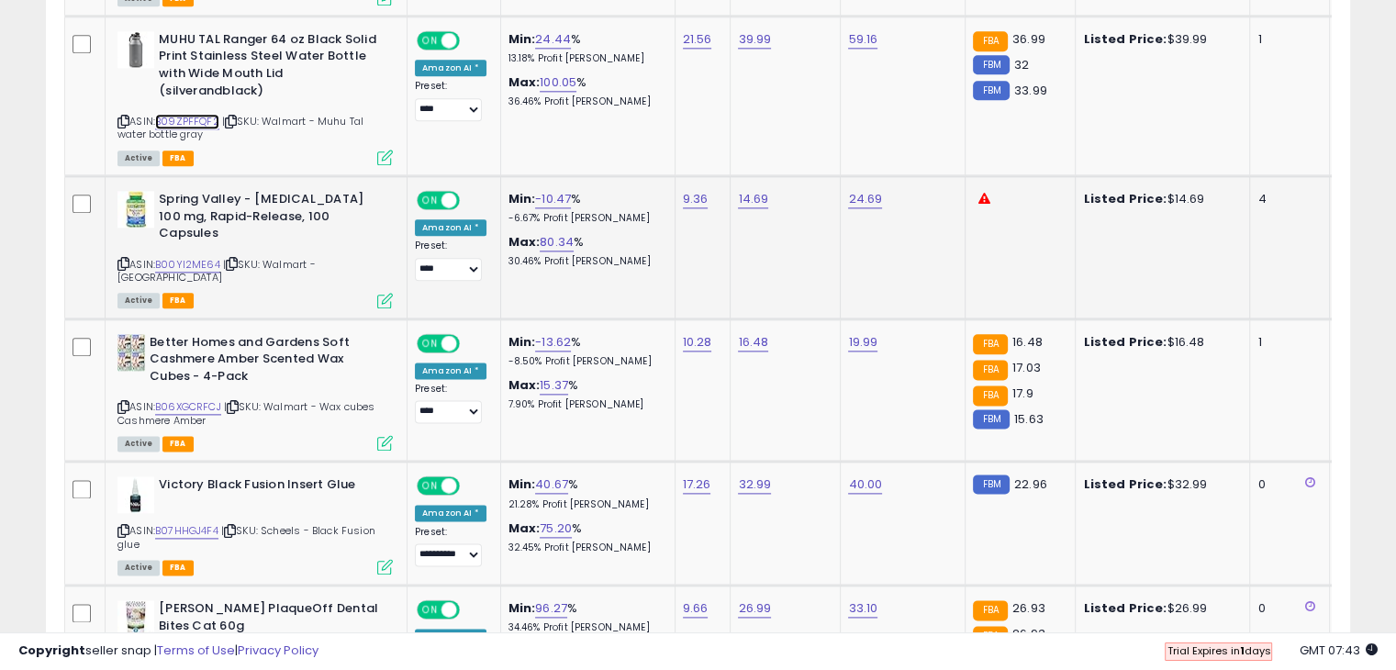
scroll to position [2302, 0]
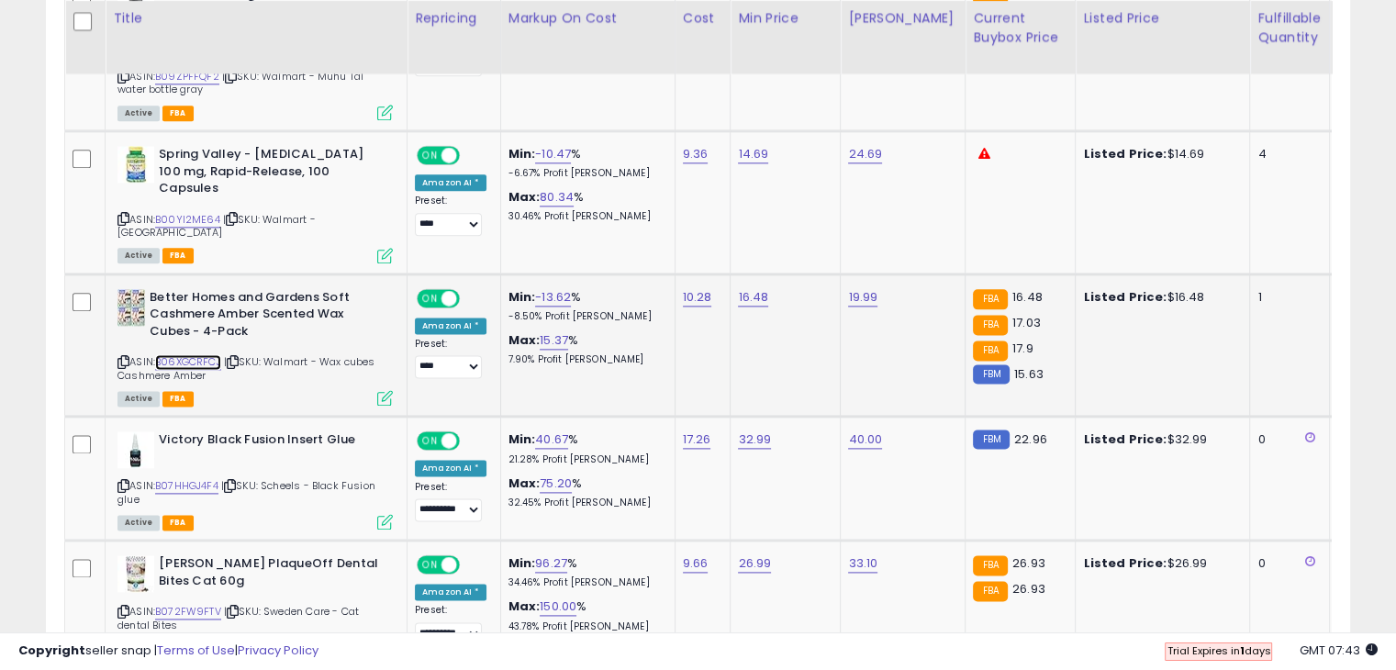
click at [207, 354] on link "B06XGCRFCJ" at bounding box center [188, 362] width 66 height 16
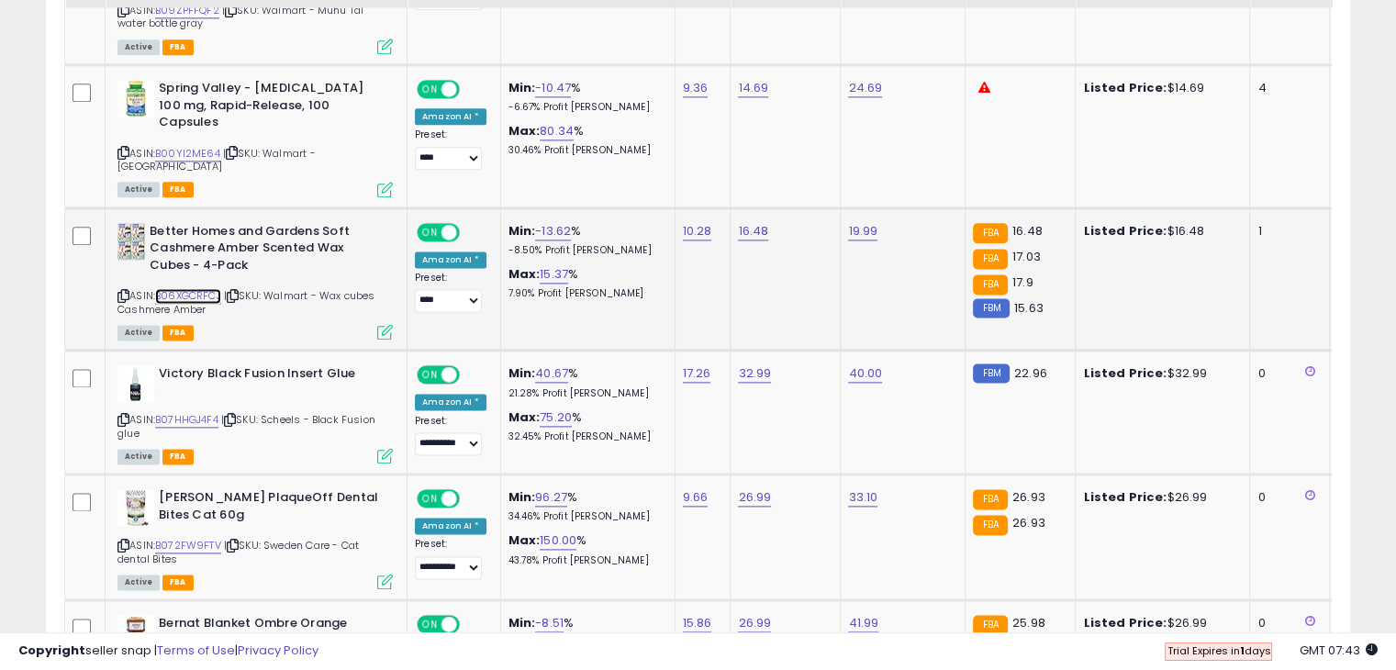
scroll to position [2394, 0]
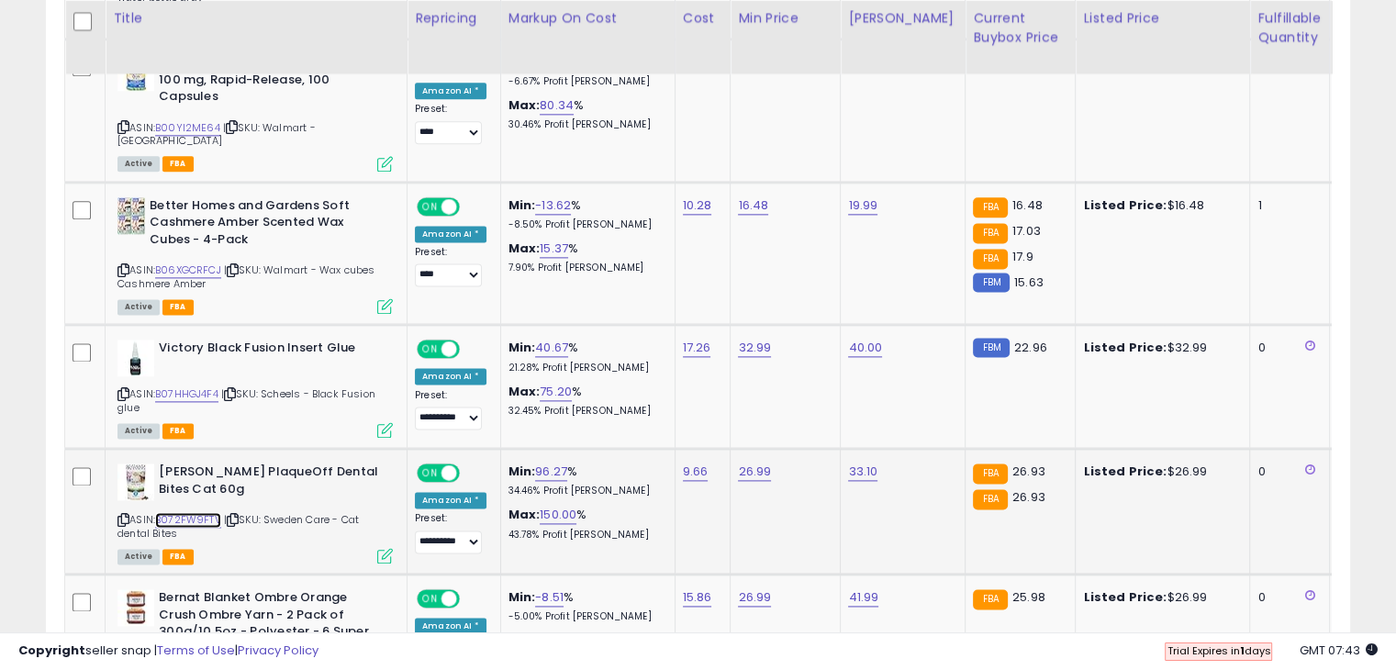
click at [216, 512] on link "B072FW9FTV" at bounding box center [188, 520] width 66 height 16
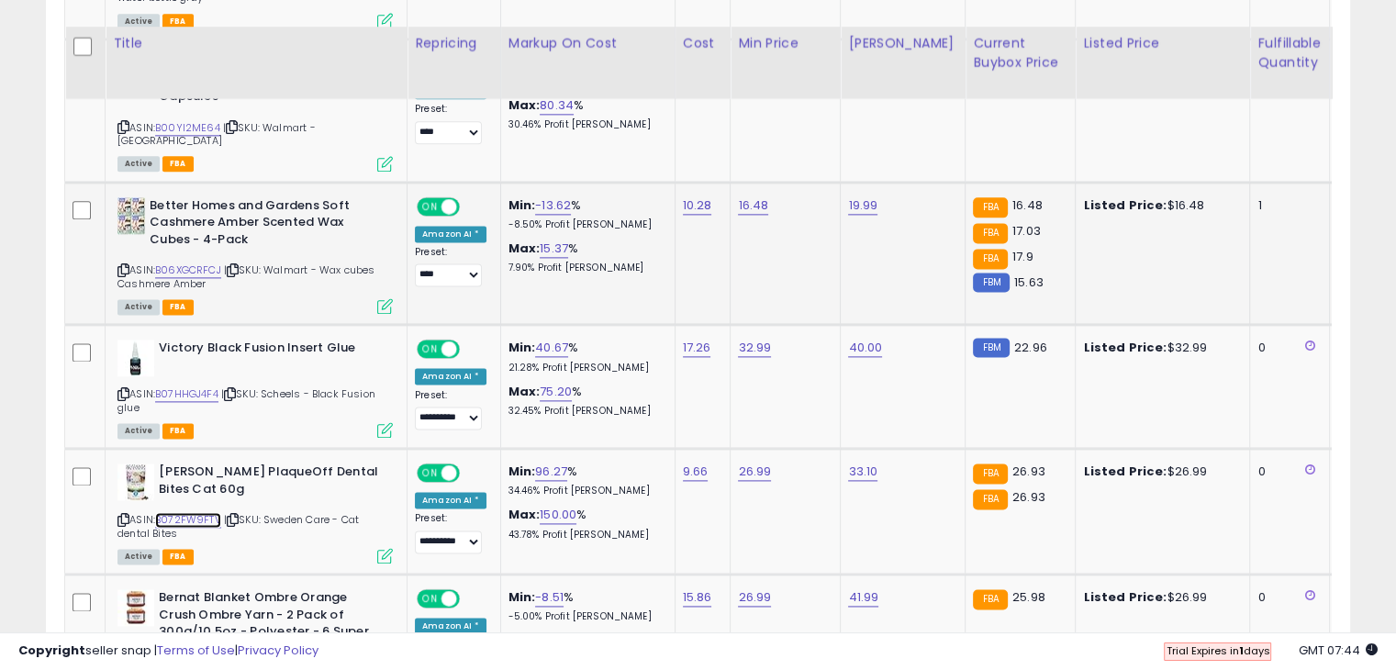
scroll to position [2486, 0]
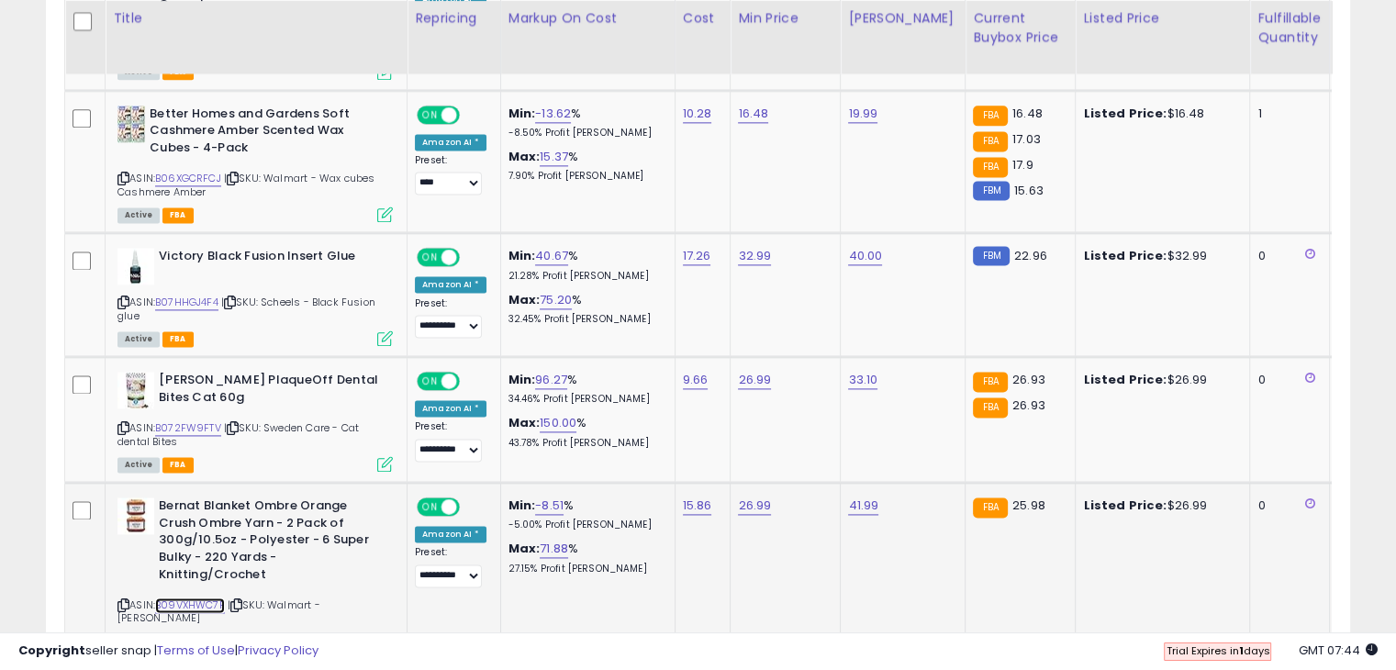
click at [216, 597] on link "B09VXHWC7P" at bounding box center [190, 605] width 70 height 16
click at [760, 496] on link "26.99" at bounding box center [754, 505] width 33 height 18
type input "*****"
click at [805, 430] on icon "submit" at bounding box center [799, 434] width 11 height 11
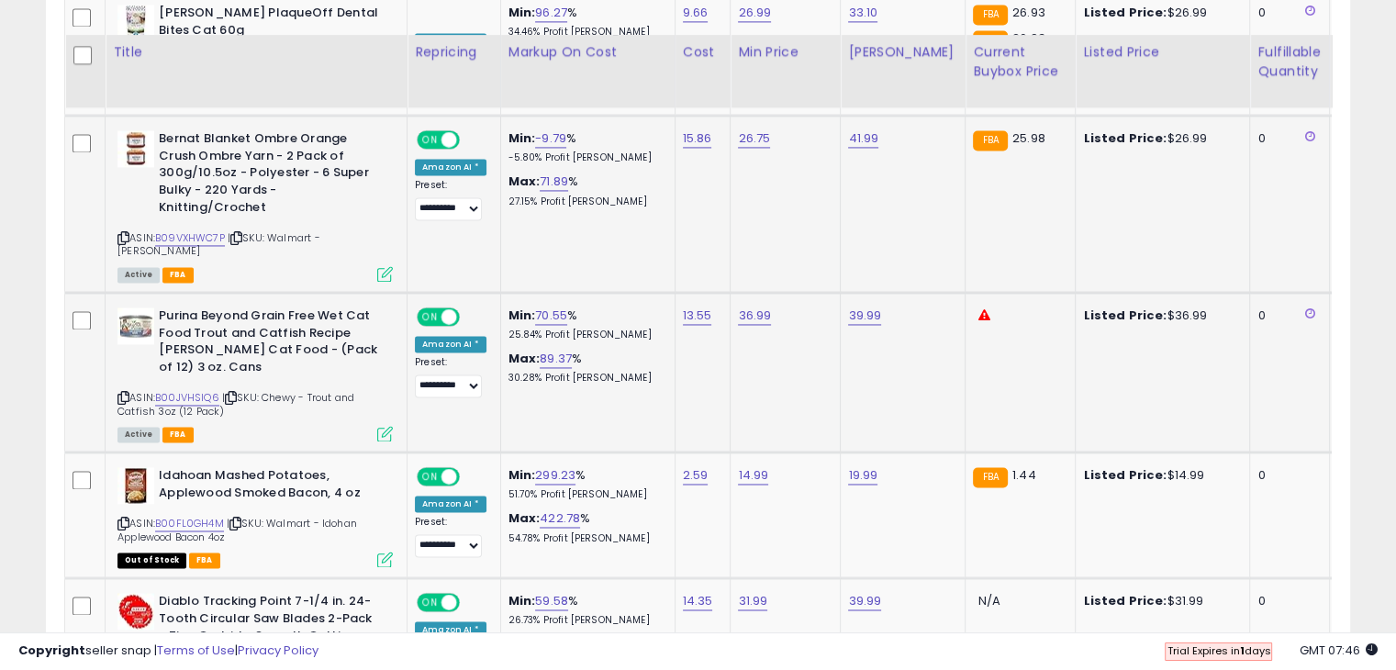
scroll to position [2945, 0]
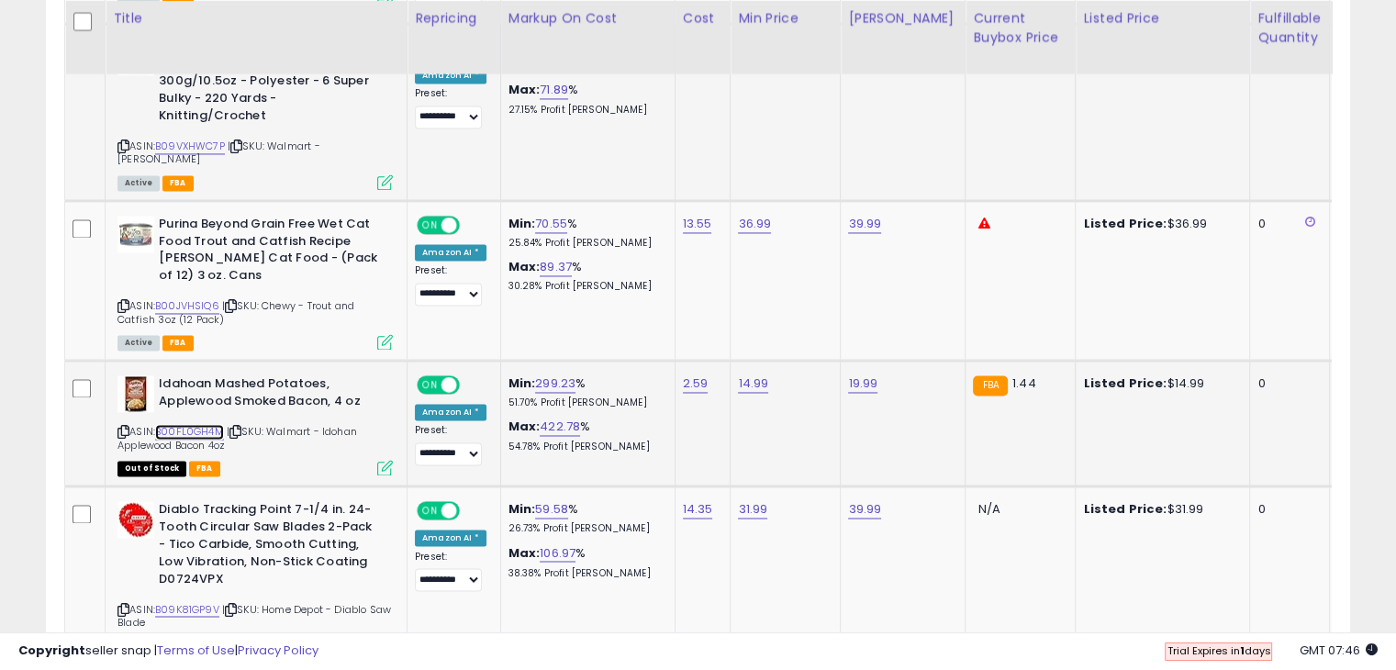
click at [211, 424] on link "B00FL0GH4M" at bounding box center [189, 432] width 69 height 16
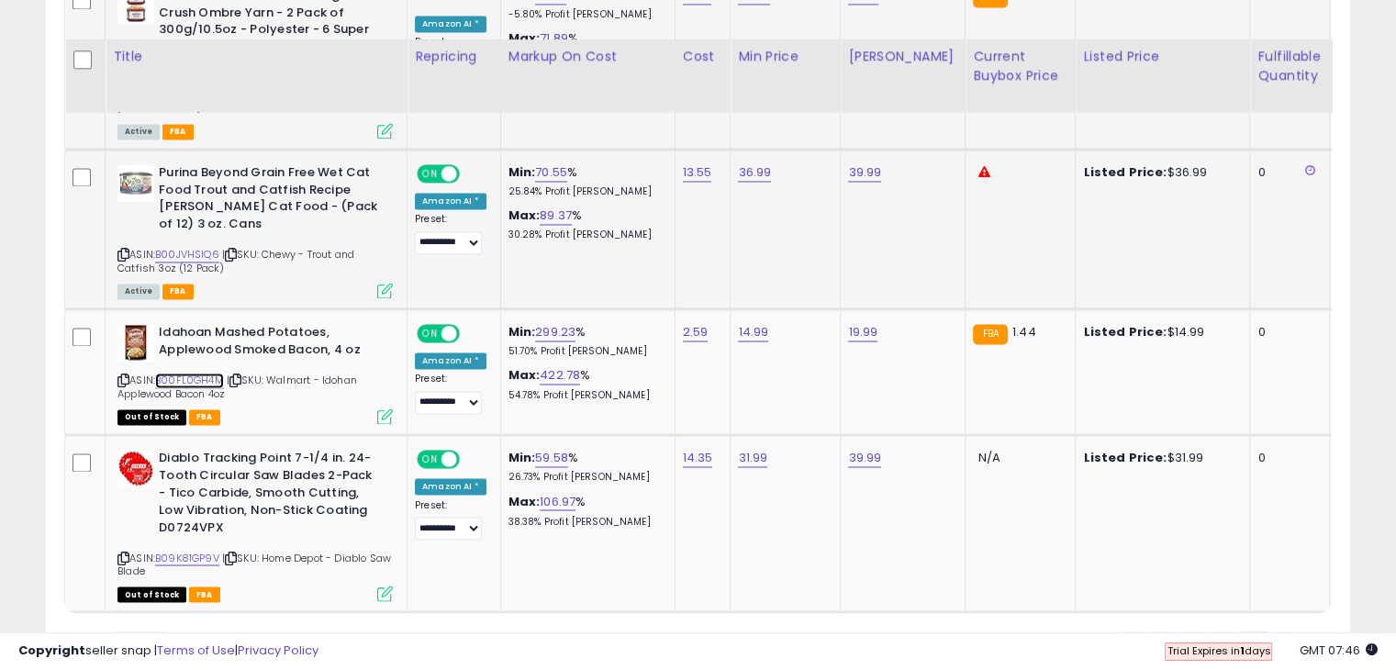
scroll to position [3036, 0]
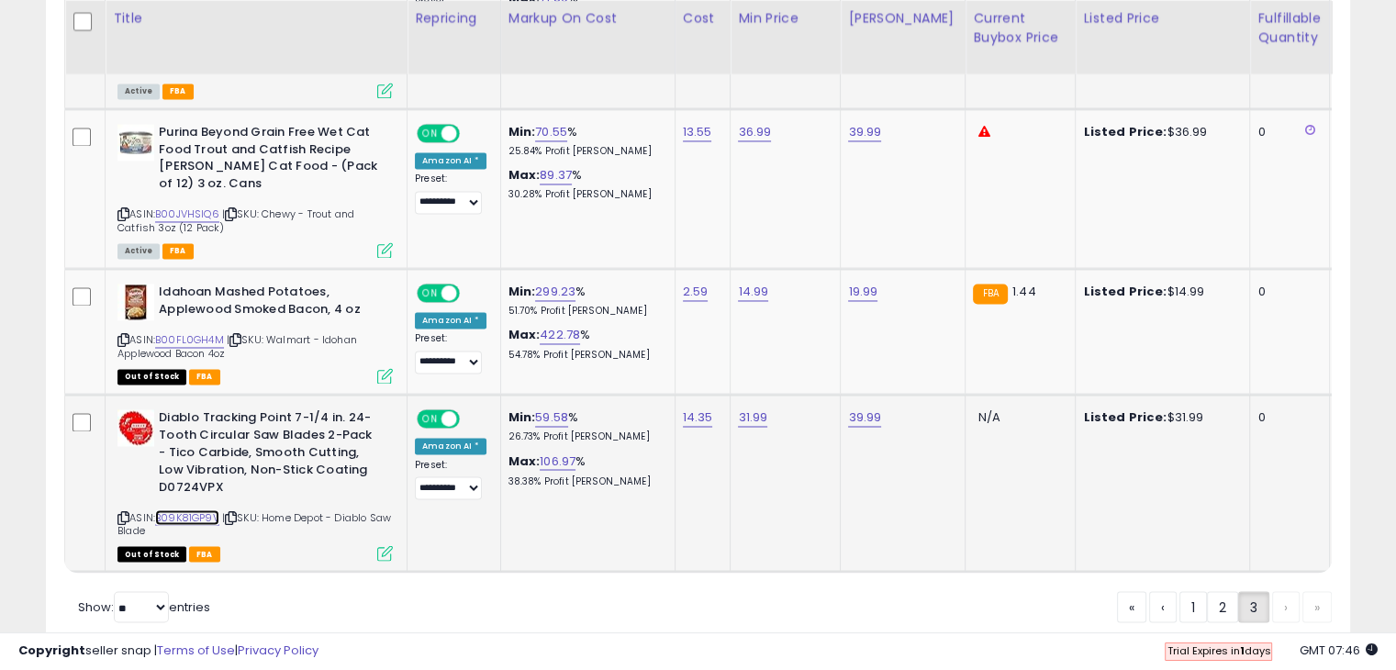
click at [215, 509] on link "B09K81GP9V" at bounding box center [187, 517] width 64 height 16
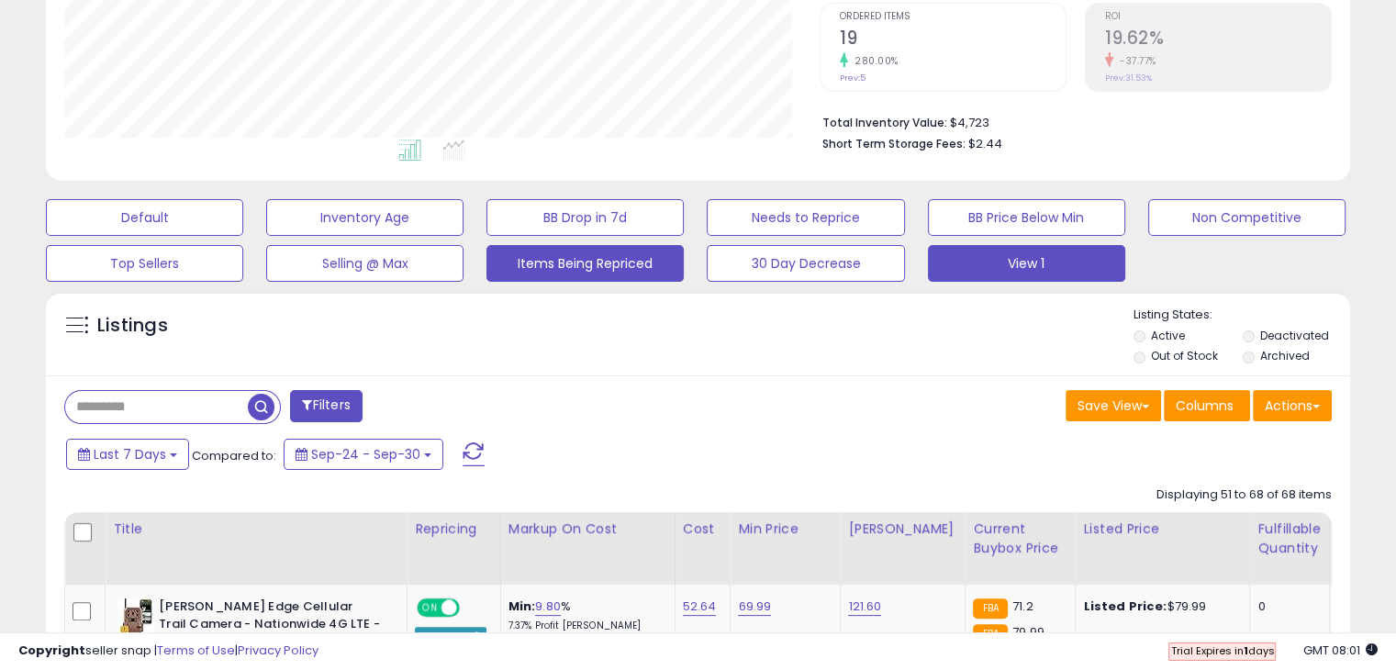
scroll to position [367, 0]
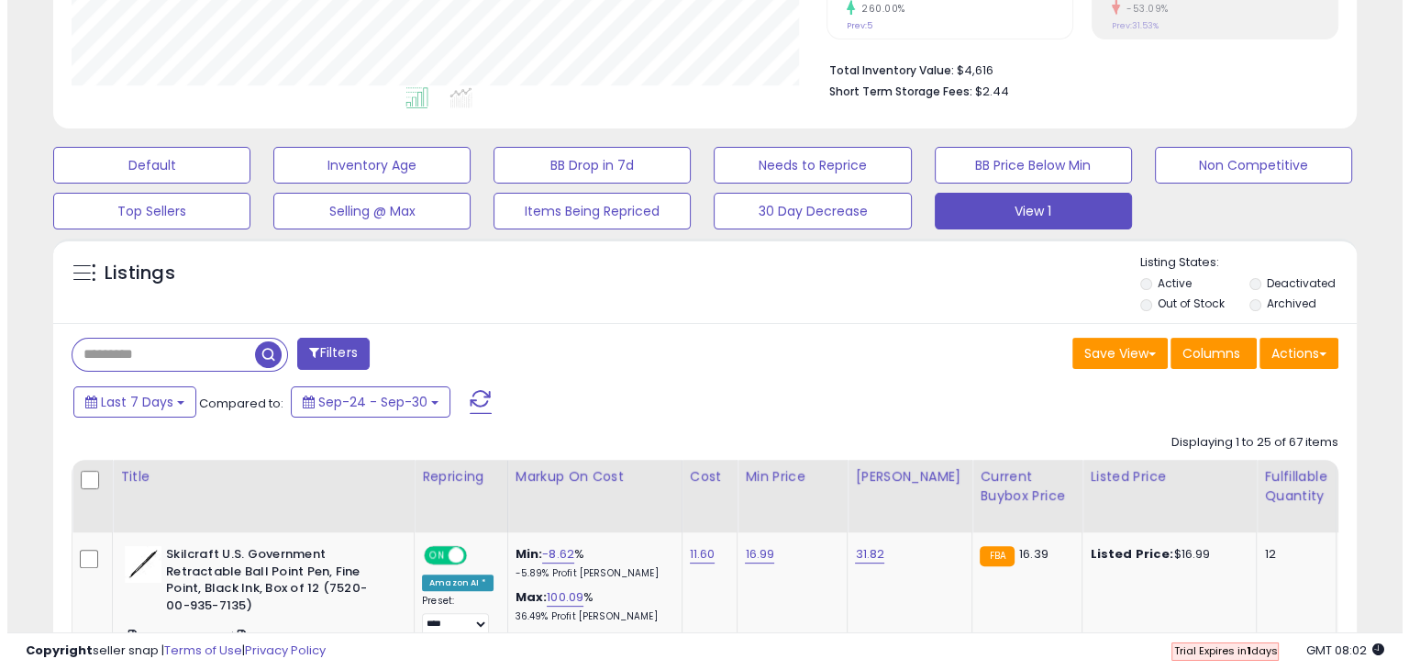
scroll to position [459, 0]
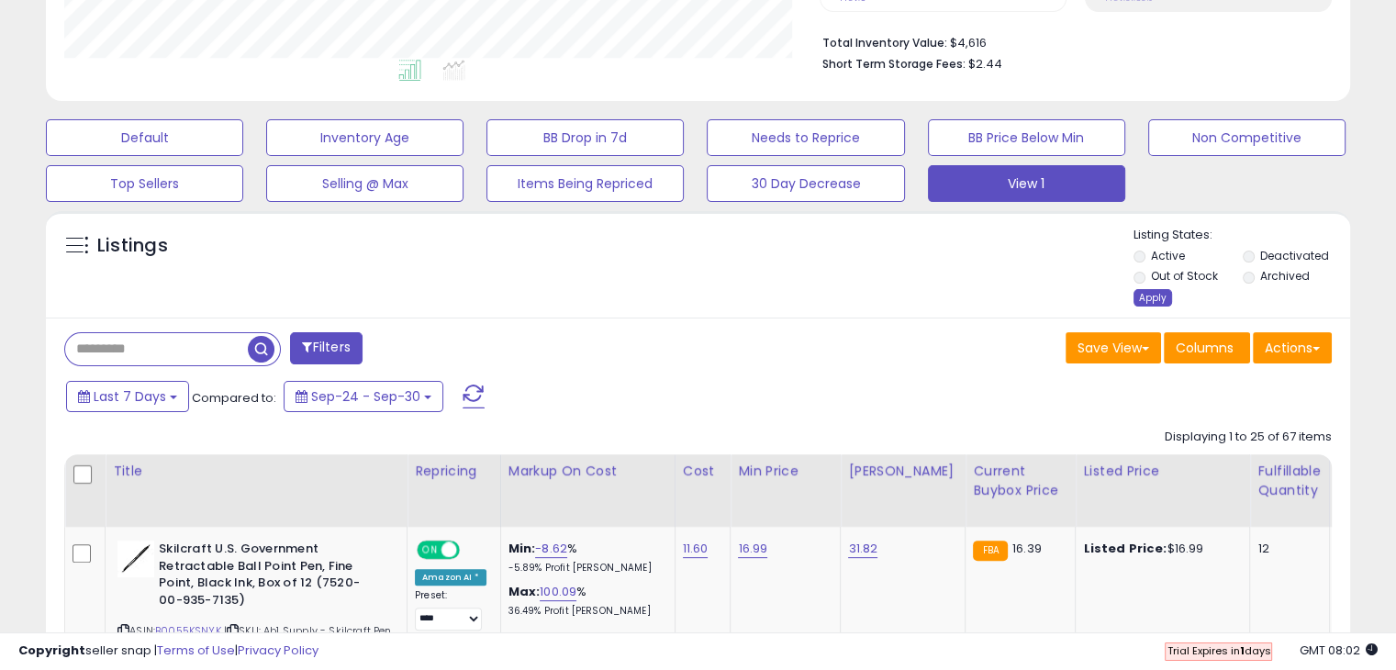
click at [1149, 299] on div "Apply" at bounding box center [1152, 297] width 39 height 17
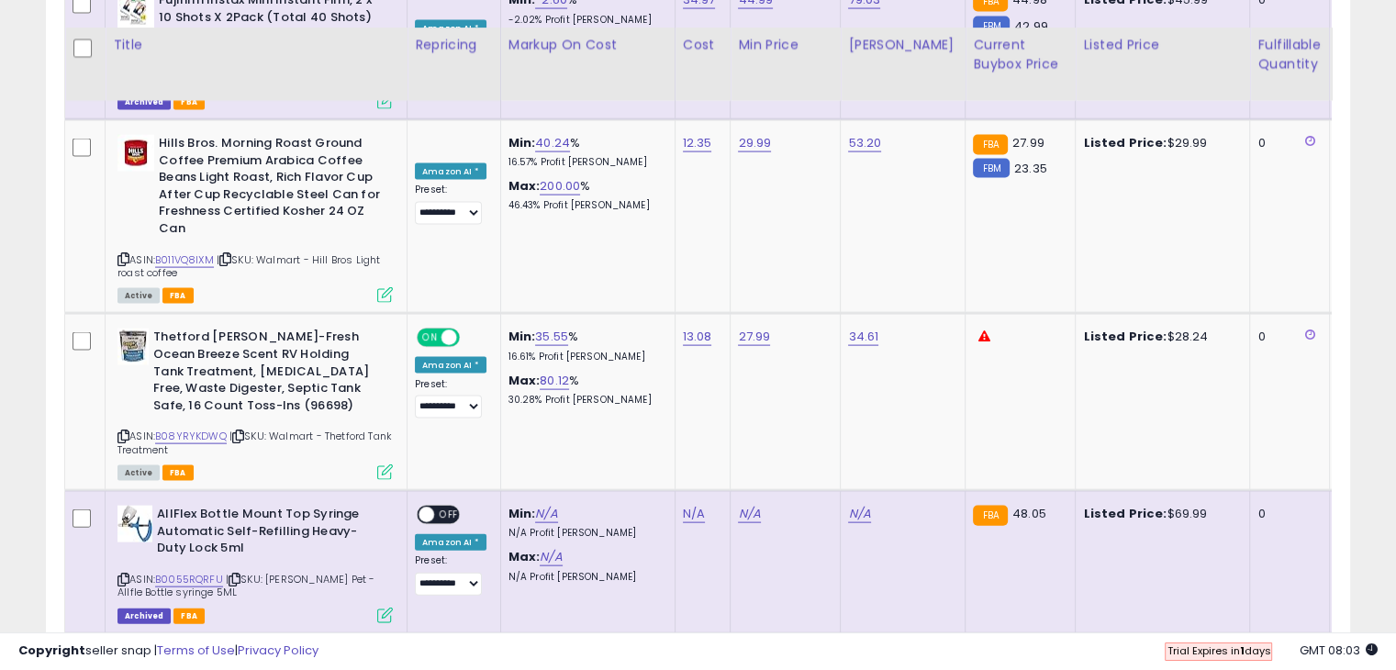
scroll to position [4020, 0]
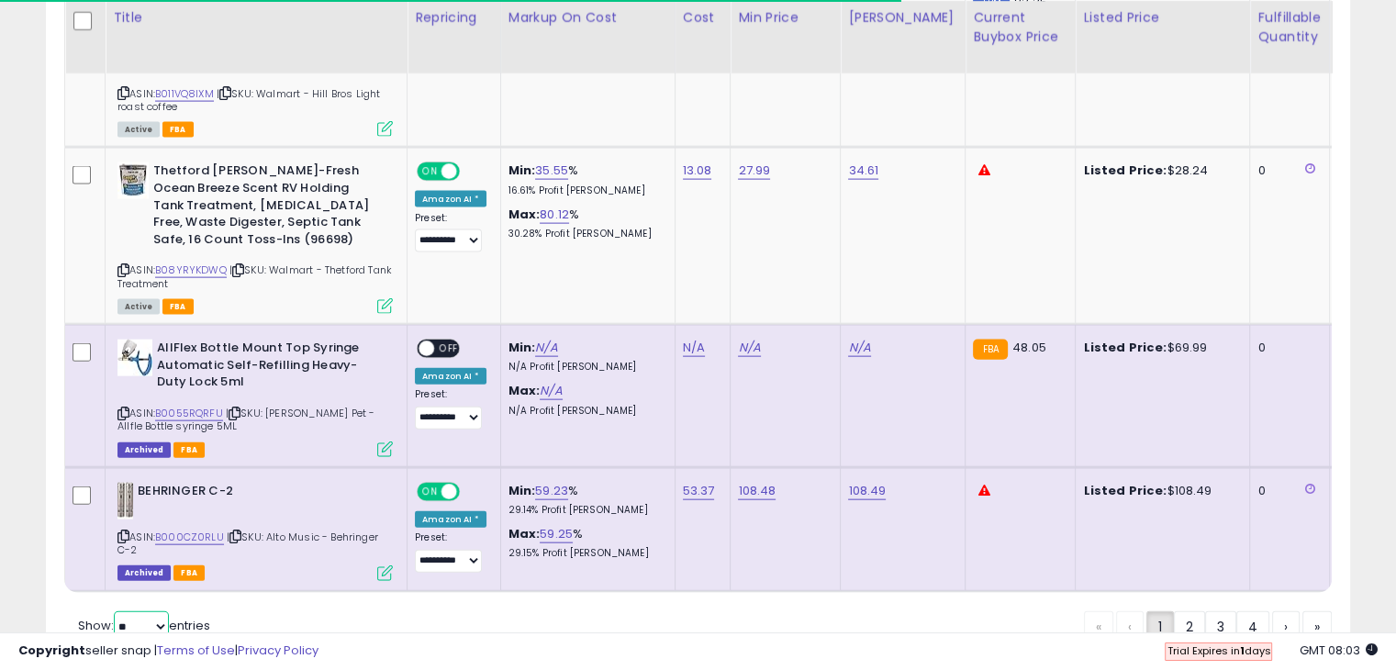
click at [159, 611] on select "** **" at bounding box center [141, 626] width 55 height 31
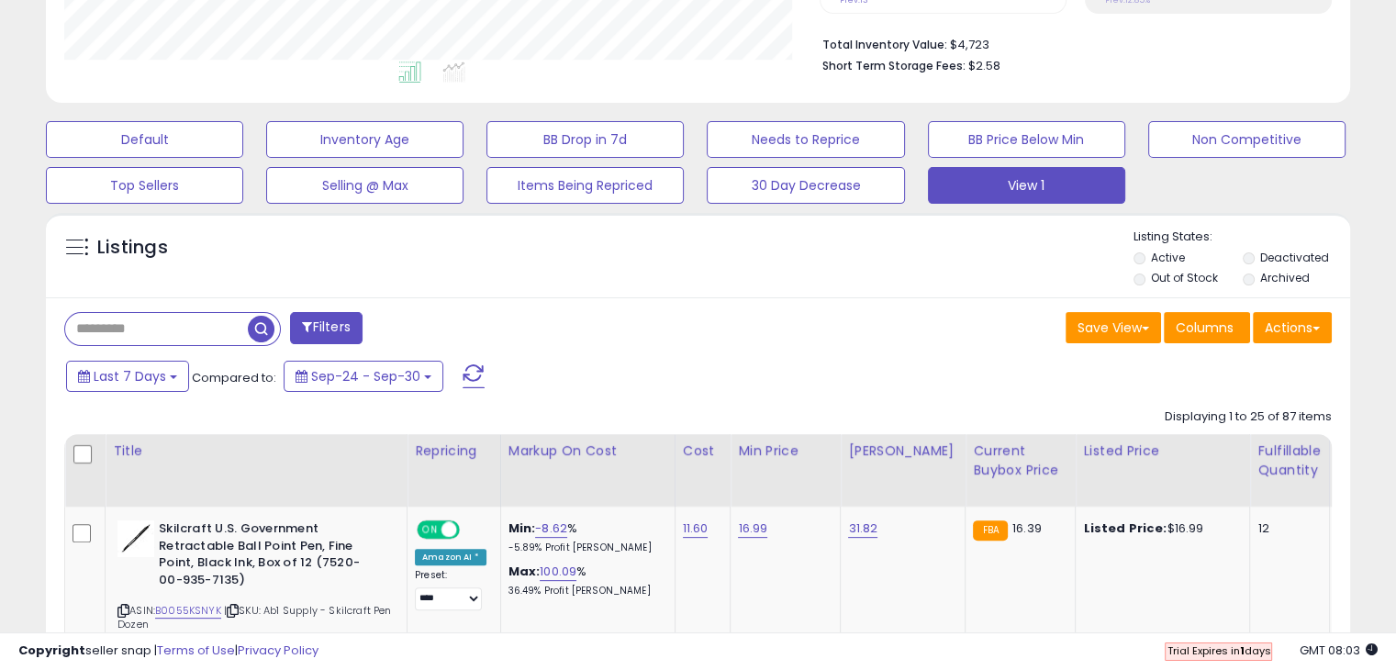
scroll to position [459, 0]
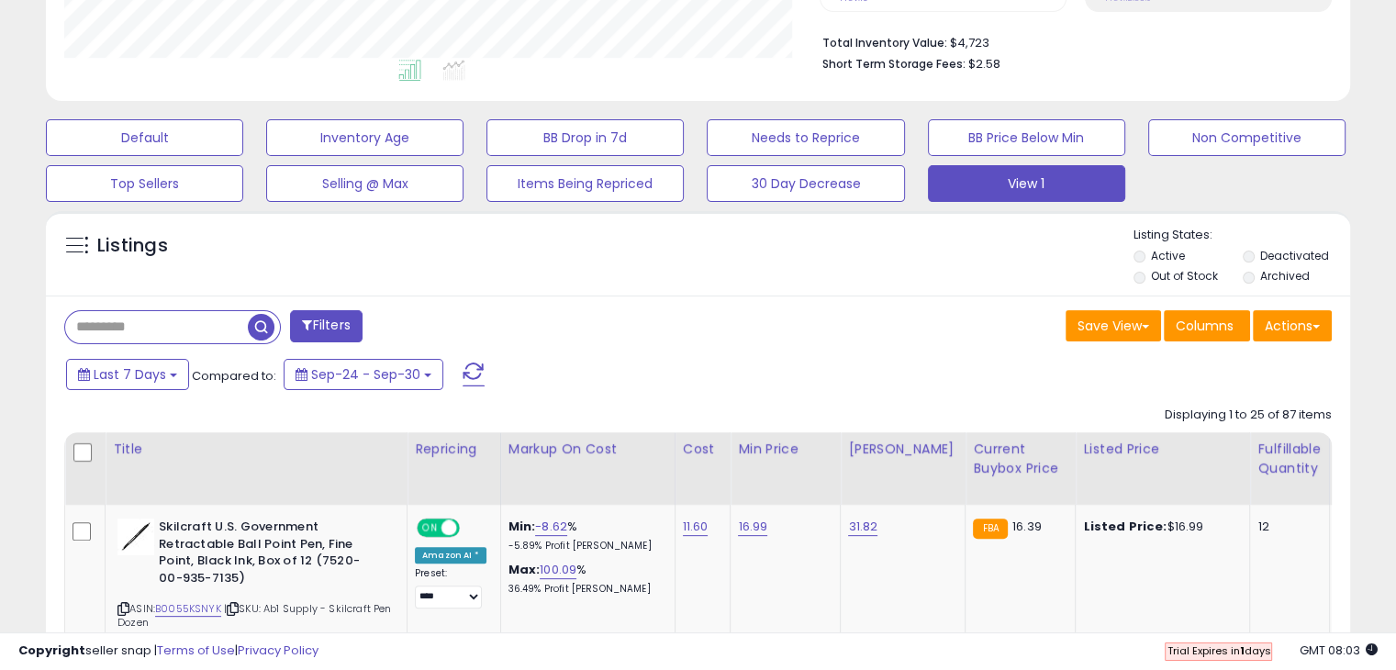
click at [1277, 320] on button "Actions" at bounding box center [1292, 325] width 79 height 31
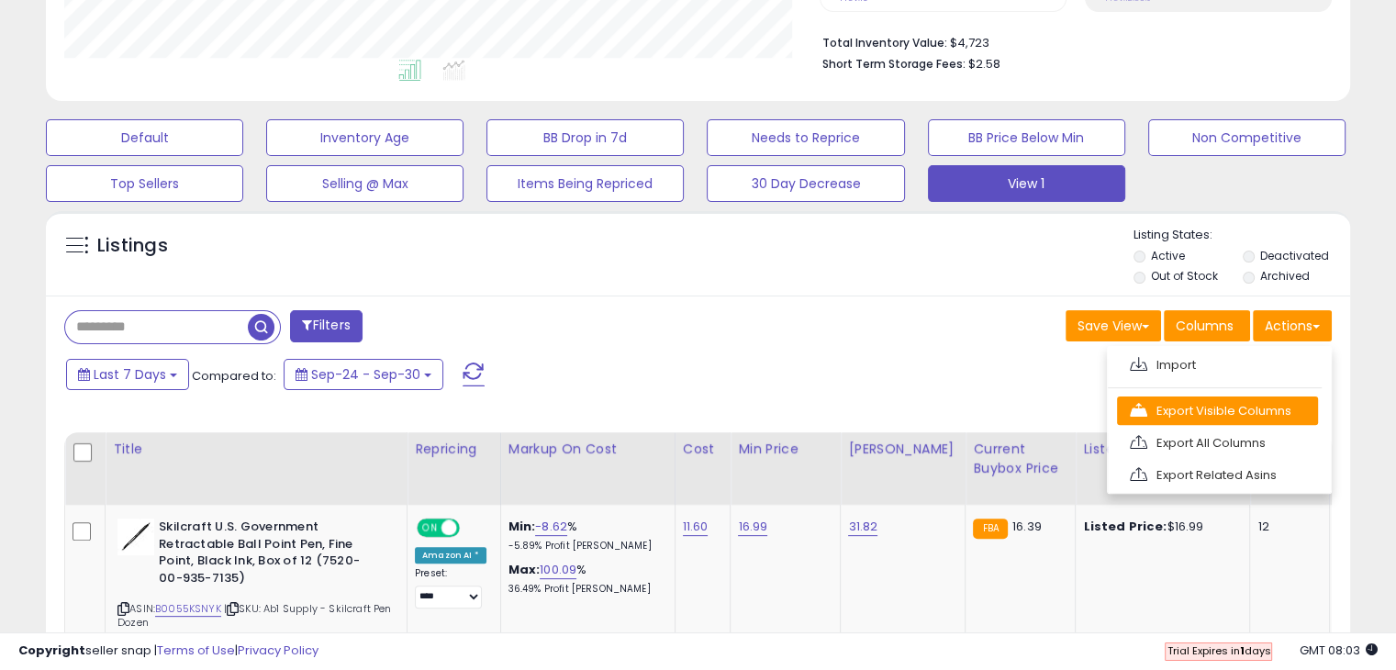
click at [1250, 416] on link "Export Visible Columns" at bounding box center [1217, 410] width 201 height 28
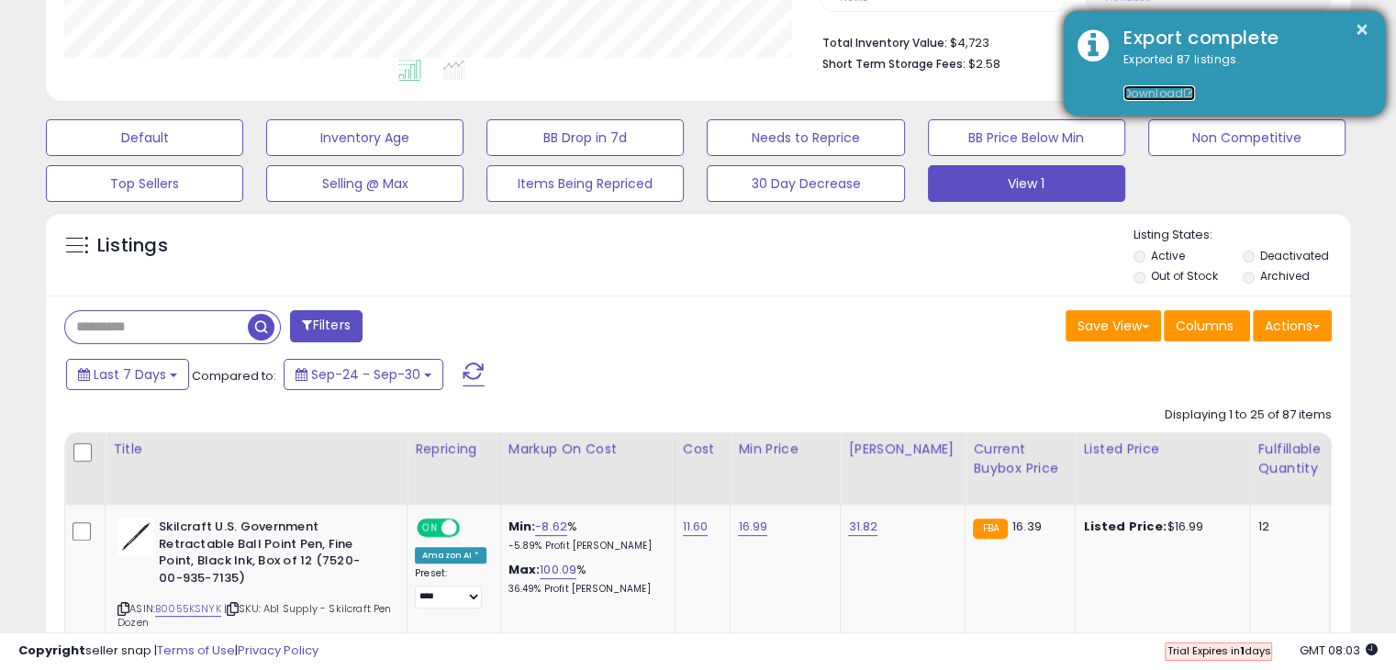
click at [1149, 92] on link "Download" at bounding box center [1159, 93] width 72 height 16
